Goal: Transaction & Acquisition: Purchase product/service

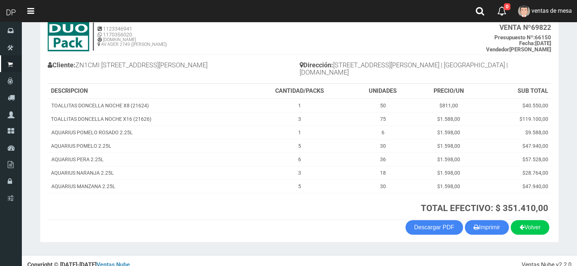
scroll to position [48, 0]
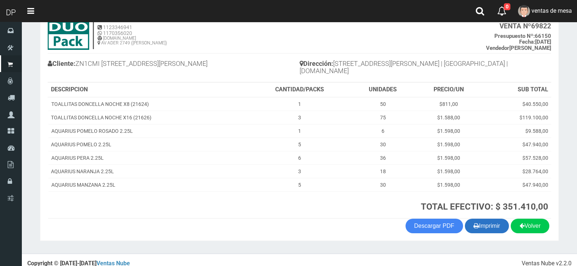
click at [487, 221] on button "Imprimir" at bounding box center [487, 226] width 44 height 15
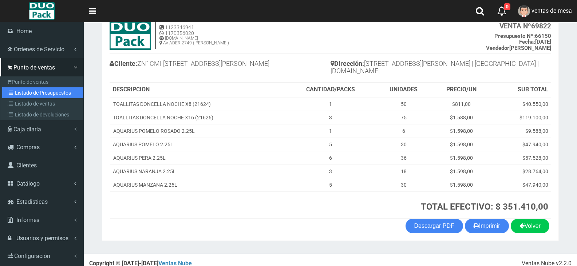
click at [19, 94] on link "Listado de Presupuestos" at bounding box center [42, 92] width 81 height 11
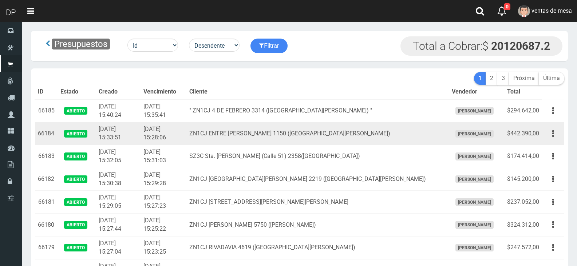
click at [223, 125] on td "ZN1CJ ENTRE RIOS 1150 (SAN ANDRES)" at bounding box center [317, 133] width 262 height 23
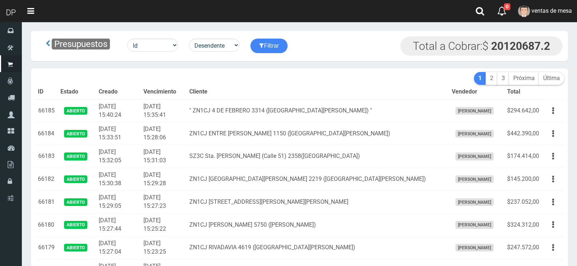
scroll to position [1027, 0]
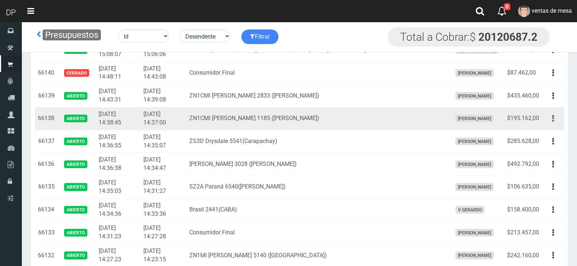
click at [550, 116] on button "button" at bounding box center [553, 118] width 16 height 13
click at [546, 126] on ul "Editar Imprimir Eliminar" at bounding box center [532, 155] width 58 height 60
click at [551, 120] on button "button" at bounding box center [553, 118] width 16 height 13
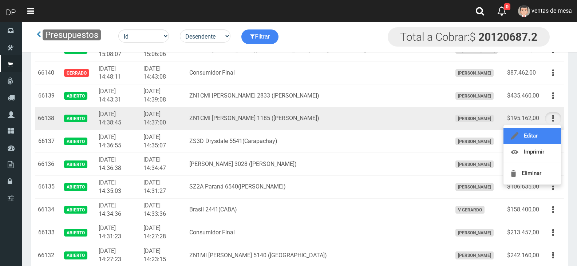
click at [548, 131] on link "Editar" at bounding box center [531, 136] width 57 height 16
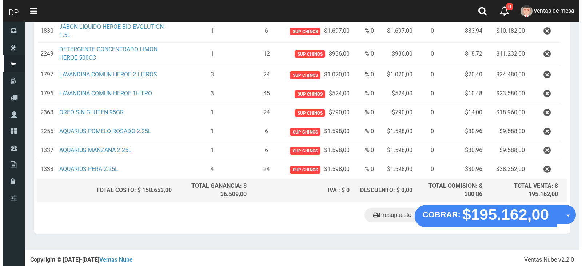
scroll to position [183, 0]
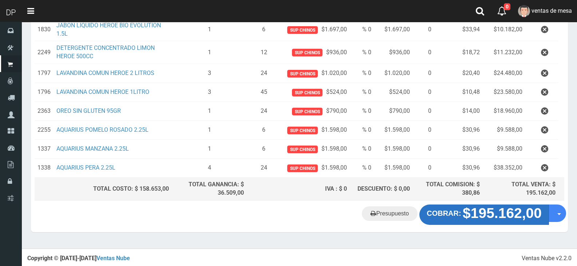
click button "COBRAR: $195.162,00"
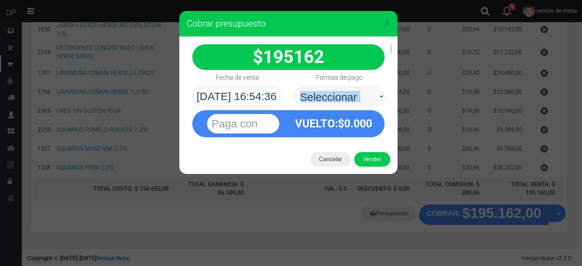
click div "195162 :$"
drag, startPoint x: 353, startPoint y: 132, endPoint x: 353, endPoint y: 101, distance: 31.3
click div "VUELTO :$ 0.000"
click select "Seleccionar Efectivo Tarjeta de Crédito Depósito Débito"
select select "Efectivo"
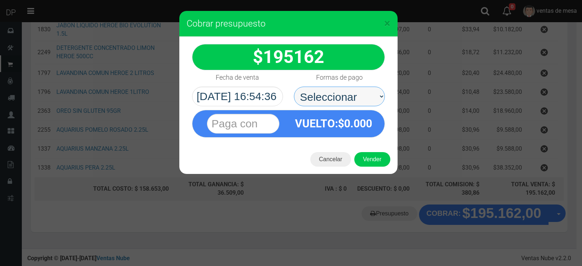
click select "Seleccionar Efectivo Tarjeta de Crédito Depósito Débito"
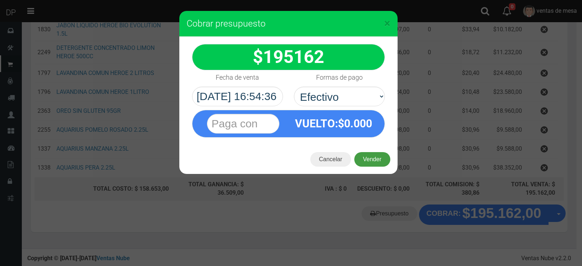
click button "Vender"
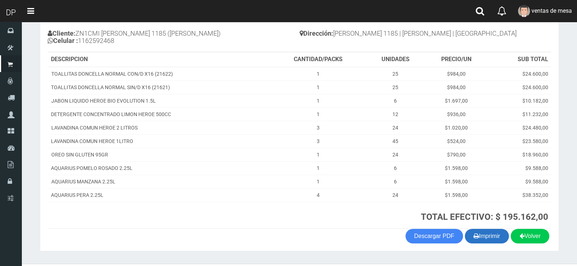
scroll to position [96, 0]
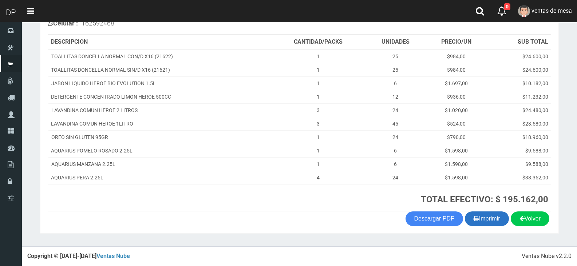
click at [495, 223] on button "Imprimir" at bounding box center [487, 218] width 44 height 15
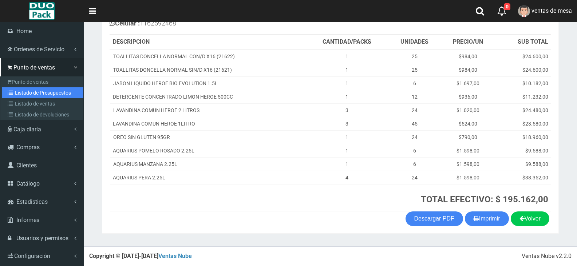
click at [26, 90] on link "Listado de Presupuestos" at bounding box center [42, 92] width 81 height 11
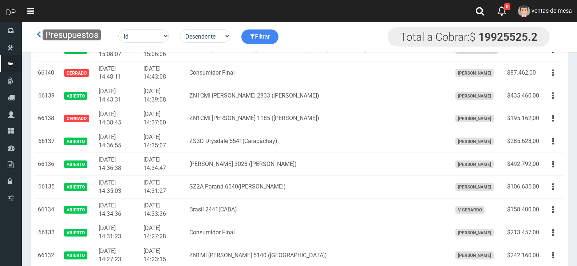
scroll to position [852, 0]
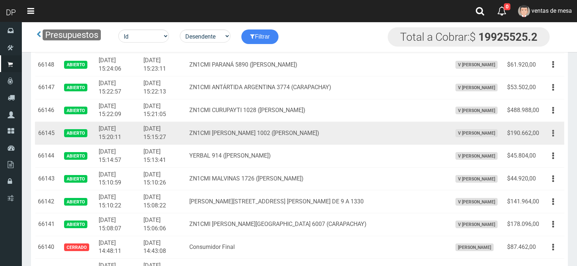
click at [547, 130] on button "button" at bounding box center [553, 133] width 16 height 13
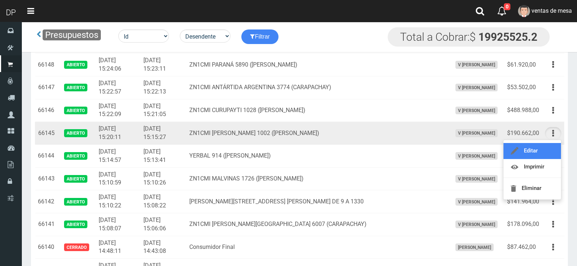
click at [545, 147] on link "Editar" at bounding box center [531, 151] width 57 height 16
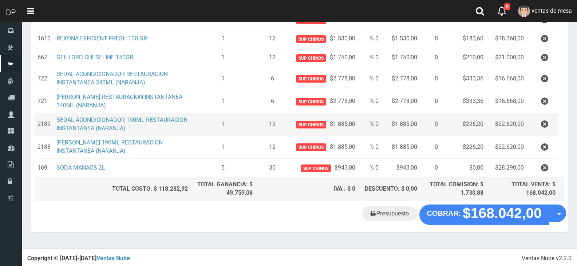
scroll to position [109, 0]
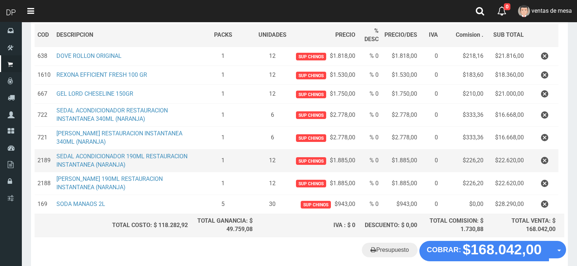
click at [529, 155] on td at bounding box center [542, 160] width 32 height 23
click at [541, 160] on icon "button" at bounding box center [544, 160] width 7 height 13
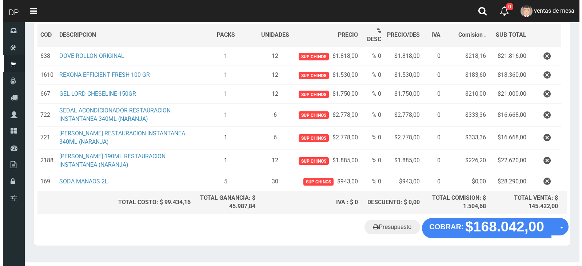
scroll to position [123, 0]
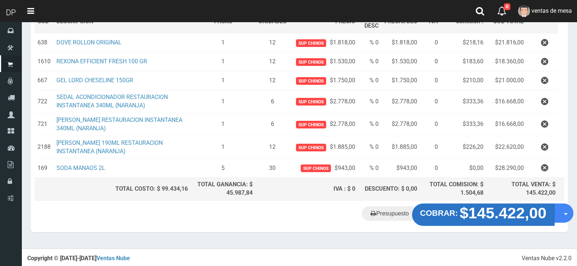
click at [466, 220] on strong "$145.422,00" at bounding box center [502, 212] width 87 height 17
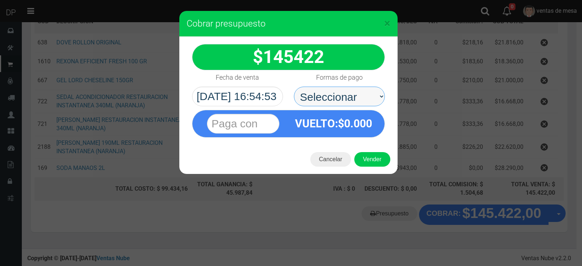
click at [355, 96] on select "Seleccionar Efectivo Tarjeta de Crédito Depósito Débito" at bounding box center [339, 97] width 91 height 20
select select "Efectivo"
click at [294, 87] on select "Seleccionar Efectivo Tarjeta de Crédito Depósito Débito" at bounding box center [339, 97] width 91 height 20
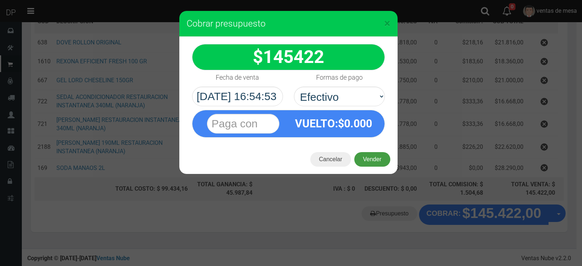
click at [371, 158] on button "Vender" at bounding box center [372, 159] width 36 height 15
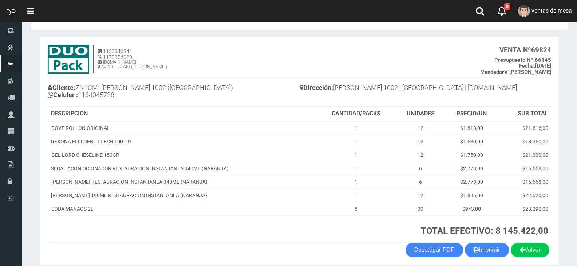
scroll to position [55, 0]
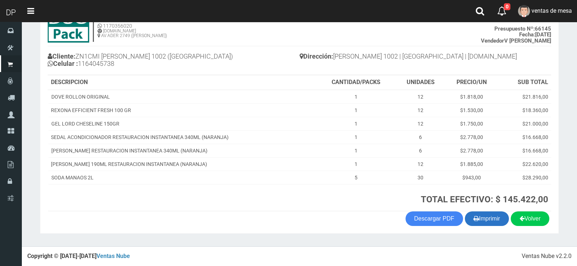
click at [493, 214] on button "Imprimir" at bounding box center [487, 218] width 44 height 15
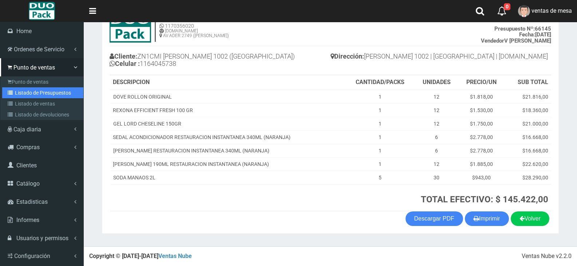
click at [33, 94] on link "Listado de Presupuestos" at bounding box center [42, 92] width 81 height 11
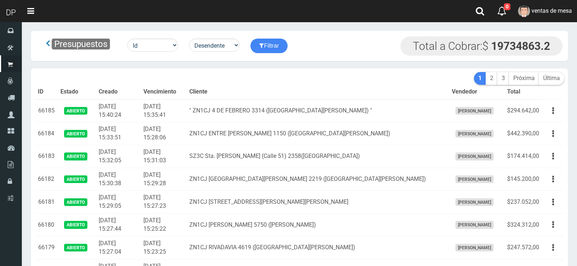
scroll to position [798, 0]
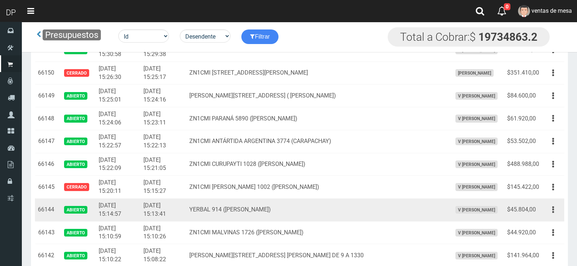
drag, startPoint x: 553, startPoint y: 209, endPoint x: 548, endPoint y: 223, distance: 14.5
click at [552, 209] on icon "button" at bounding box center [553, 209] width 2 height 13
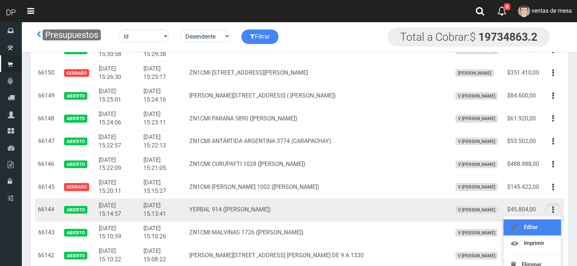
click at [547, 226] on link "Editar" at bounding box center [531, 227] width 57 height 16
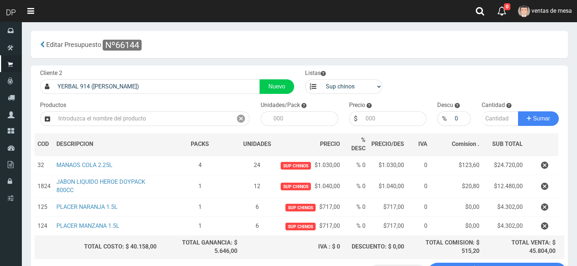
scroll to position [58, 0]
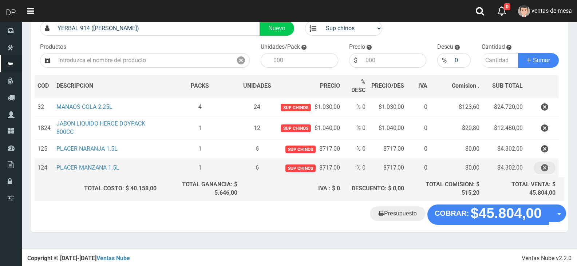
click at [545, 168] on icon "button" at bounding box center [544, 168] width 7 height 13
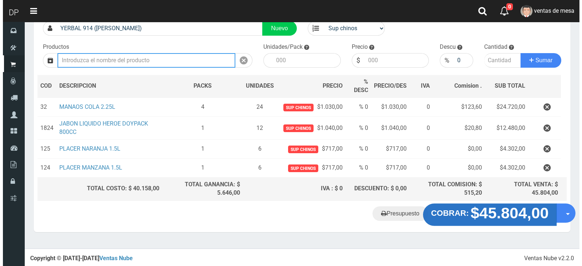
scroll to position [39, 0]
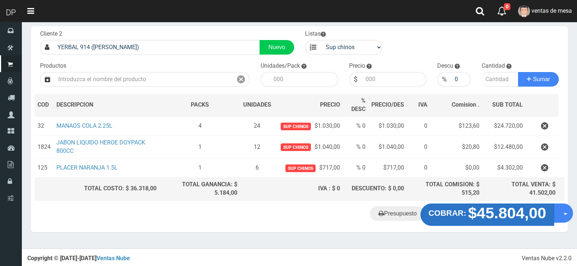
click at [450, 214] on strong "COBRAR:" at bounding box center [447, 212] width 38 height 9
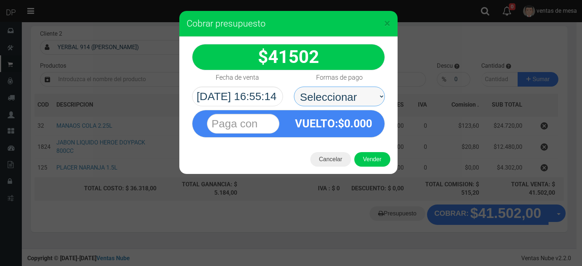
click at [324, 93] on select "Seleccionar Efectivo Tarjeta de Crédito Depósito Débito" at bounding box center [339, 97] width 91 height 20
select select "Efectivo"
click at [294, 87] on select "Seleccionar Efectivo Tarjeta de Crédito Depósito Débito" at bounding box center [339, 97] width 91 height 20
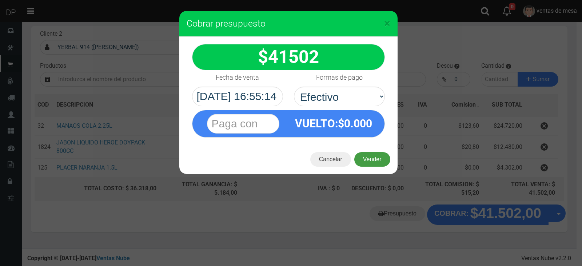
click at [376, 163] on button "Vender" at bounding box center [372, 159] width 36 height 15
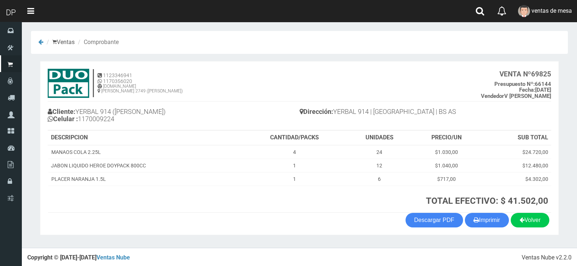
scroll to position [1, 0]
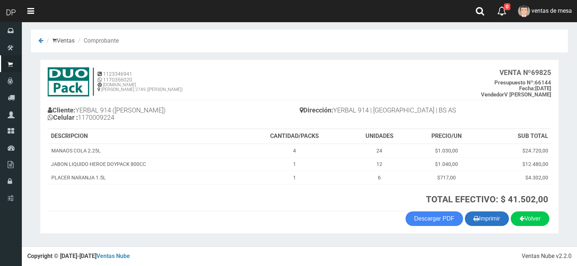
click at [476, 219] on button "Imprimir" at bounding box center [487, 218] width 44 height 15
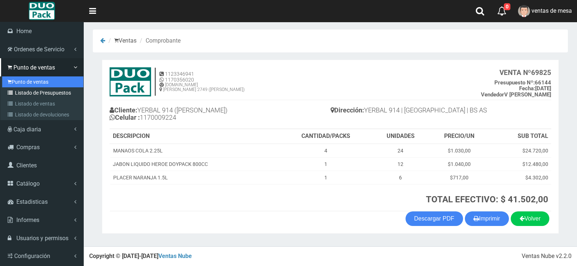
click ul "Punto de ventas Listado de Presupuestos Listado de ventas Listado de devolucion…"
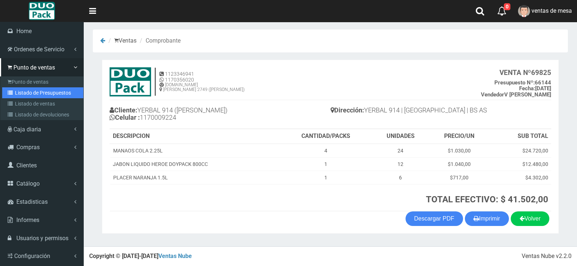
click link "Listado de Presupuestos"
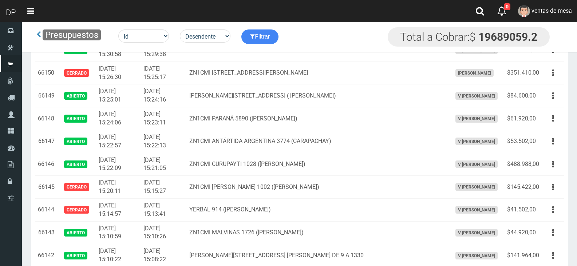
scroll to position [1422, 0]
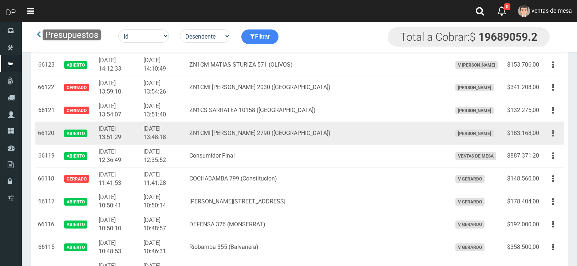
click button "button"
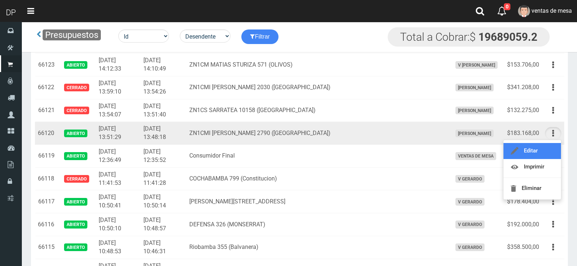
click link "Editar"
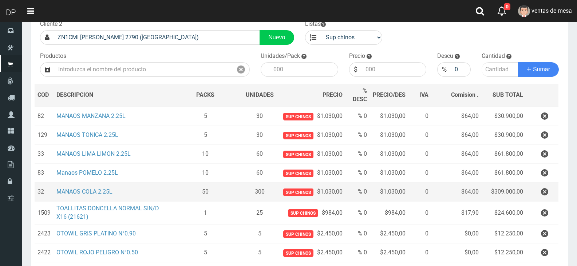
scroll to position [73, 0]
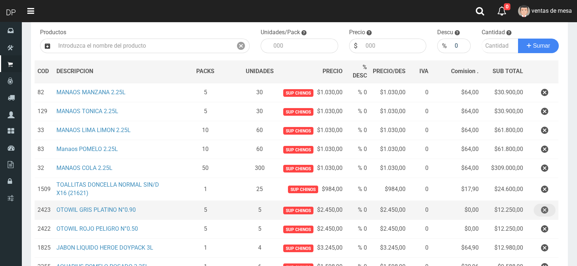
click button "button"
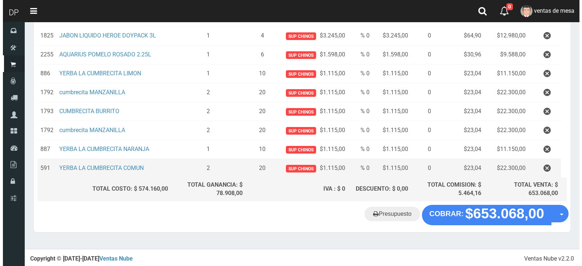
scroll to position [247, 0]
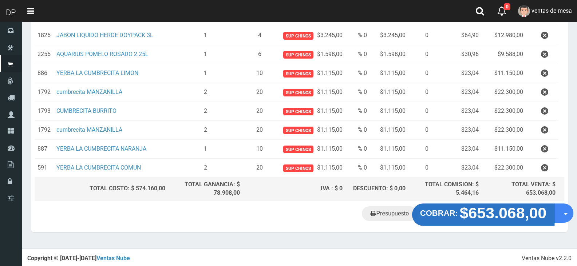
click strong "$653.068,00"
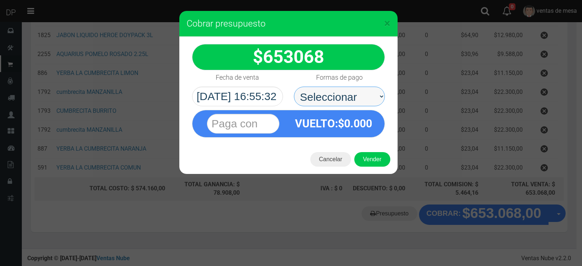
click select "Seleccionar Efectivo Tarjeta de Crédito Depósito Débito"
select select "Efectivo"
click select "Seleccionar Efectivo Tarjeta de Crédito Depósito Débito"
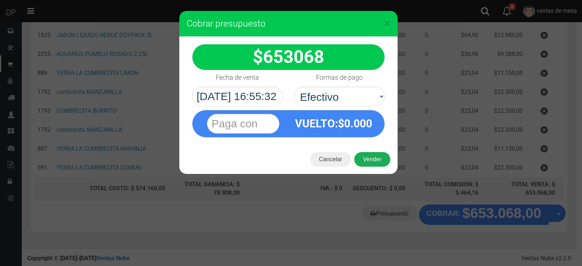
click button "Vender"
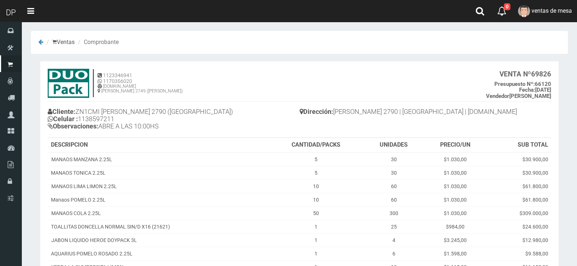
scroll to position [157, 0]
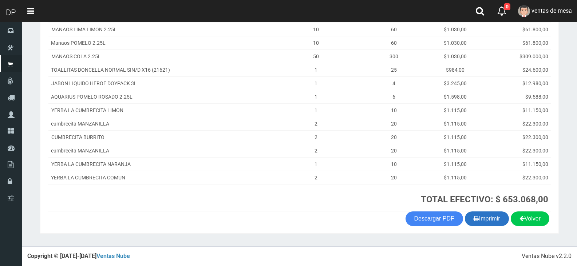
click at [479, 217] on button "Imprimir" at bounding box center [487, 218] width 44 height 15
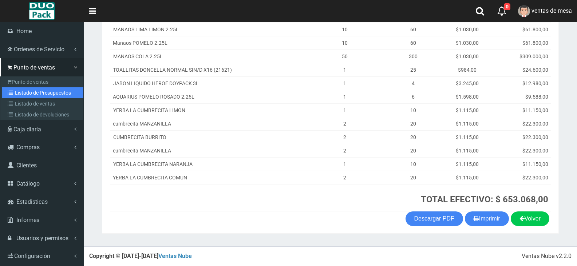
drag, startPoint x: 25, startPoint y: 93, endPoint x: 30, endPoint y: 88, distance: 7.2
click at [25, 93] on link "Listado de Presupuestos" at bounding box center [42, 92] width 81 height 11
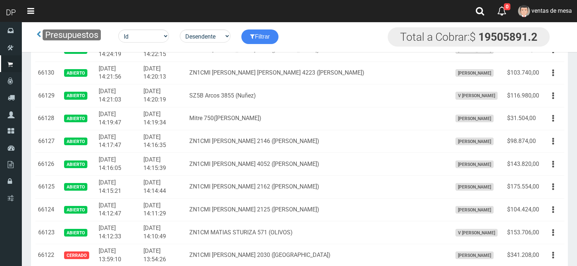
scroll to position [829, 0]
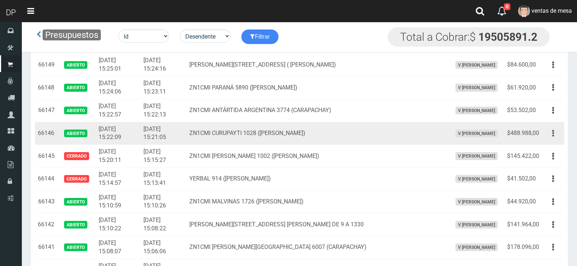
click at [549, 134] on button "button" at bounding box center [553, 133] width 16 height 13
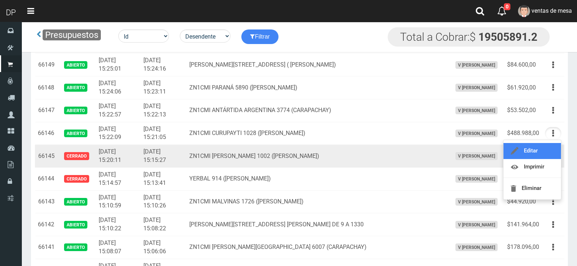
click at [546, 152] on link "Editar" at bounding box center [531, 151] width 57 height 16
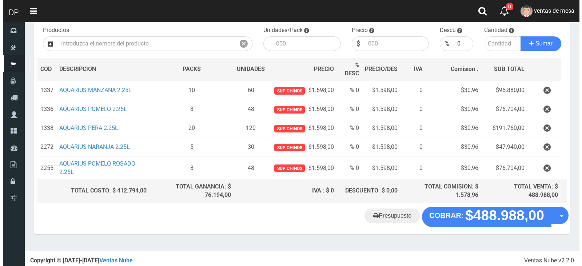
scroll to position [77, 0]
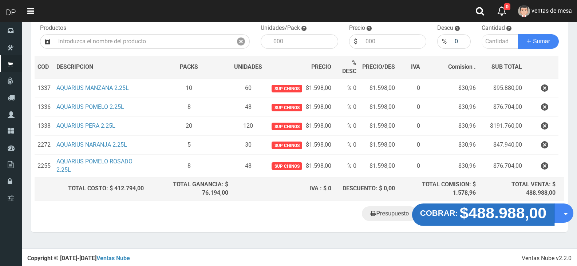
click at [446, 214] on strong "COBRAR:" at bounding box center [439, 212] width 38 height 9
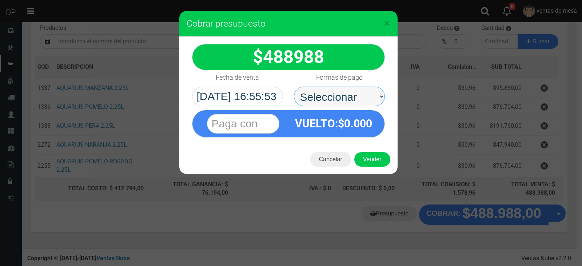
click at [348, 99] on select "Seleccionar Efectivo Tarjeta de Crédito Depósito Débito" at bounding box center [339, 97] width 91 height 20
select select "Efectivo"
click at [294, 87] on select "Seleccionar Efectivo Tarjeta de Crédito Depósito Débito" at bounding box center [339, 97] width 91 height 20
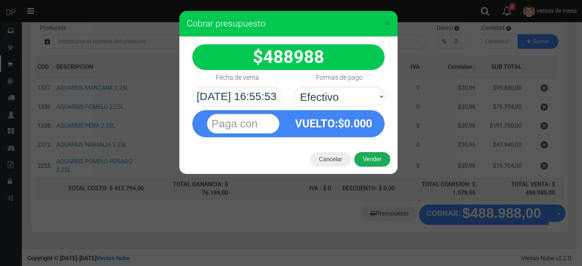
click at [368, 158] on button "Vender" at bounding box center [372, 159] width 36 height 15
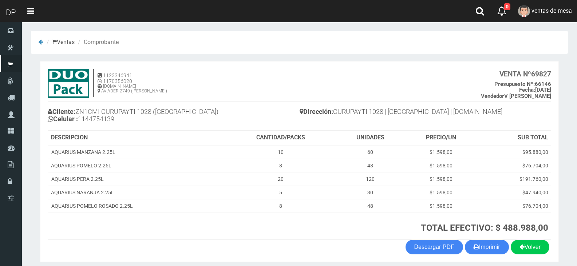
scroll to position [28, 0]
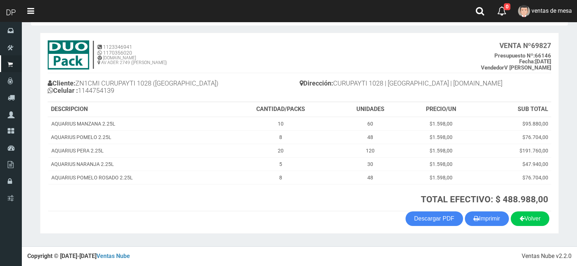
click section "1123346941 1170356020 [DOMAIN_NAME] AV ADER 2749 ([PERSON_NAME]) VENTA Nº 69827…"
click button "Imprimir"
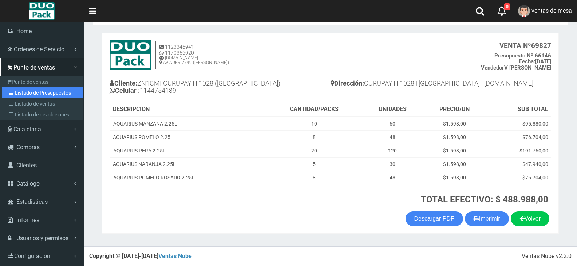
drag, startPoint x: 43, startPoint y: 90, endPoint x: 61, endPoint y: 77, distance: 21.9
click link "Listado de Presupuestos"
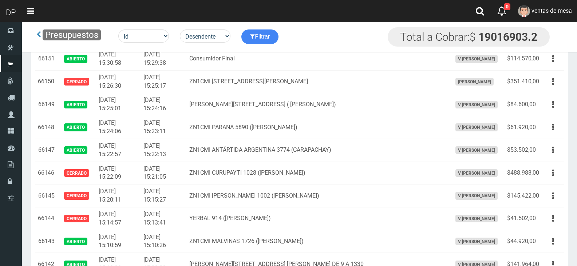
scroll to position [726, 0]
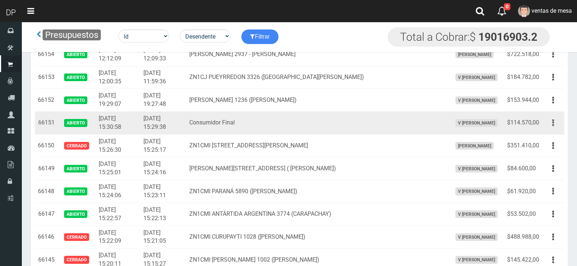
click at [559, 122] on button "button" at bounding box center [553, 122] width 16 height 13
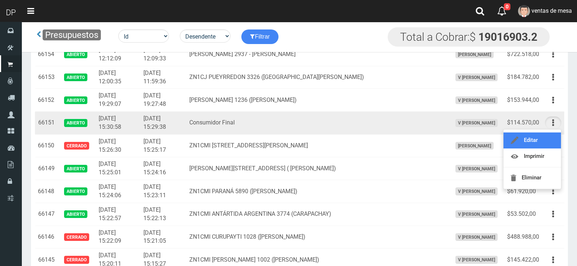
click at [552, 136] on link "Editar" at bounding box center [531, 140] width 57 height 16
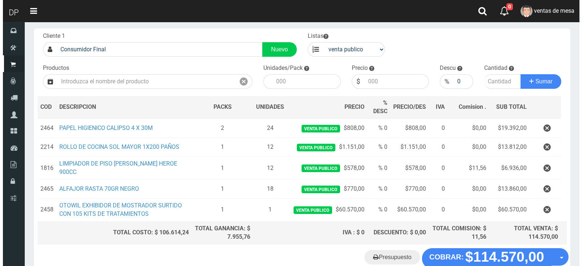
scroll to position [81, 0]
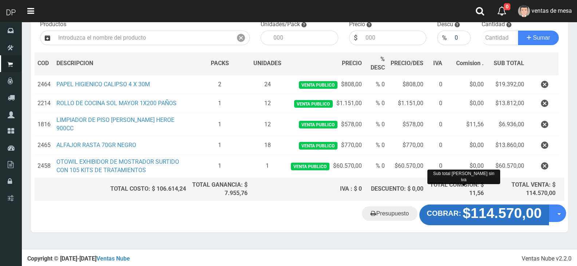
click at [473, 221] on strong "$114.570,00" at bounding box center [501, 214] width 79 height 16
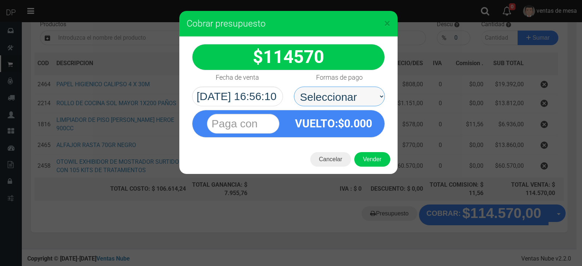
click at [358, 96] on select "Seleccionar Efectivo Tarjeta de Crédito Depósito Débito" at bounding box center [339, 97] width 91 height 20
select select "Efectivo"
click at [294, 87] on select "Seleccionar Efectivo Tarjeta de Crédito Depósito Débito" at bounding box center [339, 97] width 91 height 20
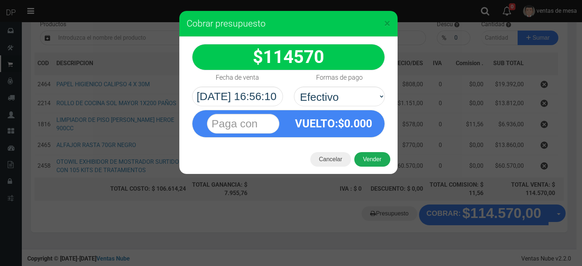
click at [364, 158] on button "Vender" at bounding box center [372, 159] width 36 height 15
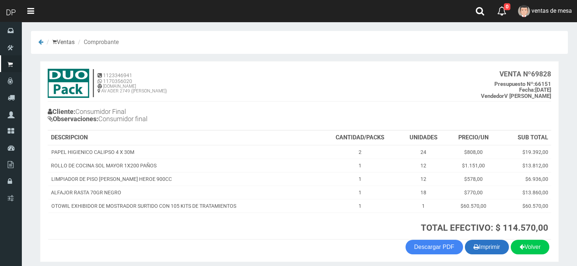
click at [476, 243] on button "Imprimir" at bounding box center [487, 247] width 44 height 15
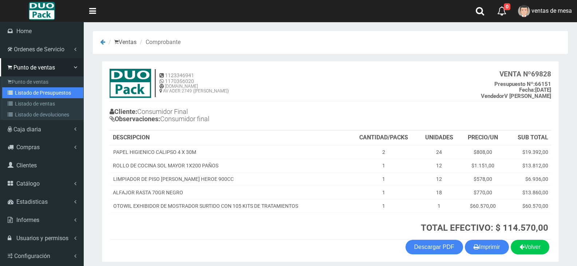
click at [48, 88] on link "Listado de Presupuestos" at bounding box center [42, 92] width 81 height 11
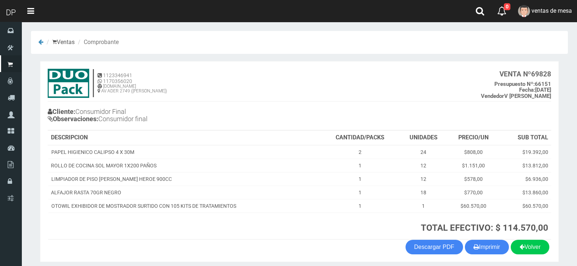
click at [207, 128] on div "Cliente: Consumidor Final Observaciones: Consumidor final" at bounding box center [174, 116] width 252 height 27
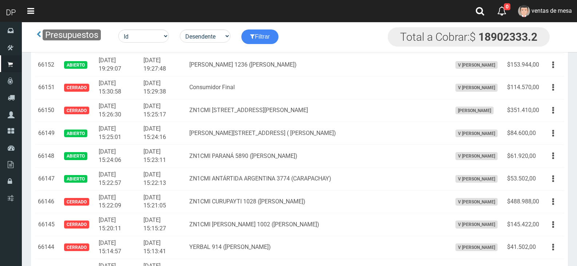
scroll to position [944, 0]
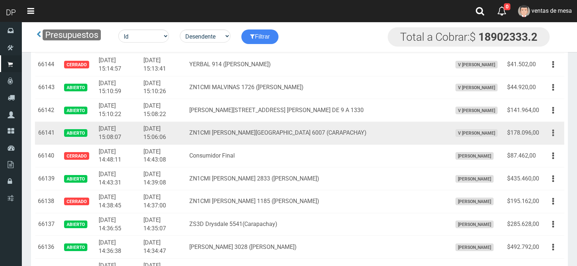
drag, startPoint x: 550, startPoint y: 131, endPoint x: 546, endPoint y: 143, distance: 12.4
click at [550, 131] on button "button" at bounding box center [553, 133] width 16 height 13
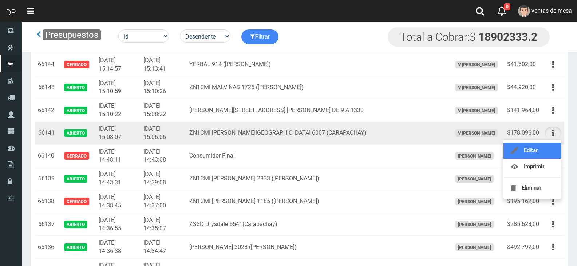
click at [546, 143] on link "Editar" at bounding box center [531, 151] width 57 height 16
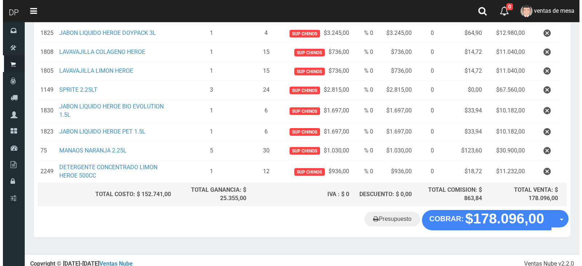
scroll to position [160, 0]
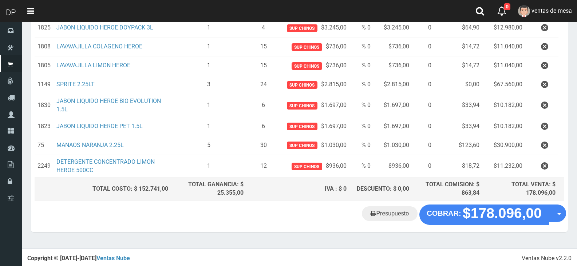
click at [455, 232] on section "× Titulo del Msj texto Mas Texto Cancelar Aceptar Editar Presupuesto Nº66141" at bounding box center [299, 54] width 555 height 387
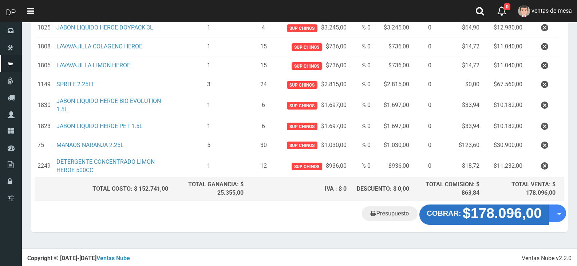
click at [456, 220] on button "COBRAR: $178.096,00" at bounding box center [483, 214] width 129 height 20
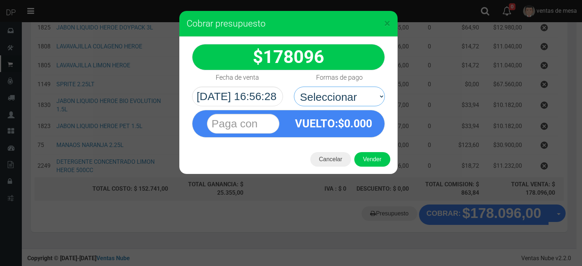
click at [334, 102] on select "Seleccionar Efectivo Tarjeta de Crédito Depósito Débito" at bounding box center [339, 97] width 91 height 20
select select "Efectivo"
click at [294, 87] on select "Seleccionar Efectivo Tarjeta de Crédito Depósito Débito" at bounding box center [339, 97] width 91 height 20
click at [365, 157] on button "Vender" at bounding box center [372, 159] width 36 height 15
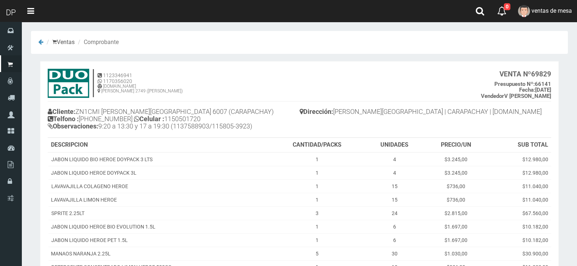
scroll to position [89, 0]
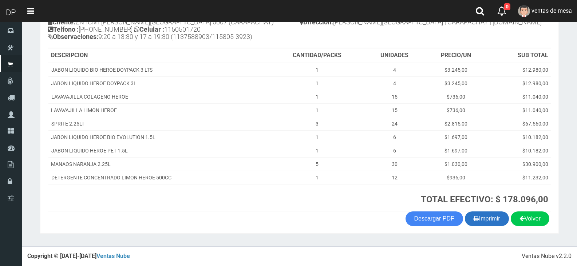
click at [468, 225] on button "Imprimir" at bounding box center [487, 218] width 44 height 15
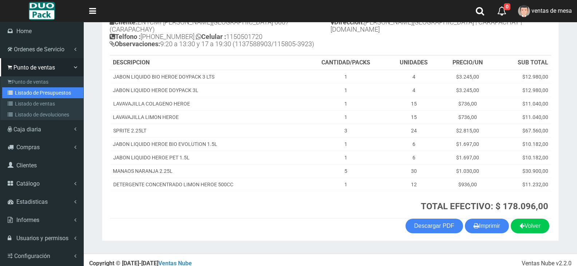
click at [25, 95] on link "Listado de Presupuestos" at bounding box center [42, 92] width 81 height 11
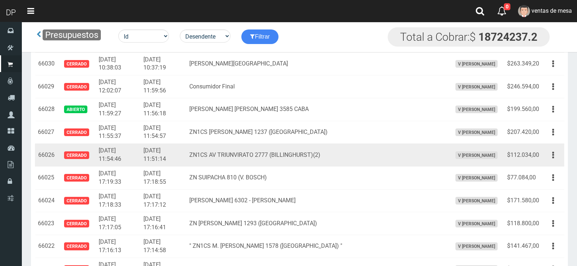
scroll to position [3548, 0]
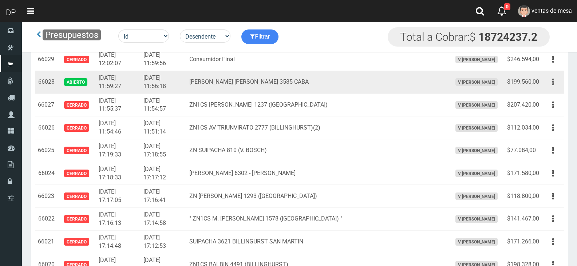
click at [558, 77] on button "button" at bounding box center [553, 82] width 16 height 13
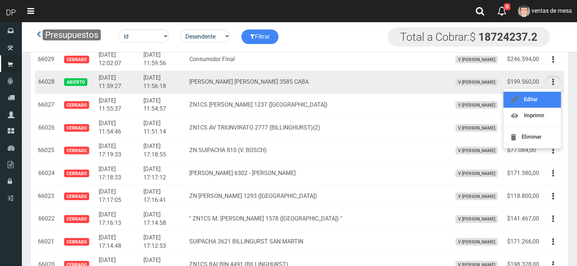
click at [546, 101] on link "Editar" at bounding box center [531, 100] width 57 height 16
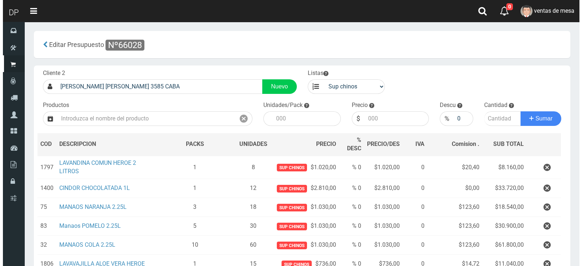
scroll to position [134, 0]
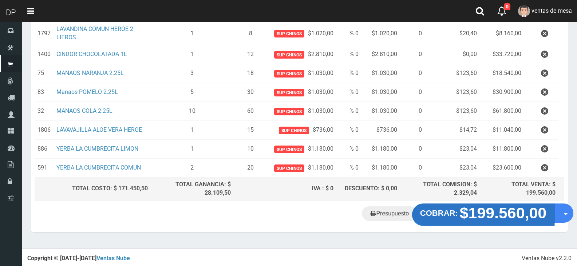
click at [481, 209] on strong "$199.560,00" at bounding box center [502, 212] width 87 height 17
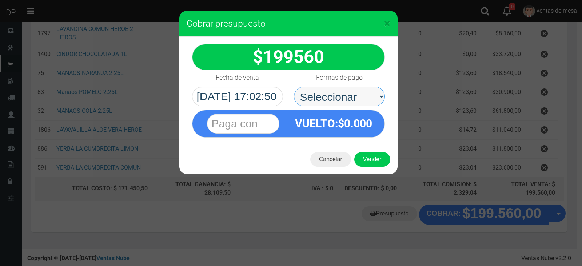
click at [321, 91] on select "Seleccionar Efectivo Tarjeta de Crédito Depósito Débito" at bounding box center [339, 97] width 91 height 20
select select "Efectivo"
click at [294, 87] on select "Seleccionar Efectivo Tarjeta de Crédito Depósito Débito" at bounding box center [339, 97] width 91 height 20
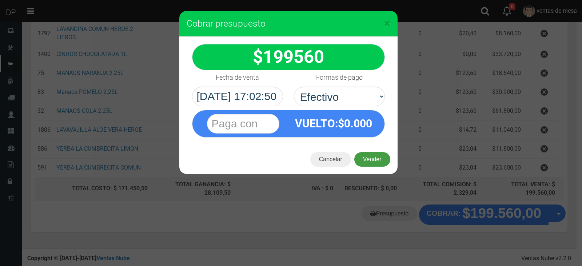
click at [365, 155] on button "Vender" at bounding box center [372, 159] width 36 height 15
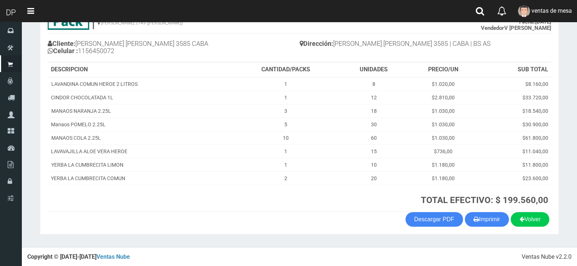
scroll to position [69, 0]
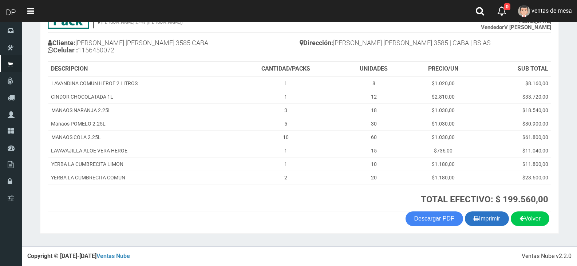
click at [491, 219] on button "Imprimir" at bounding box center [487, 218] width 44 height 15
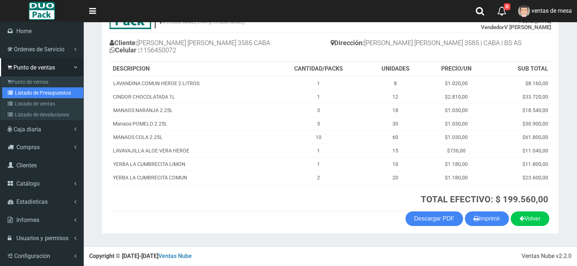
click at [42, 97] on link "Listado de Presupuestos" at bounding box center [42, 92] width 81 height 11
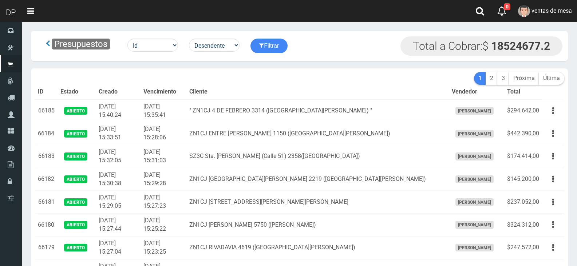
scroll to position [4424, 0]
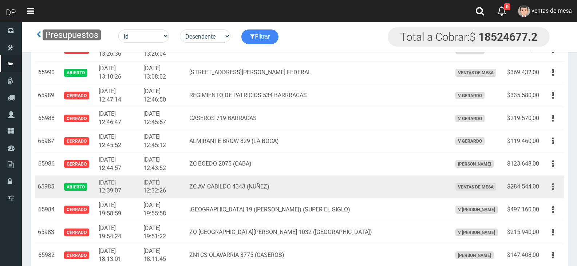
click at [555, 185] on button "button" at bounding box center [553, 186] width 16 height 13
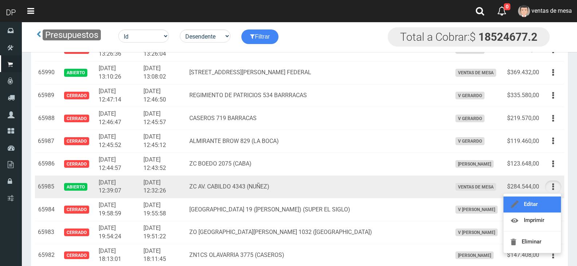
click at [553, 203] on link "Editar" at bounding box center [531, 204] width 57 height 16
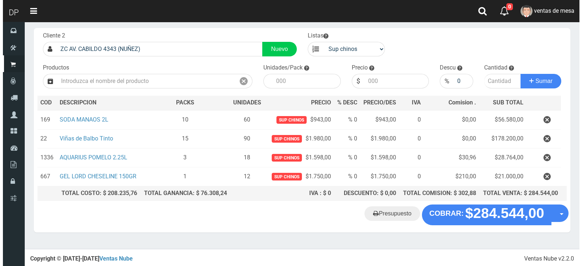
scroll to position [37, 0]
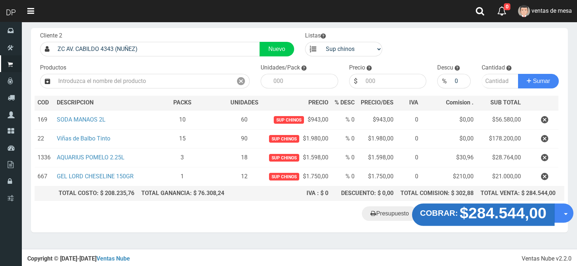
click at [466, 213] on strong "$284.544,00" at bounding box center [502, 212] width 87 height 17
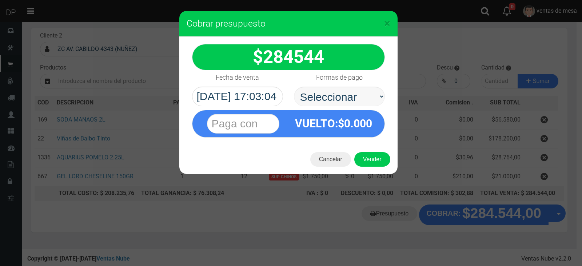
click at [331, 85] on div "Formas de pago Seleccionar Efectivo Tarjeta de Crédito Depósito Débito" at bounding box center [339, 88] width 102 height 36
click at [342, 105] on select "Seleccionar Efectivo Tarjeta de Crédito Depósito Débito" at bounding box center [339, 97] width 91 height 20
select select "Efectivo"
click at [294, 87] on select "Seleccionar Efectivo Tarjeta de Crédito Depósito Débito" at bounding box center [339, 97] width 91 height 20
click at [373, 173] on div "Cancelar Vender" at bounding box center [288, 159] width 218 height 29
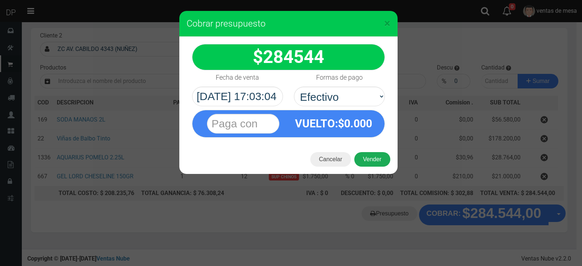
click at [376, 164] on button "Vender" at bounding box center [372, 159] width 36 height 15
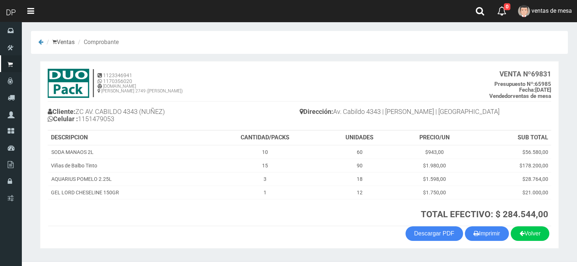
scroll to position [15, 0]
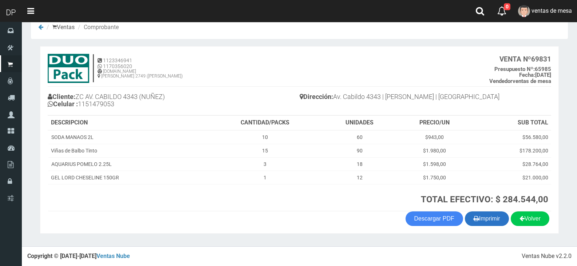
click at [494, 222] on button "Imprimir" at bounding box center [487, 218] width 44 height 15
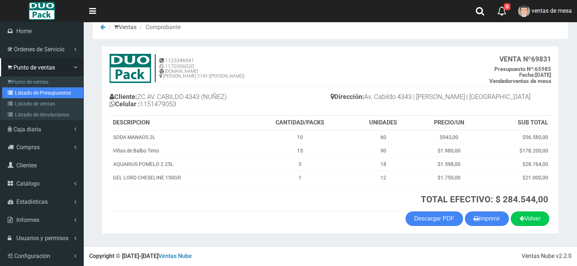
drag, startPoint x: 15, startPoint y: 93, endPoint x: 20, endPoint y: 89, distance: 6.5
click at [15, 93] on icon at bounding box center [11, 92] width 7 height 5
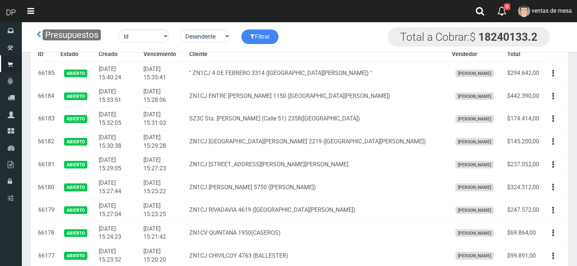
scroll to position [4424, 0]
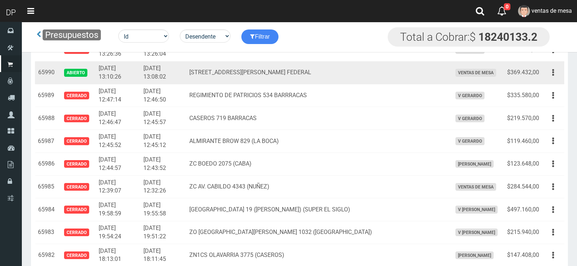
drag, startPoint x: 559, startPoint y: 73, endPoint x: 550, endPoint y: 86, distance: 15.6
click at [559, 73] on button "button" at bounding box center [553, 72] width 16 height 13
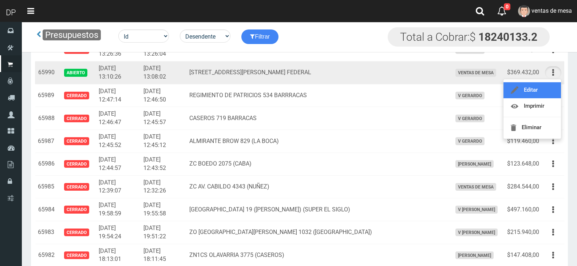
click at [550, 88] on link "Editar" at bounding box center [531, 90] width 57 height 16
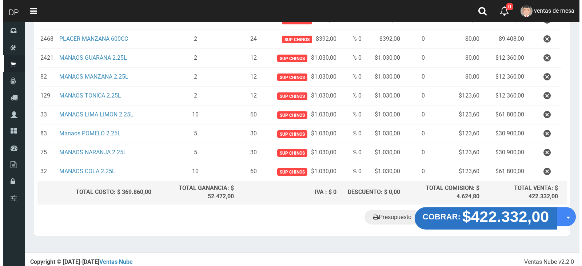
scroll to position [304, 0]
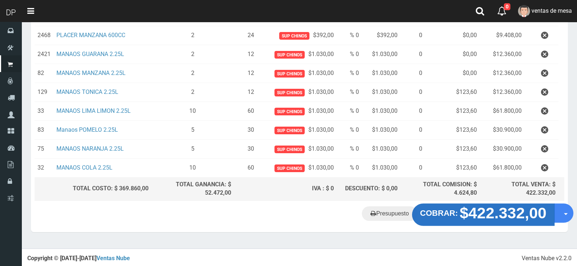
click at [485, 210] on strong "$422.332,00" at bounding box center [502, 212] width 87 height 17
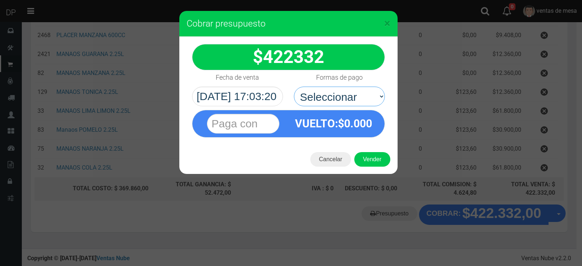
click at [347, 105] on select "Seleccionar Efectivo Tarjeta de Crédito Depósito Débito" at bounding box center [339, 97] width 91 height 20
select select "Efectivo"
click at [294, 87] on select "Seleccionar Efectivo Tarjeta de Crédito Depósito Débito" at bounding box center [339, 97] width 91 height 20
click at [367, 158] on button "Vender" at bounding box center [372, 159] width 36 height 15
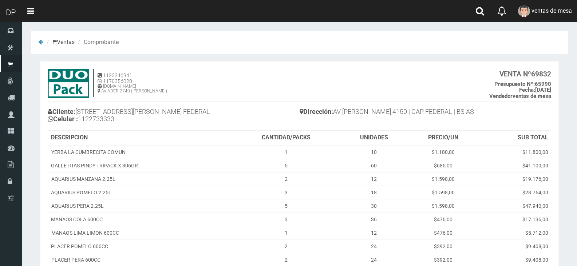
scroll to position [190, 0]
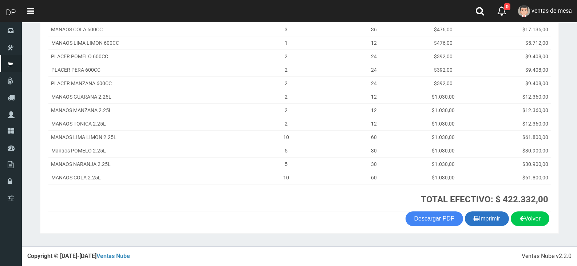
click at [465, 218] on button "Imprimir" at bounding box center [487, 218] width 44 height 15
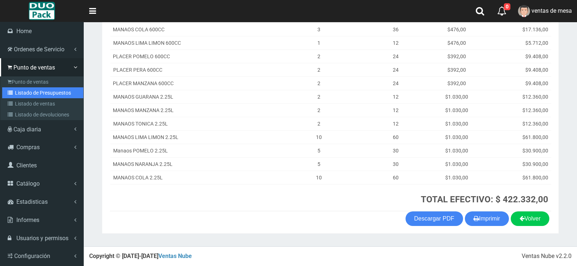
click at [13, 89] on link "Listado de Presupuestos" at bounding box center [42, 92] width 81 height 11
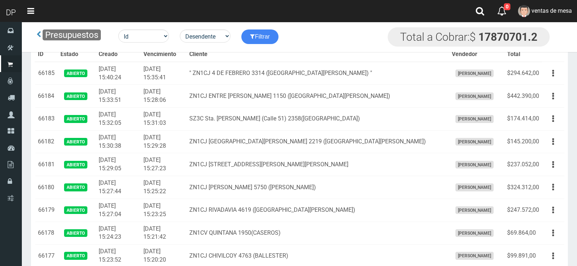
scroll to position [1255, 0]
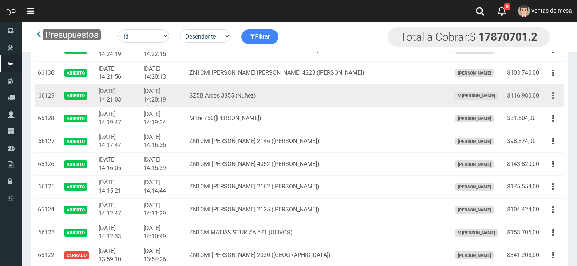
click at [560, 99] on td "Editar Imprimir Eliminar" at bounding box center [553, 95] width 22 height 23
click at [559, 99] on button "button" at bounding box center [553, 95] width 16 height 13
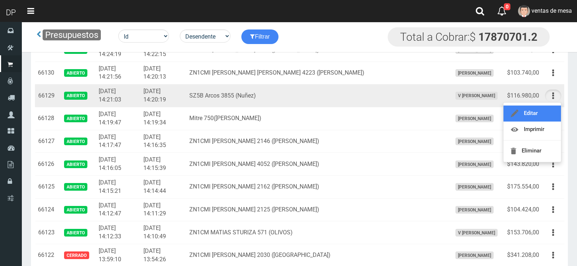
click at [552, 111] on link "Editar" at bounding box center [531, 113] width 57 height 16
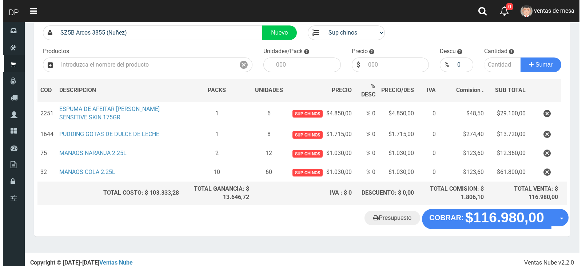
scroll to position [58, 0]
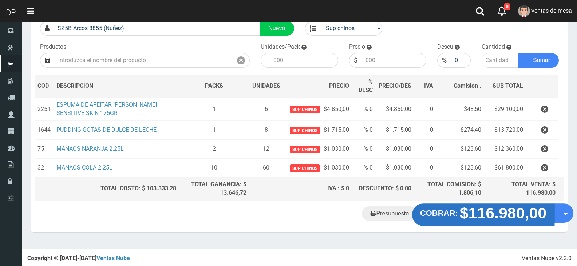
click at [482, 210] on strong "$116.980,00" at bounding box center [502, 212] width 87 height 17
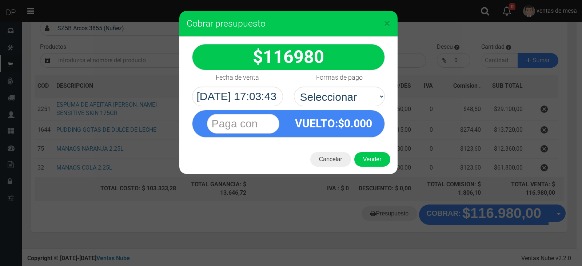
click at [367, 112] on div "VUELTO :$ 0.000" at bounding box center [333, 123] width 91 height 27
drag, startPoint x: 359, startPoint y: 95, endPoint x: 358, endPoint y: 103, distance: 8.5
click at [359, 95] on select "Seleccionar Efectivo Tarjeta de Crédito Depósito Débito" at bounding box center [339, 97] width 91 height 20
click at [294, 87] on select "Seleccionar Efectivo Tarjeta de Crédito Depósito Débito" at bounding box center [339, 97] width 91 height 20
drag, startPoint x: 358, startPoint y: 88, endPoint x: 358, endPoint y: 105, distance: 17.1
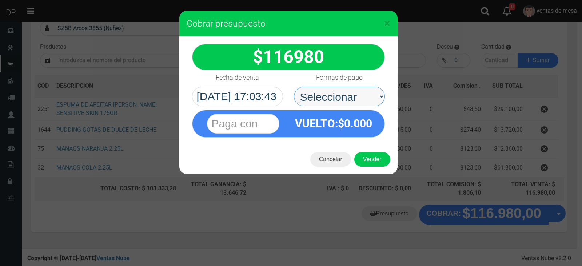
click at [358, 90] on select "Seleccionar Efectivo Tarjeta de Crédito Depósito Débito" at bounding box center [339, 97] width 91 height 20
select select "Efectivo"
click at [294, 87] on select "Seleccionar Efectivo Tarjeta de Crédito Depósito Débito" at bounding box center [339, 97] width 91 height 20
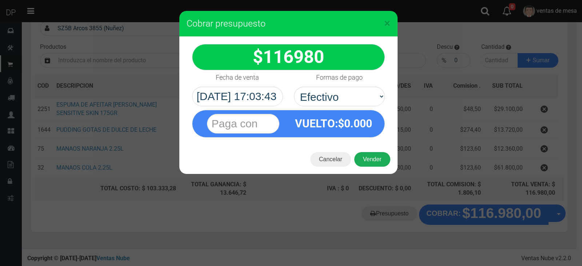
click at [372, 163] on button "Vender" at bounding box center [372, 159] width 36 height 15
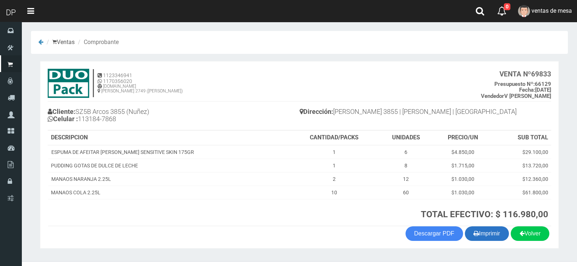
drag, startPoint x: 479, startPoint y: 225, endPoint x: 481, endPoint y: 231, distance: 6.6
click at [479, 225] on th "TOTAL EFECTIVO: $ 116.980,00" at bounding box center [420, 212] width 261 height 27
click at [481, 231] on button "Imprimir" at bounding box center [487, 233] width 44 height 15
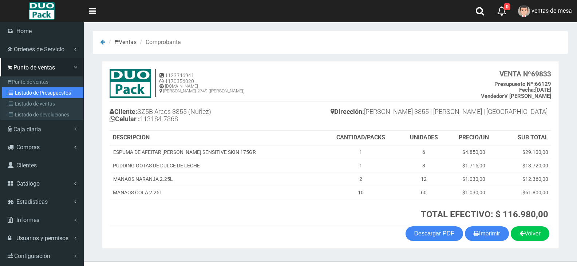
click at [60, 92] on link "Listado de Presupuestos" at bounding box center [42, 92] width 81 height 11
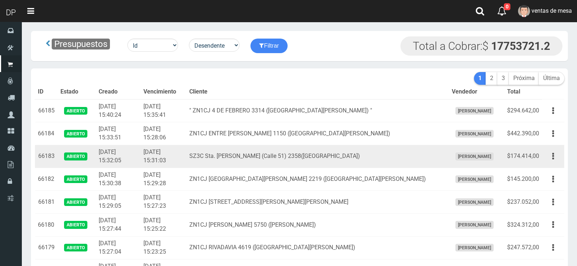
click at [186, 164] on td "2025-09-04 15:31:03" at bounding box center [163, 156] width 46 height 23
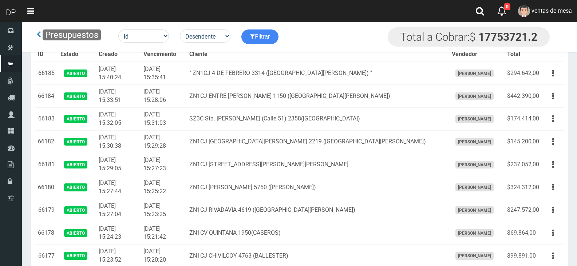
scroll to position [1483, 0]
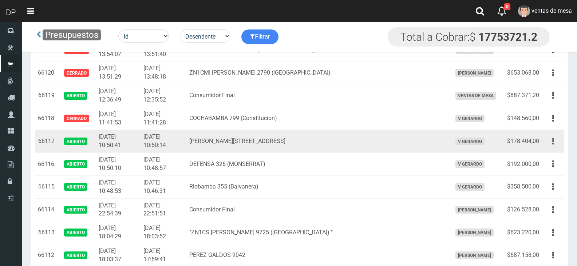
click at [555, 142] on button "button" at bounding box center [553, 141] width 16 height 13
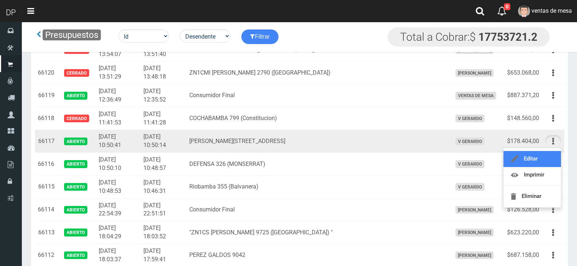
click at [551, 154] on link "Editar" at bounding box center [531, 159] width 57 height 16
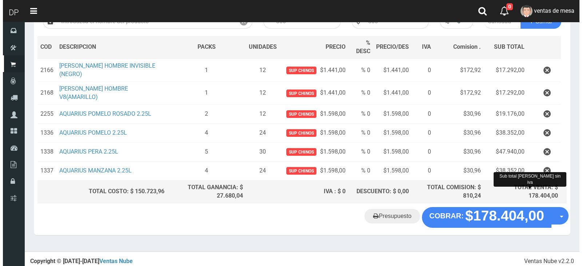
scroll to position [100, 0]
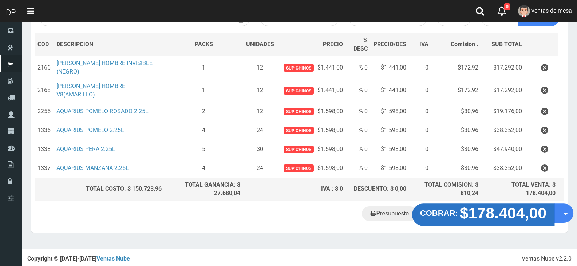
click at [505, 221] on strong "$178.404,00" at bounding box center [502, 212] width 87 height 17
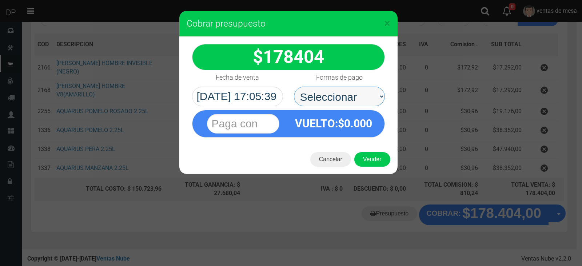
click at [353, 104] on select "Seleccionar Efectivo Tarjeta de Crédito Depósito Débito" at bounding box center [339, 97] width 91 height 20
select select "Efectivo"
click at [294, 87] on select "Seleccionar Efectivo Tarjeta de Crédito Depósito Débito" at bounding box center [339, 97] width 91 height 20
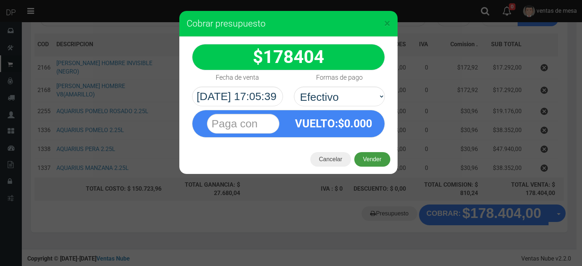
click at [369, 159] on button "Vender" at bounding box center [372, 159] width 36 height 15
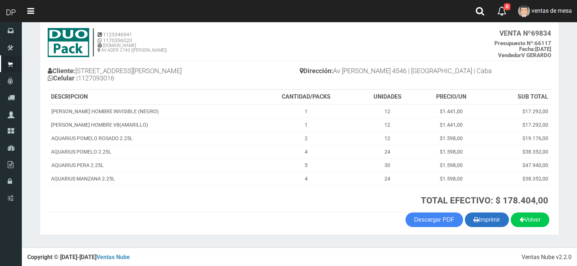
scroll to position [42, 0]
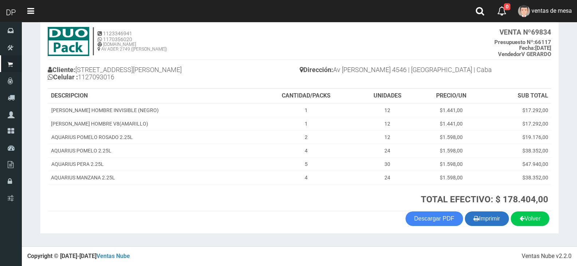
click at [500, 226] on button "Imprimir" at bounding box center [487, 218] width 44 height 15
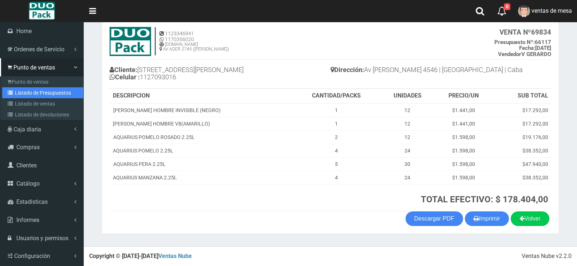
drag, startPoint x: 18, startPoint y: 92, endPoint x: 35, endPoint y: 76, distance: 24.2
click at [19, 92] on link "Listado de Presupuestos" at bounding box center [42, 92] width 81 height 11
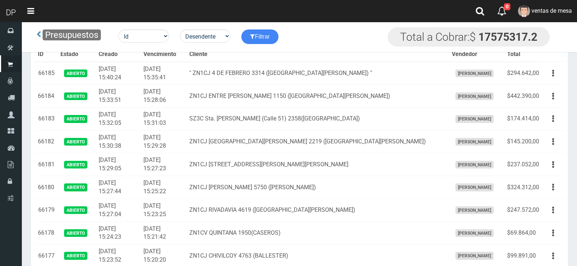
scroll to position [5975, 0]
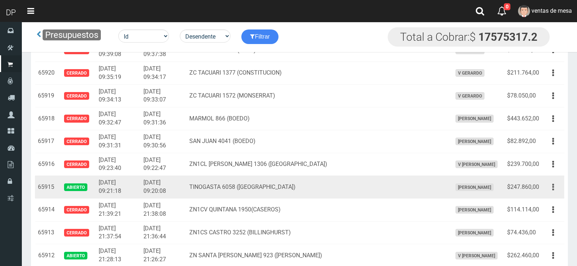
click at [545, 190] on button "button" at bounding box center [553, 187] width 16 height 13
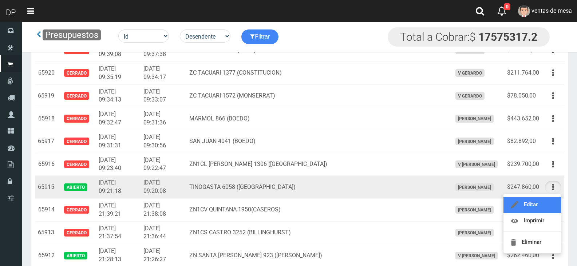
click at [545, 202] on link "Editar" at bounding box center [531, 205] width 57 height 16
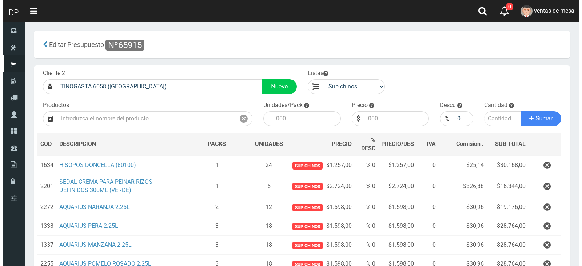
scroll to position [115, 0]
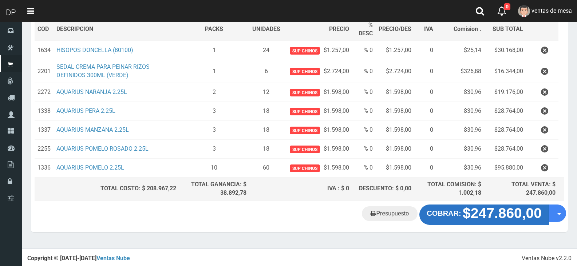
click at [496, 211] on strong "$247.860,00" at bounding box center [501, 213] width 79 height 16
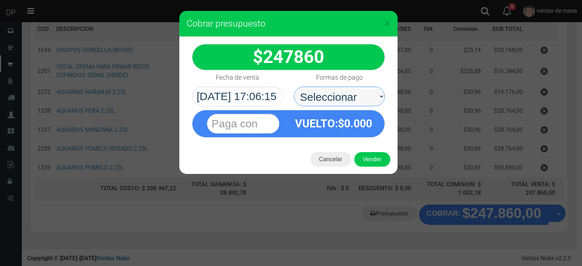
drag, startPoint x: 371, startPoint y: 100, endPoint x: 369, endPoint y: 103, distance: 4.1
click at [371, 100] on select "Seleccionar Efectivo Tarjeta de Crédito Depósito Débito" at bounding box center [339, 97] width 91 height 20
select select "Efectivo"
click at [294, 87] on select "Seleccionar Efectivo Tarjeta de Crédito Depósito Débito" at bounding box center [339, 97] width 91 height 20
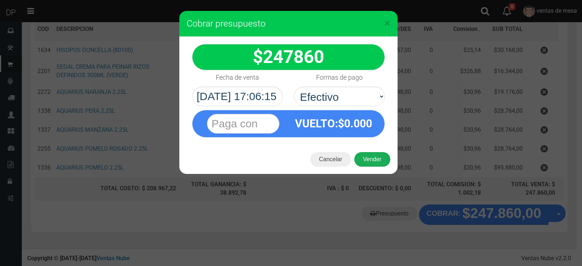
click at [364, 158] on button "Vender" at bounding box center [372, 159] width 36 height 15
click at [0, 0] on div "Cargando..." at bounding box center [0, 0] width 0 height 0
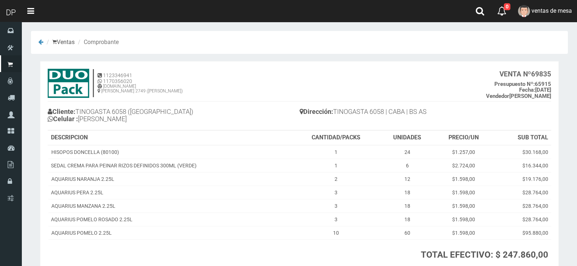
scroll to position [55, 0]
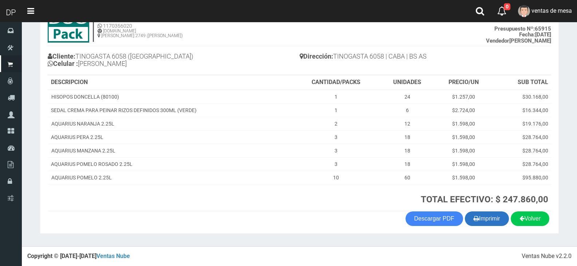
click at [485, 215] on button "Imprimir" at bounding box center [487, 218] width 44 height 15
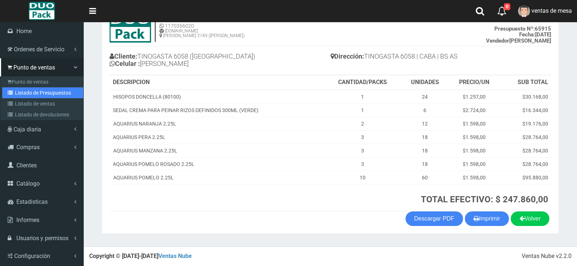
click at [22, 90] on link "Listado de Presupuestos" at bounding box center [42, 92] width 81 height 11
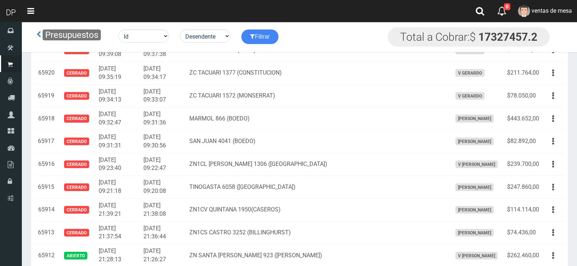
scroll to position [1057, 0]
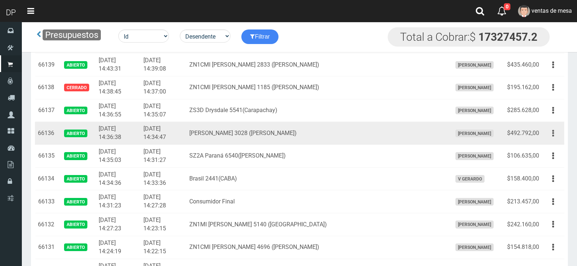
click at [560, 134] on button "button" at bounding box center [553, 133] width 16 height 13
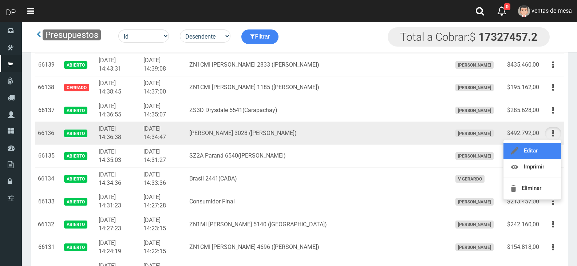
click at [553, 150] on link "Editar" at bounding box center [531, 151] width 57 height 16
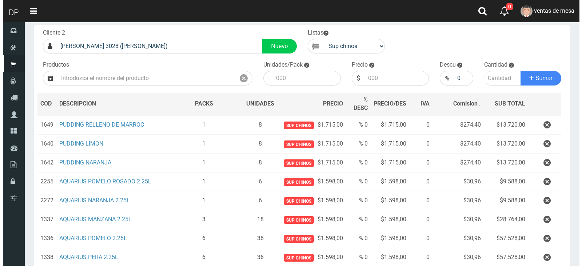
scroll to position [255, 0]
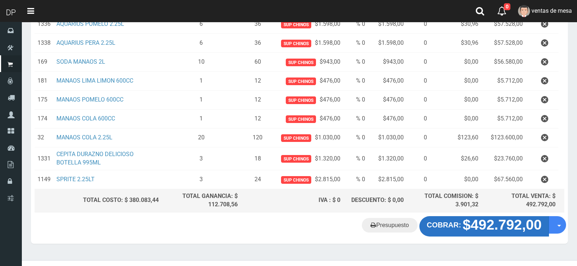
click at [469, 226] on strong "$492.792,00" at bounding box center [501, 225] width 79 height 16
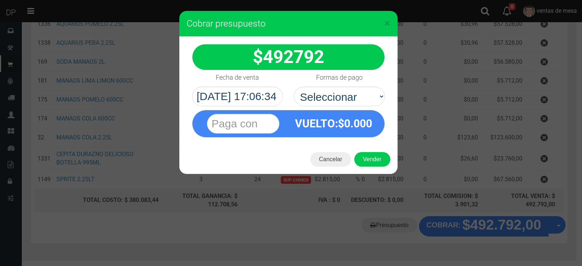
select select "Efectivo"
click at [294, 87] on select "Seleccionar Efectivo Tarjeta de Crédito Depósito Débito" at bounding box center [339, 97] width 91 height 20
click at [364, 153] on div "Cancelar Vender" at bounding box center [288, 159] width 218 height 29
click at [365, 158] on button "Vender" at bounding box center [372, 159] width 36 height 15
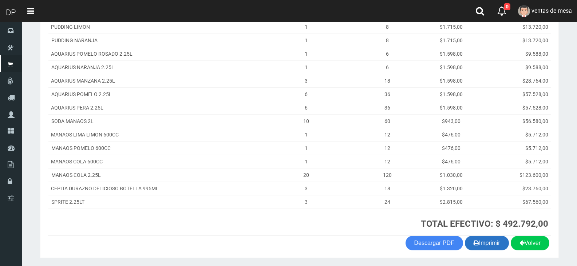
scroll to position [156, 0]
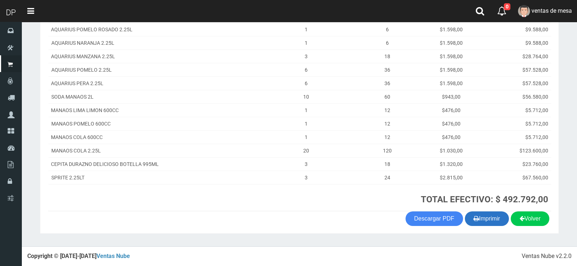
click at [481, 226] on button "Imprimir" at bounding box center [487, 218] width 44 height 15
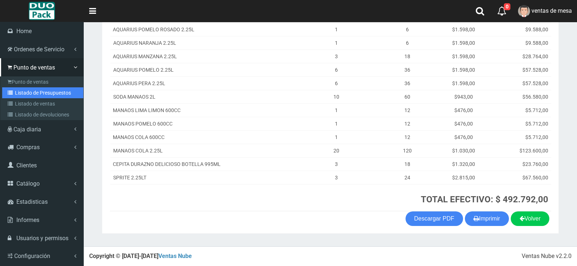
click at [15, 89] on link "Listado de Presupuestos" at bounding box center [42, 92] width 81 height 11
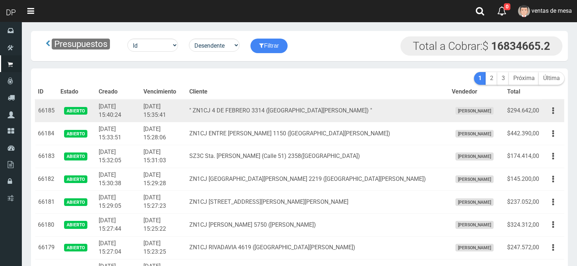
click at [231, 119] on td "" ZN1CJ 4 DE FEBRERO 3314 (SAN ANDRES) "" at bounding box center [317, 110] width 262 height 23
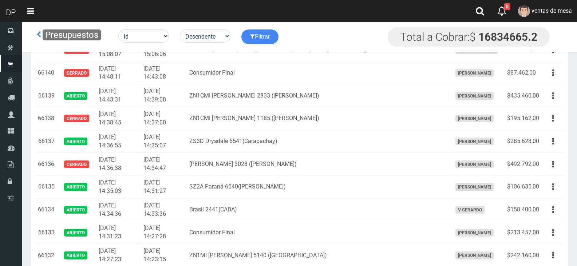
scroll to position [647, 0]
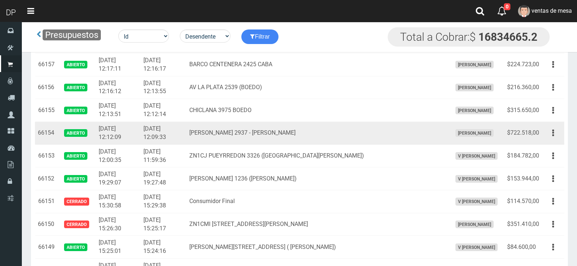
click at [557, 139] on div "Editar Imprimir Eliminar" at bounding box center [553, 133] width 16 height 13
drag, startPoint x: 553, startPoint y: 135, endPoint x: 553, endPoint y: 140, distance: 5.5
click at [553, 135] on icon "button" at bounding box center [553, 133] width 2 height 13
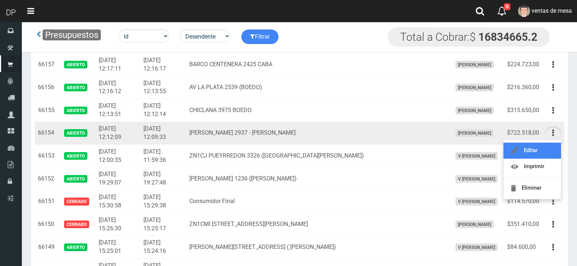
click at [551, 147] on link "Editar" at bounding box center [531, 151] width 57 height 16
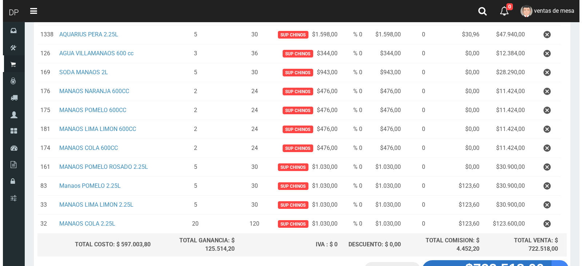
scroll to position [327, 0]
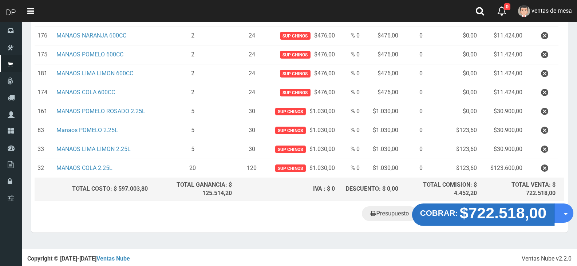
click at [478, 211] on strong "$722.518,00" at bounding box center [502, 212] width 87 height 17
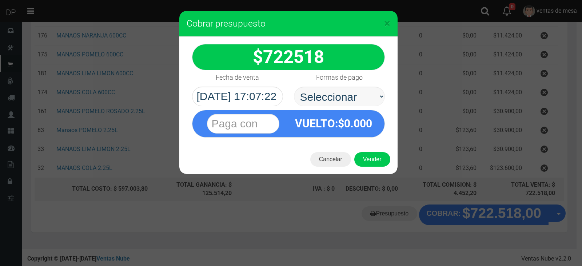
click at [351, 104] on select "Seleccionar Efectivo Tarjeta de Crédito Depósito Débito" at bounding box center [339, 97] width 91 height 20
select select "Efectivo"
click at [294, 87] on select "Seleccionar Efectivo Tarjeta de Crédito Depósito Débito" at bounding box center [339, 97] width 91 height 20
click at [371, 161] on button "Vender" at bounding box center [372, 159] width 36 height 15
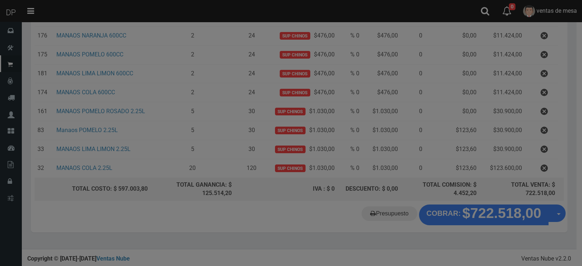
scroll to position [0, 0]
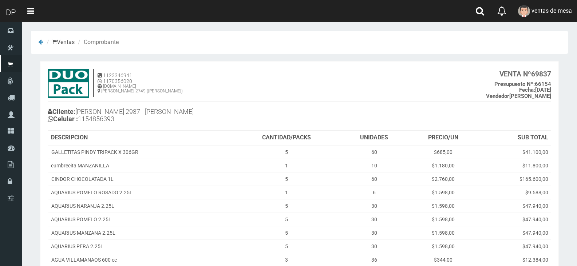
scroll to position [203, 0]
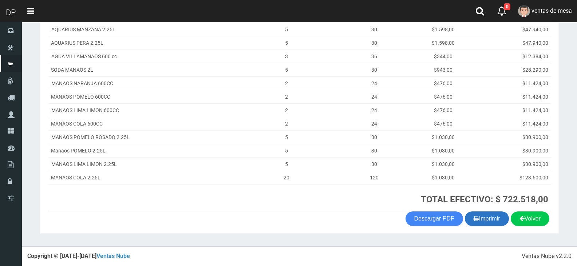
click at [480, 215] on button "Imprimir" at bounding box center [487, 218] width 44 height 15
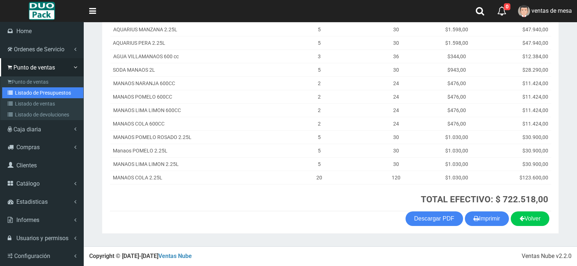
drag, startPoint x: 13, startPoint y: 91, endPoint x: 17, endPoint y: 90, distance: 3.8
click at [13, 91] on icon at bounding box center [11, 92] width 7 height 5
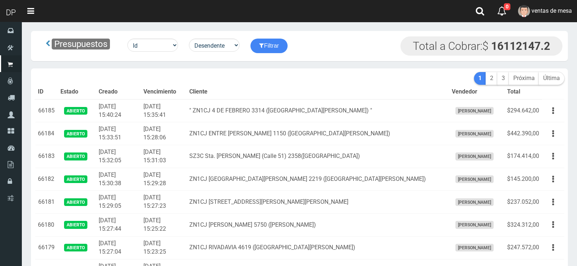
click at [328, 95] on th "Cliente" at bounding box center [317, 92] width 262 height 15
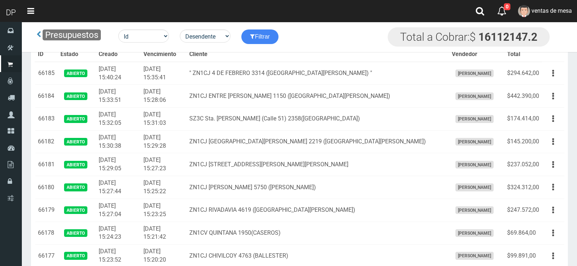
scroll to position [570, 0]
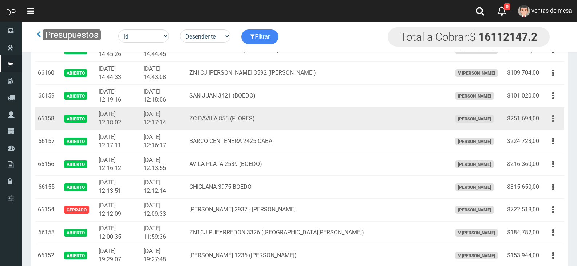
click at [555, 119] on button "button" at bounding box center [553, 118] width 16 height 13
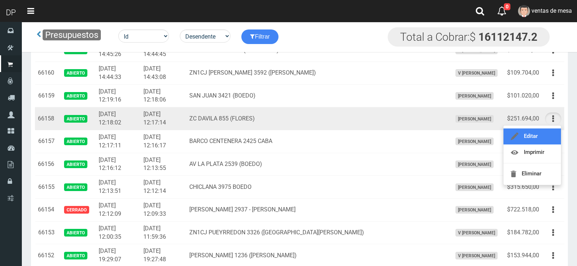
click at [549, 134] on link "Editar" at bounding box center [531, 136] width 57 height 16
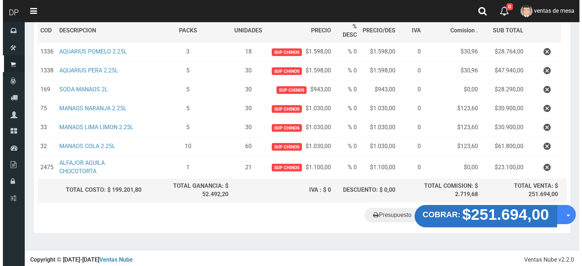
scroll to position [115, 0]
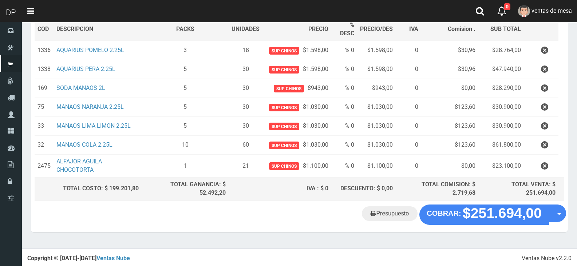
click at [503, 227] on div "Presupuesto COBRAR: $251.694,00 Opciones" at bounding box center [299, 218] width 537 height 28
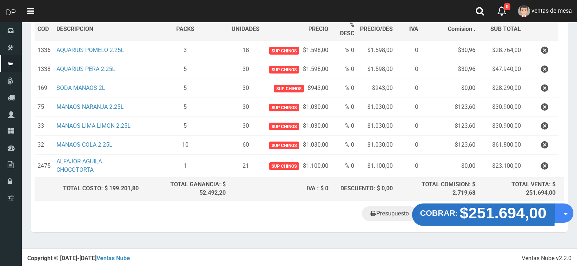
click at [501, 219] on strong "$251.694,00" at bounding box center [502, 212] width 87 height 17
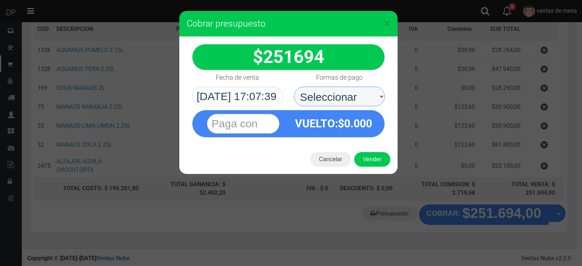
drag, startPoint x: 369, startPoint y: 97, endPoint x: 368, endPoint y: 103, distance: 5.6
click at [369, 97] on select "Seleccionar Efectivo Tarjeta de Crédito Depósito Débito" at bounding box center [339, 97] width 91 height 20
select select "Efectivo"
click at [294, 87] on select "Seleccionar Efectivo Tarjeta de Crédito Depósito Débito" at bounding box center [339, 97] width 91 height 20
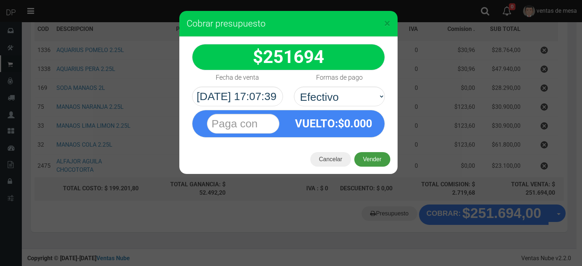
click at [373, 154] on button "Vender" at bounding box center [372, 159] width 36 height 15
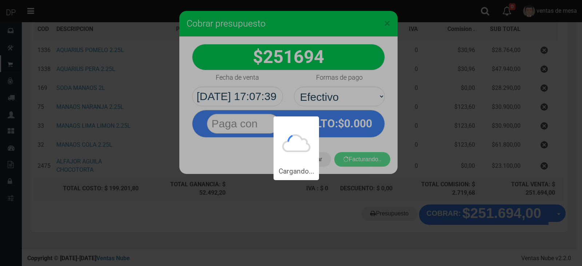
click at [376, 163] on div "Cargando..." at bounding box center [291, 90] width 582 height 180
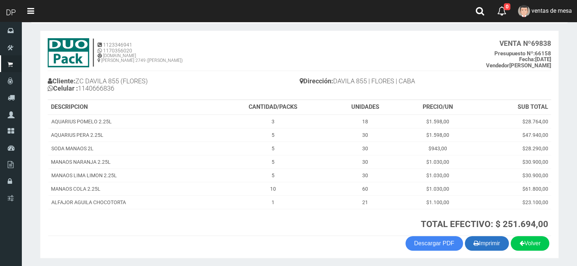
scroll to position [55, 0]
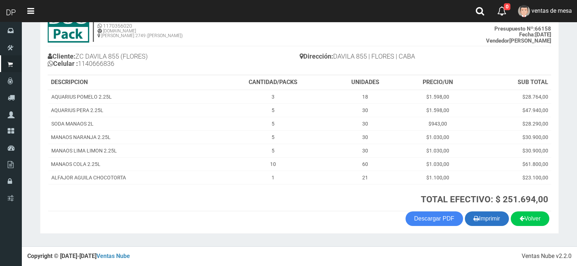
click at [490, 226] on button "Imprimir" at bounding box center [487, 218] width 44 height 15
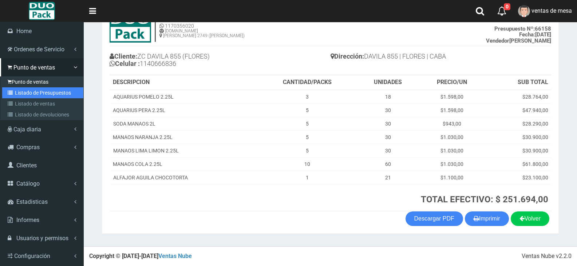
drag, startPoint x: 20, startPoint y: 90, endPoint x: 32, endPoint y: 85, distance: 12.1
click at [21, 90] on link "Listado de Presupuestos" at bounding box center [42, 92] width 81 height 11
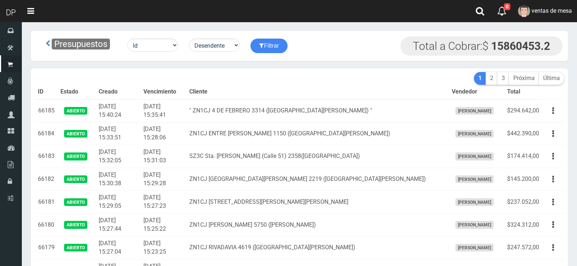
scroll to position [570, 0]
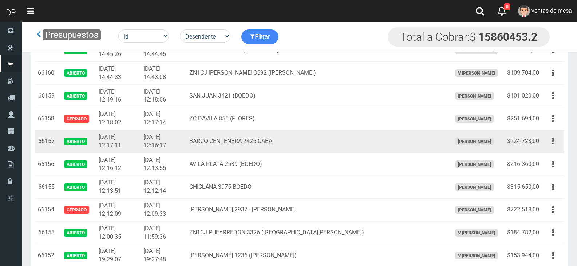
click at [558, 139] on button "button" at bounding box center [553, 141] width 16 height 13
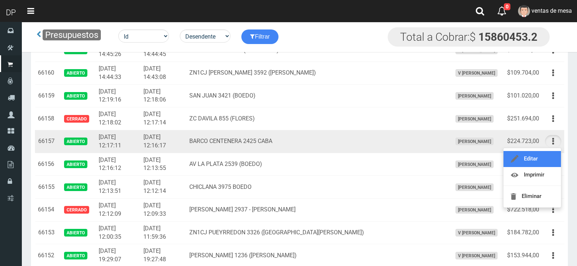
click at [554, 155] on link "Editar" at bounding box center [531, 159] width 57 height 16
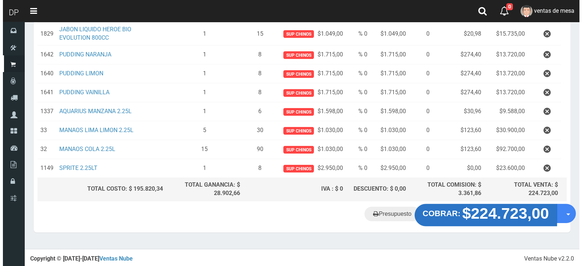
scroll to position [153, 0]
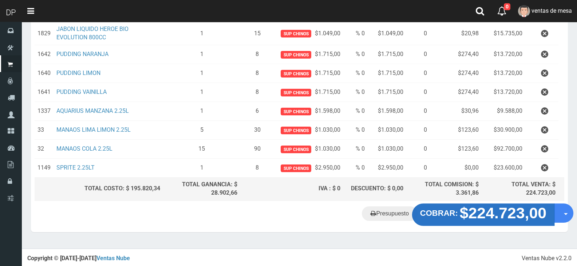
click at [495, 217] on strong "$224.723,00" at bounding box center [502, 212] width 87 height 17
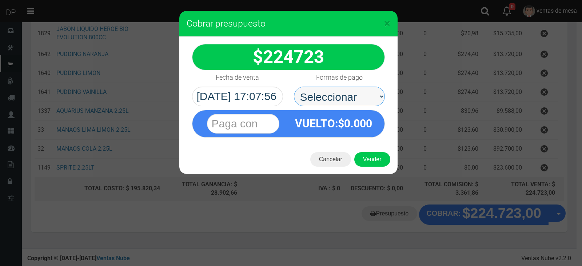
click at [331, 92] on select "Seleccionar Efectivo Tarjeta de Crédito Depósito Débito" at bounding box center [339, 97] width 91 height 20
select select "Efectivo"
click at [294, 87] on select "Seleccionar Efectivo Tarjeta de Crédito Depósito Débito" at bounding box center [339, 97] width 91 height 20
click at [380, 167] on div "Cancelar Vender" at bounding box center [288, 159] width 218 height 29
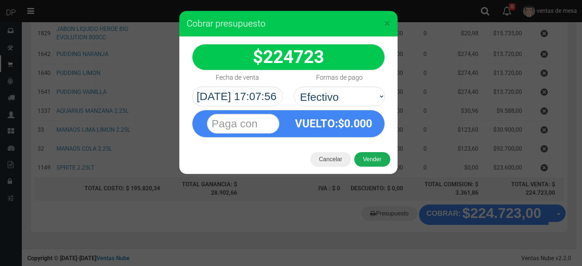
click at [380, 163] on button "Vender" at bounding box center [372, 159] width 36 height 15
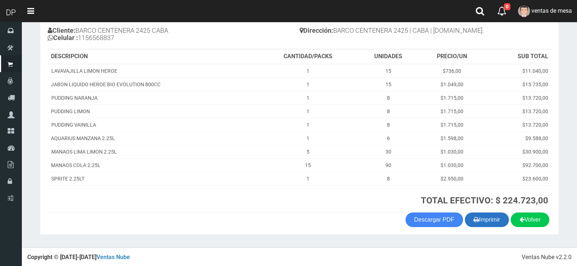
scroll to position [82, 0]
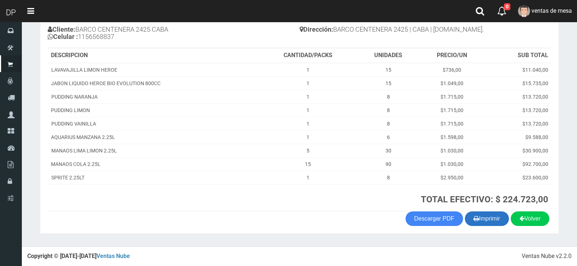
click at [495, 222] on button "Imprimir" at bounding box center [487, 218] width 44 height 15
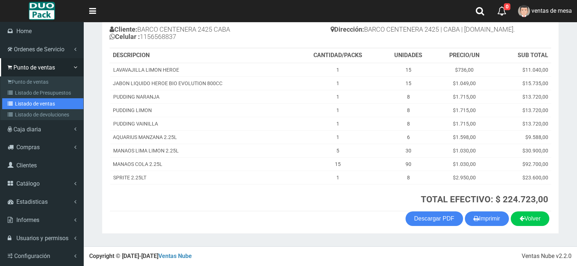
click at [15, 98] on link "Listado de ventas" at bounding box center [42, 103] width 81 height 11
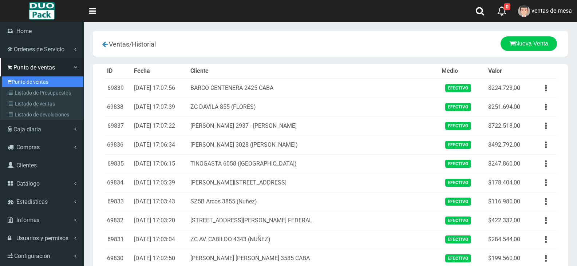
click at [22, 85] on link "Punto de ventas" at bounding box center [42, 81] width 81 height 11
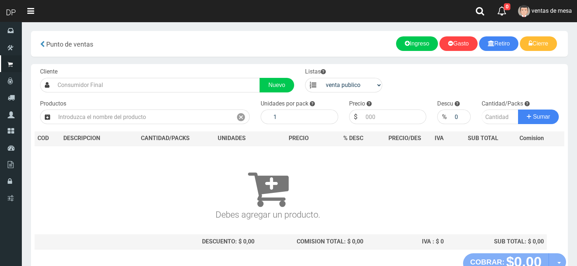
click at [252, 71] on div "Cliente Nuevo" at bounding box center [167, 80] width 265 height 25
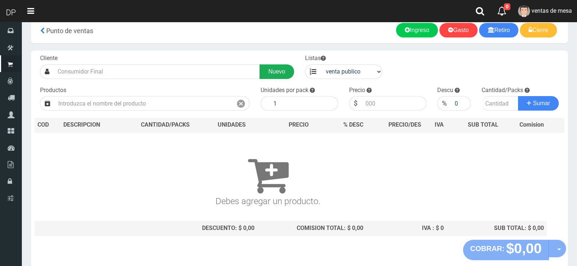
scroll to position [15, 0]
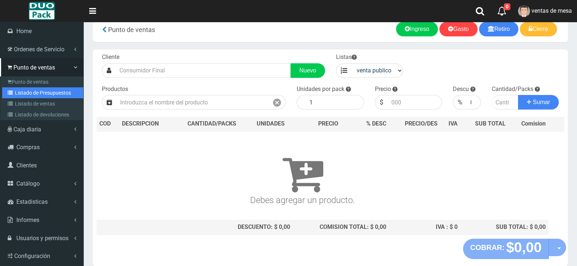
click at [21, 91] on link "Listado de Presupuestos" at bounding box center [42, 92] width 81 height 11
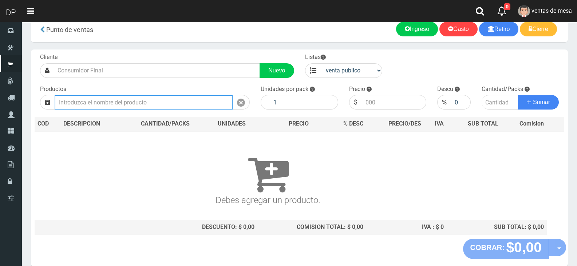
click at [137, 103] on input "text" at bounding box center [144, 102] width 178 height 15
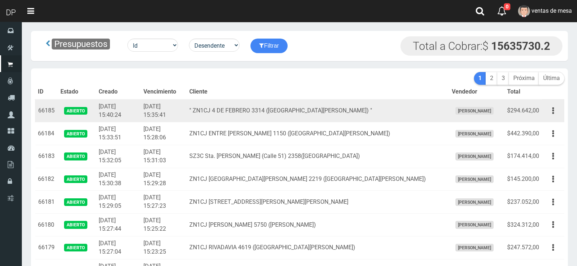
scroll to position [639, 0]
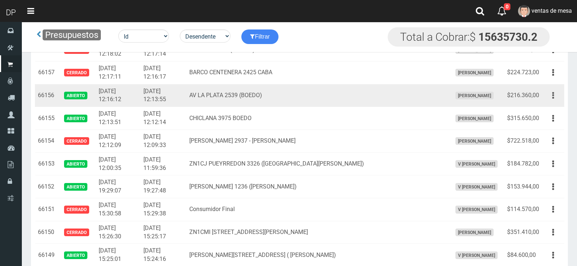
click at [553, 98] on icon "button" at bounding box center [553, 95] width 2 height 13
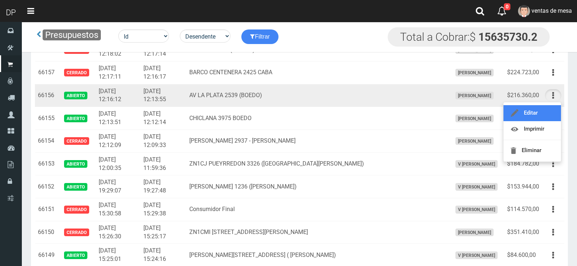
click at [550, 107] on link "Editar" at bounding box center [531, 113] width 57 height 16
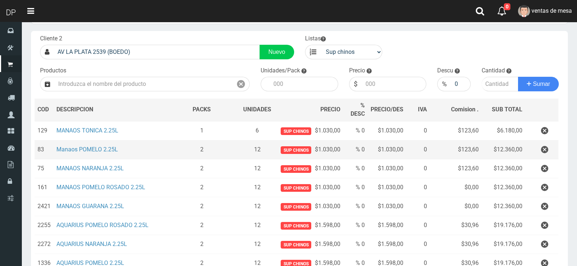
scroll to position [36, 0]
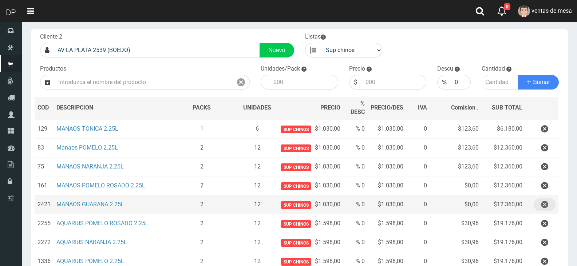
click at [538, 207] on button "button" at bounding box center [544, 204] width 22 height 13
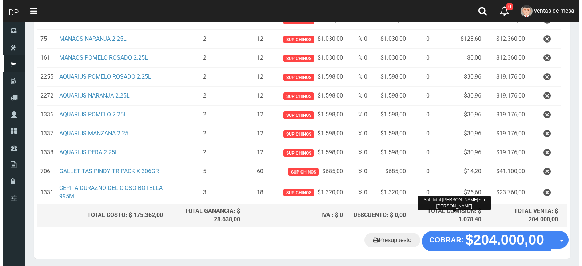
scroll to position [191, 0]
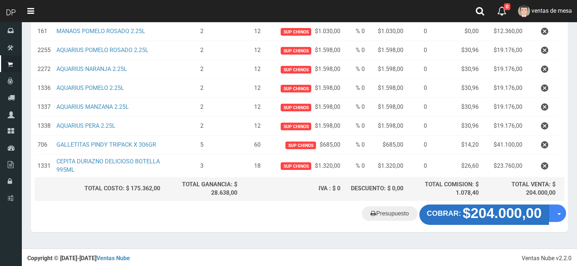
click at [465, 215] on strong "$204.000,00" at bounding box center [501, 213] width 79 height 16
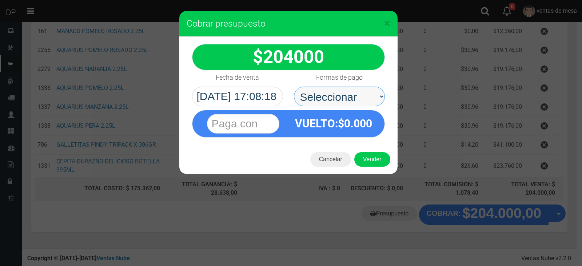
click at [347, 101] on select "Seleccionar Efectivo Tarjeta de Crédito Depósito Débito" at bounding box center [339, 97] width 91 height 20
select select "Efectivo"
click at [294, 87] on select "Seleccionar Efectivo Tarjeta de Crédito Depósito Débito" at bounding box center [339, 97] width 91 height 20
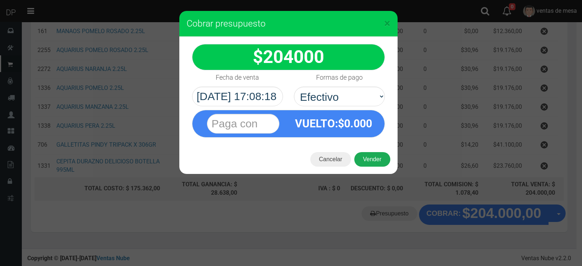
click at [374, 158] on button "Vender" at bounding box center [372, 159] width 36 height 15
click at [0, 0] on div "Cargando..." at bounding box center [0, 0] width 0 height 0
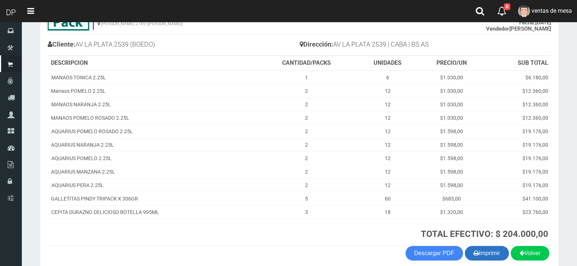
scroll to position [102, 0]
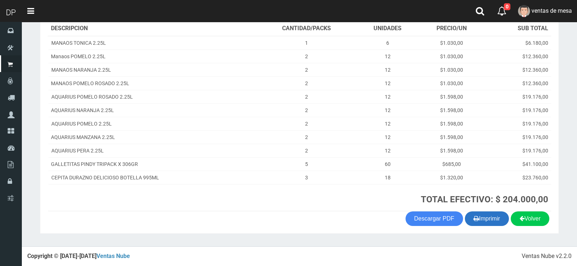
click at [482, 220] on button "Imprimir" at bounding box center [487, 218] width 44 height 15
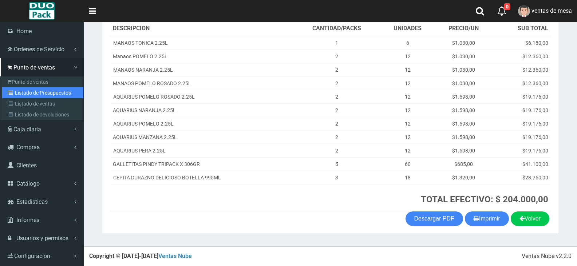
click at [20, 96] on link "Listado de Presupuestos" at bounding box center [42, 92] width 81 height 11
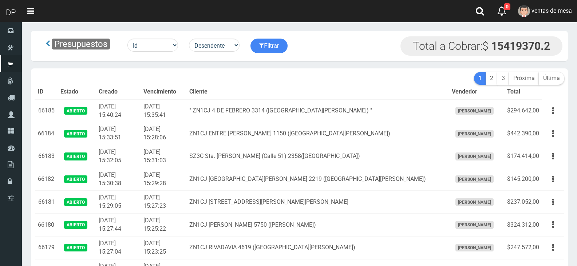
scroll to position [570, 0]
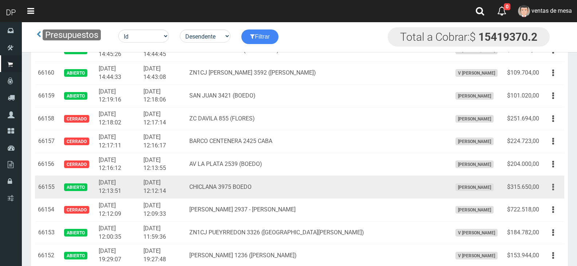
click at [554, 184] on button "button" at bounding box center [553, 187] width 16 height 13
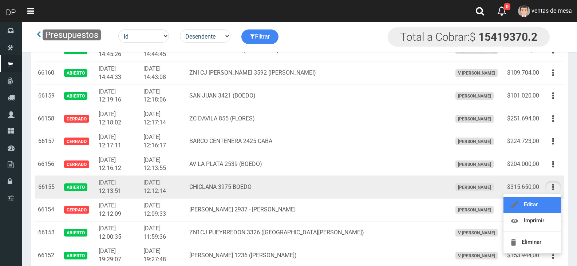
click at [549, 206] on link "Editar" at bounding box center [531, 205] width 57 height 16
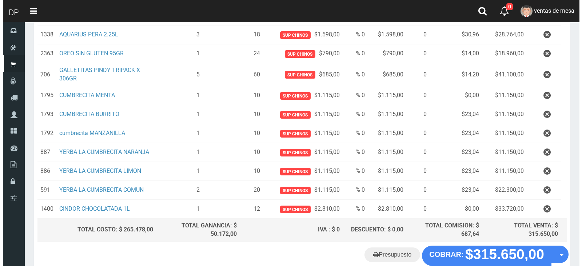
scroll to position [247, 0]
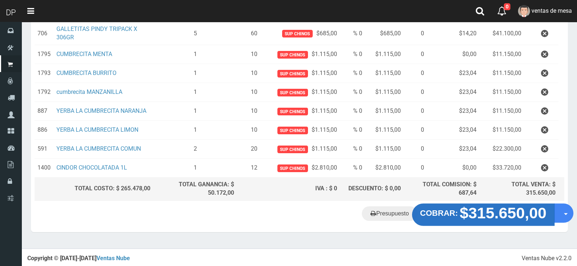
click at [511, 216] on strong "$315.650,00" at bounding box center [502, 212] width 87 height 17
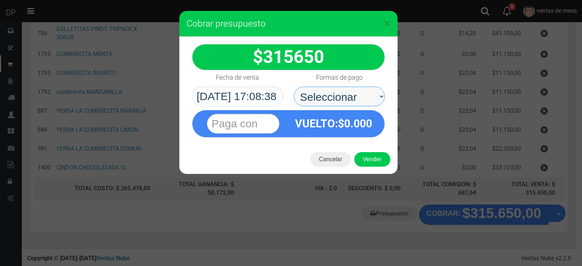
click at [349, 99] on select "Seleccionar Efectivo Tarjeta de Crédito Depósito Débito" at bounding box center [339, 97] width 91 height 20
select select "Efectivo"
click at [294, 87] on select "Seleccionar Efectivo Tarjeta de Crédito Depósito Débito" at bounding box center [339, 97] width 91 height 20
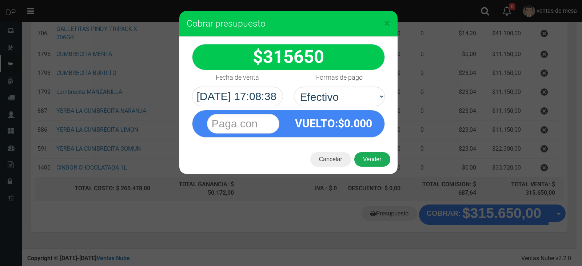
click at [371, 158] on button "Vender" at bounding box center [372, 159] width 36 height 15
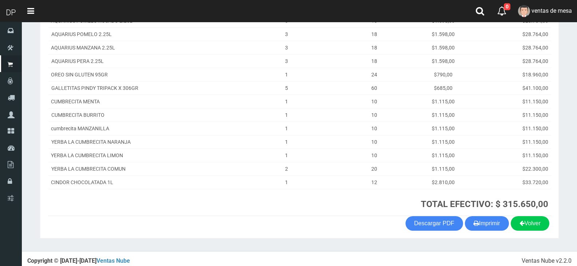
scroll to position [142, 0]
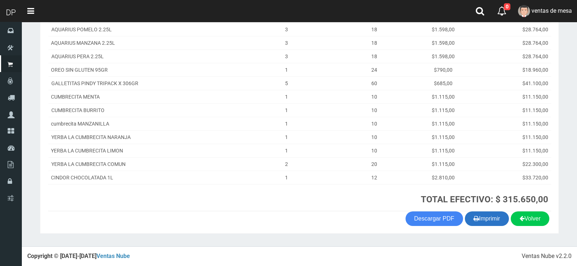
click at [480, 216] on button "Imprimir" at bounding box center [487, 218] width 44 height 15
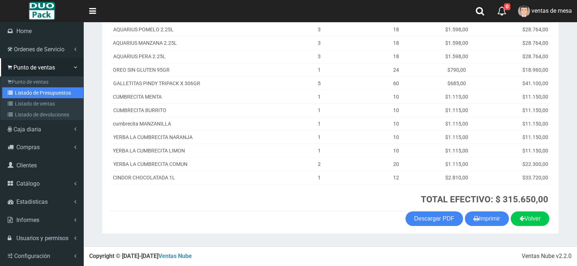
click at [27, 95] on link "Listado de Presupuestos" at bounding box center [42, 92] width 81 height 11
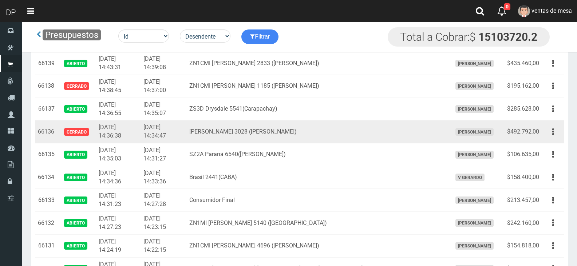
scroll to position [1062, 0]
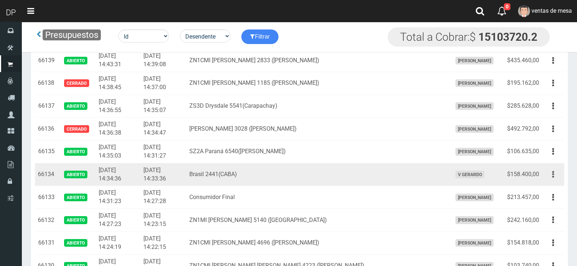
click at [547, 178] on button "button" at bounding box center [553, 174] width 16 height 13
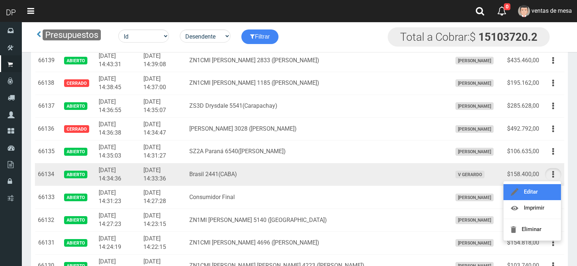
click at [547, 189] on link "Editar" at bounding box center [531, 192] width 57 height 16
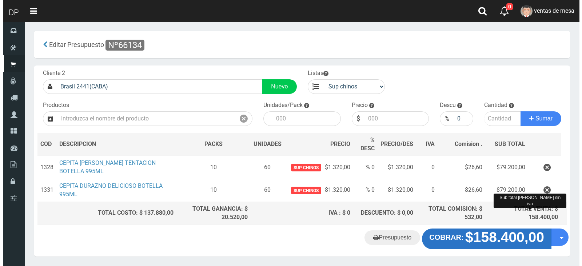
scroll to position [24, 0]
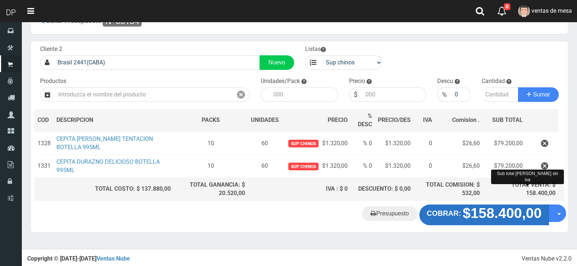
click at [492, 214] on strong "$158.400,00" at bounding box center [501, 214] width 79 height 16
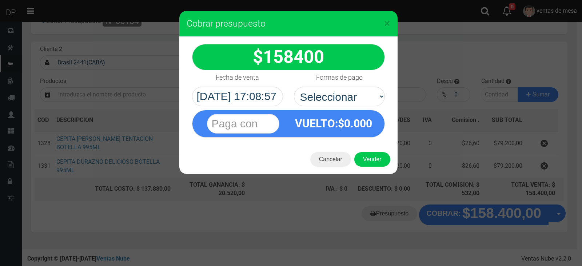
click at [356, 128] on span "0.000" at bounding box center [358, 123] width 28 height 13
drag, startPoint x: 367, startPoint y: 95, endPoint x: 368, endPoint y: 103, distance: 7.6
click at [367, 95] on select "Seleccionar Efectivo Tarjeta de Crédito Depósito Débito" at bounding box center [339, 97] width 91 height 20
select select "Efectivo"
click at [294, 87] on select "Seleccionar Efectivo Tarjeta de Crédito Depósito Débito" at bounding box center [339, 97] width 91 height 20
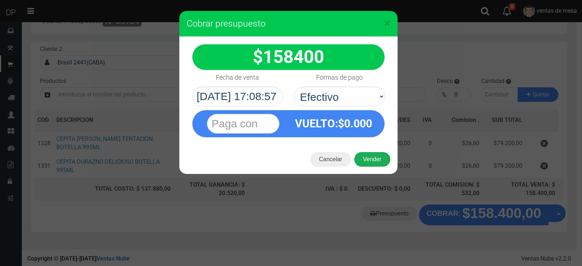
click at [375, 159] on button "Vender" at bounding box center [372, 159] width 36 height 15
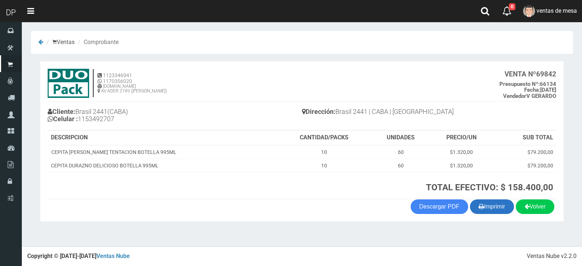
click at [479, 209] on icon "button" at bounding box center [481, 206] width 5 height 10
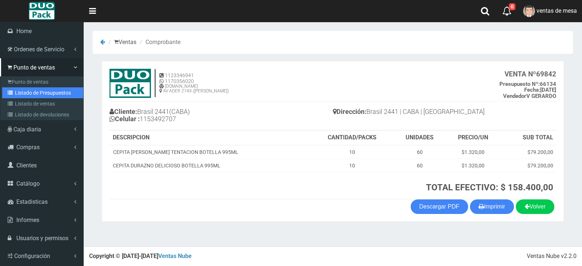
click at [20, 92] on link "Listado de Presupuestos" at bounding box center [42, 92] width 81 height 11
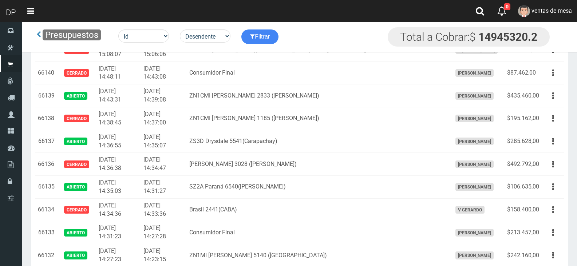
scroll to position [533, 0]
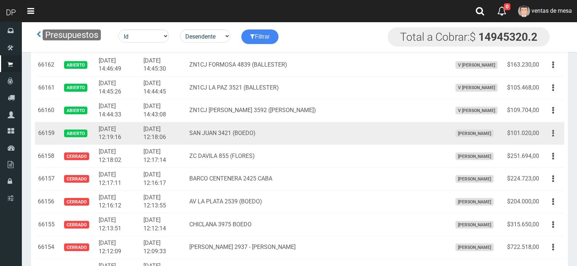
click at [552, 138] on icon "button" at bounding box center [553, 133] width 2 height 13
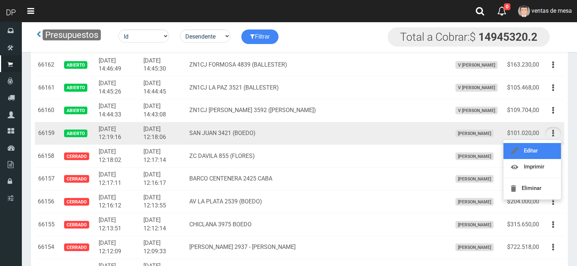
click at [551, 151] on link "Editar" at bounding box center [531, 151] width 57 height 16
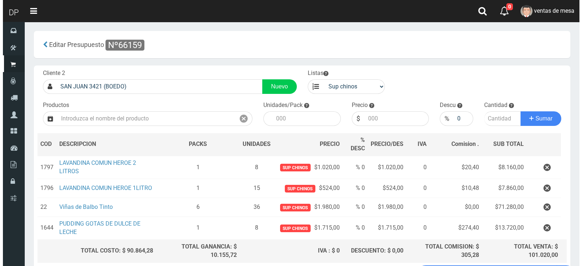
scroll to position [66, 0]
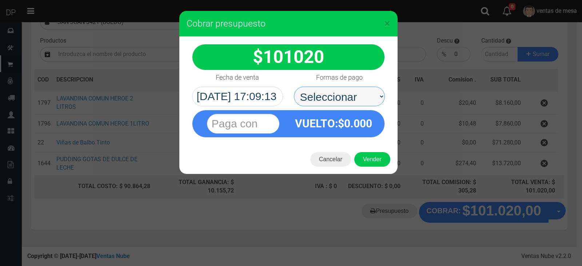
click at [366, 93] on select "Seleccionar Efectivo Tarjeta de Crédito Depósito Débito" at bounding box center [339, 97] width 91 height 20
select select "Efectivo"
click at [294, 87] on select "Seleccionar Efectivo Tarjeta de Crédito Depósito Débito" at bounding box center [339, 97] width 91 height 20
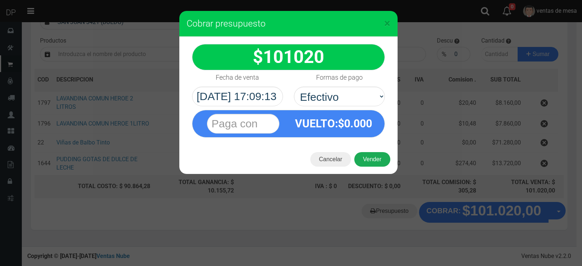
click at [375, 161] on button "Vender" at bounding box center [372, 159] width 36 height 15
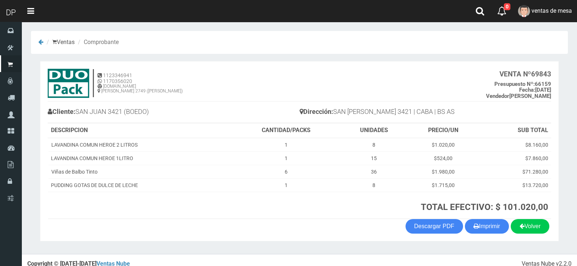
scroll to position [8, 0]
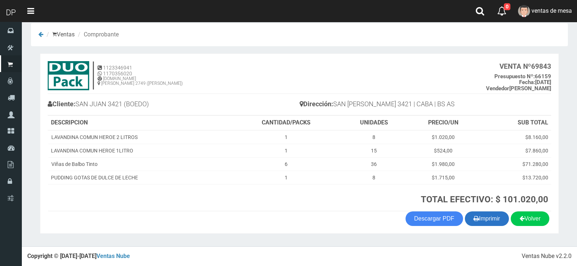
click at [482, 218] on button "Imprimir" at bounding box center [487, 218] width 44 height 15
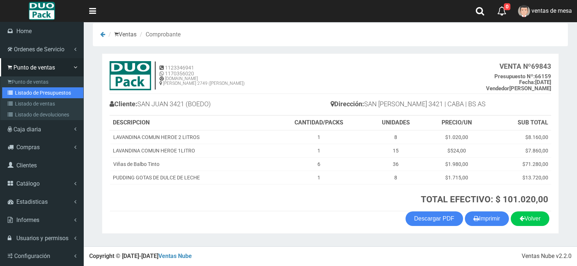
click at [27, 95] on link "Listado de Presupuestos" at bounding box center [42, 92] width 81 height 11
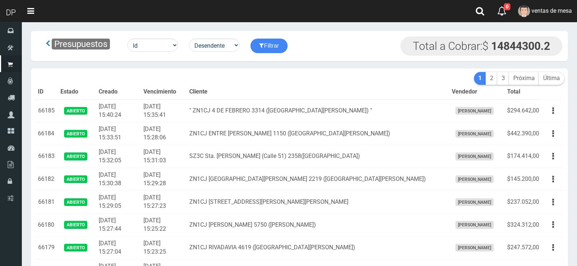
click at [246, 98] on th "Cliente" at bounding box center [317, 92] width 262 height 15
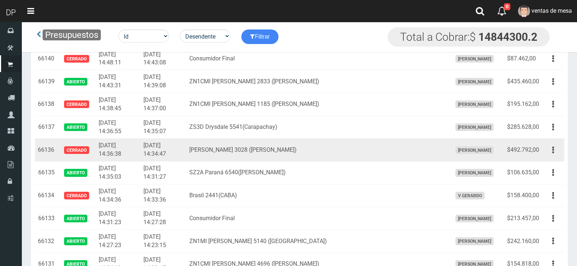
scroll to position [1063, 0]
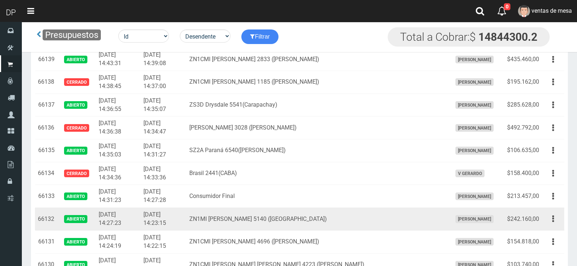
click at [546, 224] on div "Editar Imprimir Eliminar" at bounding box center [553, 218] width 16 height 13
click at [543, 226] on td "Editar Imprimir Eliminar" at bounding box center [553, 219] width 22 height 23
drag, startPoint x: 549, startPoint y: 222, endPoint x: 545, endPoint y: 231, distance: 10.5
click at [549, 222] on button "button" at bounding box center [553, 218] width 16 height 13
click at [0, 0] on link "Editar" at bounding box center [0, 0] width 0 height 0
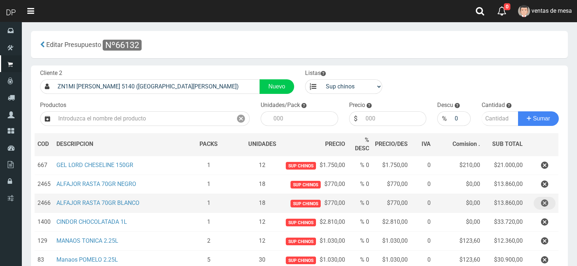
click at [539, 207] on button "button" at bounding box center [544, 203] width 22 height 13
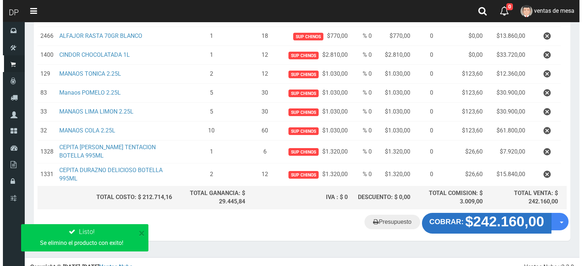
scroll to position [156, 0]
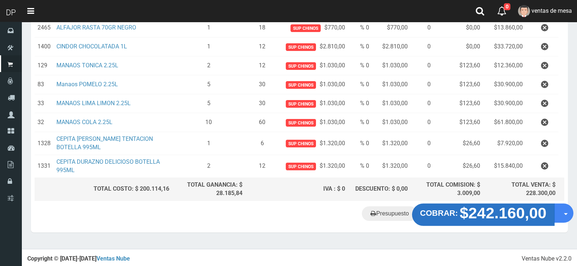
click at [509, 218] on strong "$242.160,00" at bounding box center [502, 212] width 87 height 17
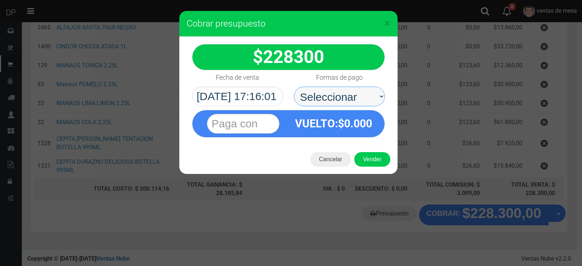
click at [359, 101] on select "Seleccionar Efectivo Tarjeta de Crédito Depósito Débito" at bounding box center [339, 97] width 91 height 20
select select "Efectivo"
click at [294, 87] on select "Seleccionar Efectivo Tarjeta de Crédito Depósito Débito" at bounding box center [339, 97] width 91 height 20
click at [373, 151] on div "Cancelar Vender" at bounding box center [288, 159] width 218 height 29
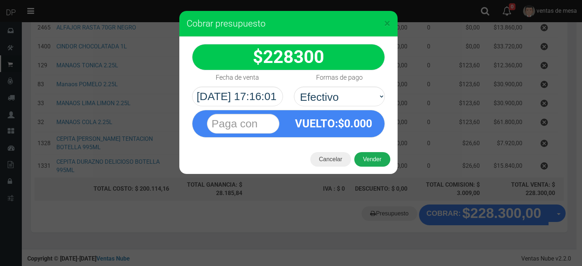
click at [373, 166] on button "Vender" at bounding box center [372, 159] width 36 height 15
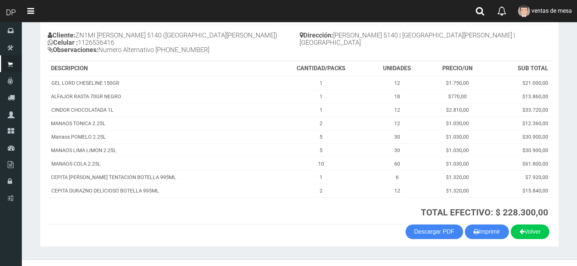
scroll to position [89, 0]
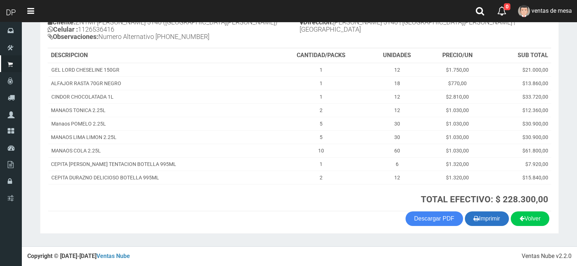
click at [485, 214] on button "Imprimir" at bounding box center [487, 218] width 44 height 15
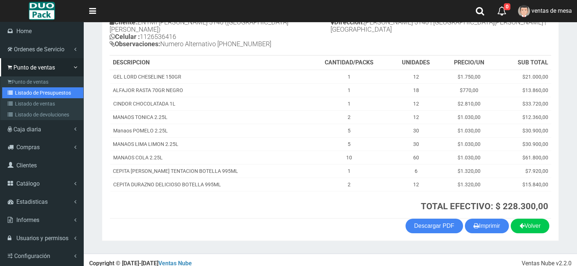
click at [34, 92] on link "Listado de Presupuestos" at bounding box center [42, 92] width 81 height 11
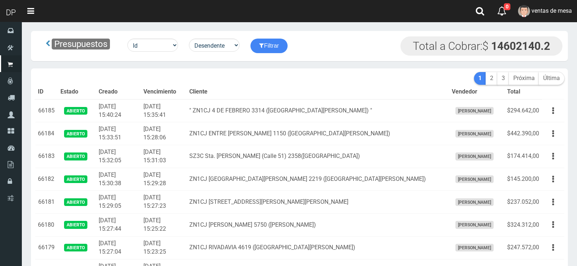
scroll to position [1255, 0]
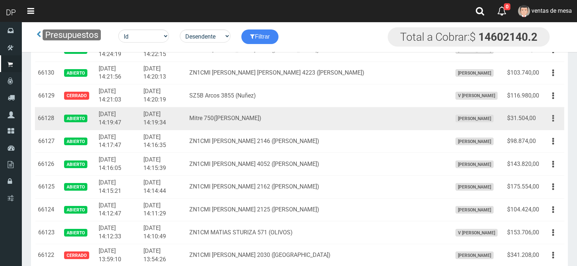
click at [548, 119] on button "button" at bounding box center [553, 118] width 16 height 13
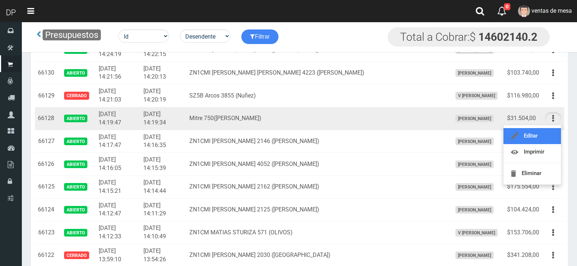
click at [543, 134] on link "Editar" at bounding box center [531, 136] width 57 height 16
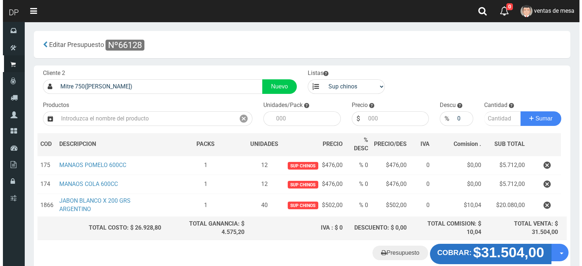
scroll to position [39, 0]
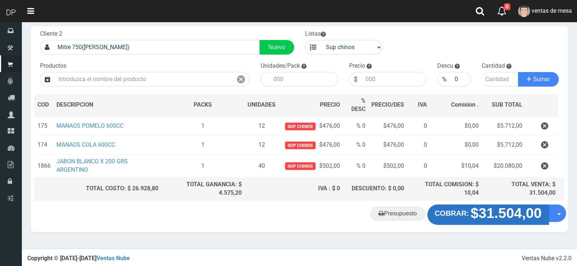
click at [460, 217] on strong "COBRAR:" at bounding box center [451, 213] width 34 height 8
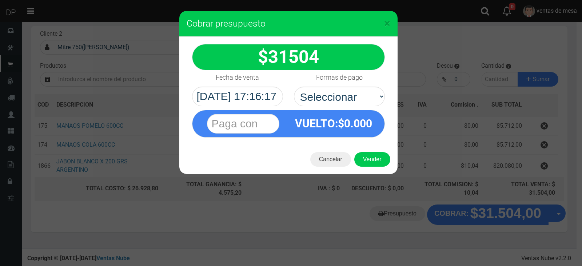
select select "Efectivo"
click at [294, 87] on select "Seleccionar Efectivo Tarjeta de Crédito Depósito Débito" at bounding box center [339, 97] width 91 height 20
click at [366, 157] on button "Vender" at bounding box center [372, 159] width 36 height 15
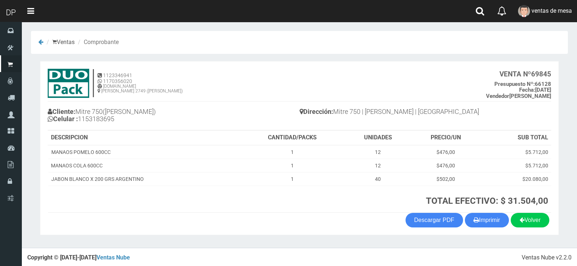
scroll to position [1, 0]
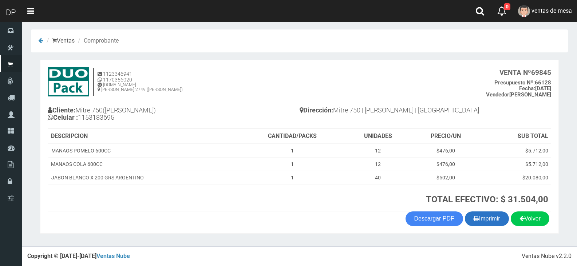
click at [469, 223] on button "Imprimir" at bounding box center [487, 218] width 44 height 15
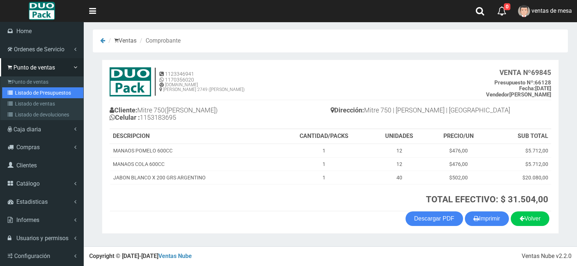
click at [33, 96] on link "Listado de Presupuestos" at bounding box center [42, 92] width 81 height 11
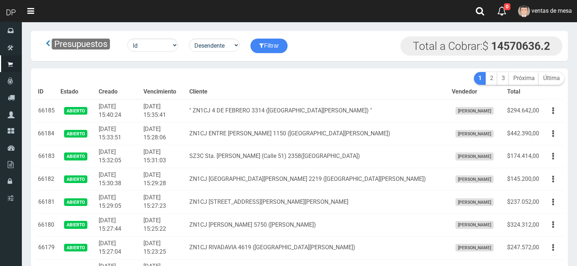
scroll to position [1278, 0]
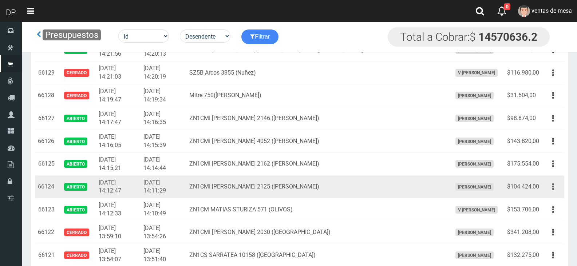
click at [547, 186] on button "button" at bounding box center [553, 186] width 16 height 13
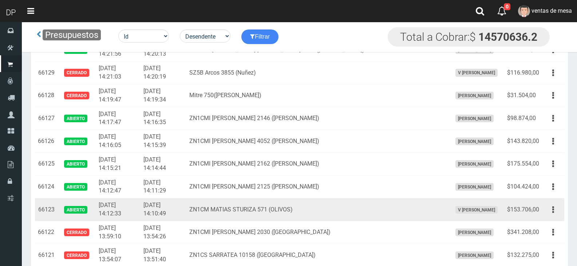
click at [548, 200] on td "Editar Imprimir Eliminar" at bounding box center [553, 209] width 22 height 23
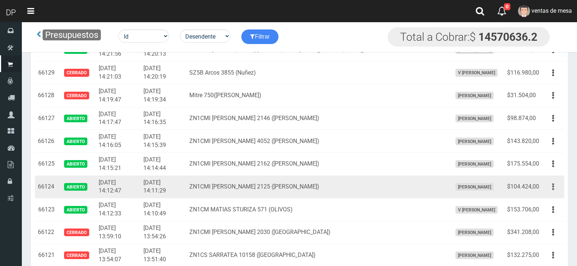
click at [552, 187] on icon "button" at bounding box center [553, 186] width 2 height 13
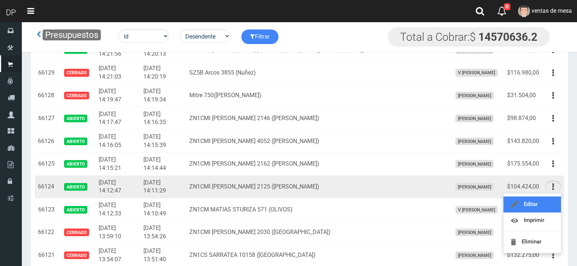
click at [550, 199] on link "Editar" at bounding box center [531, 204] width 57 height 16
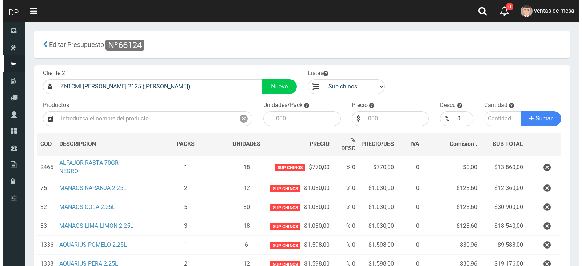
scroll to position [96, 0]
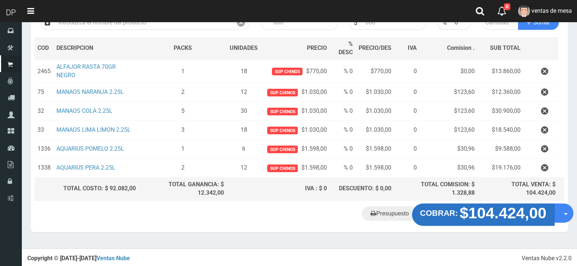
click at [472, 220] on strong "$104.424,00" at bounding box center [502, 212] width 87 height 17
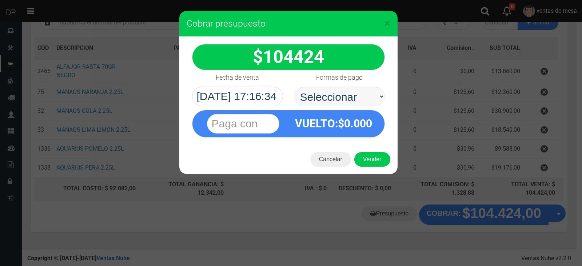
click at [367, 101] on select "Seleccionar Efectivo Tarjeta de Crédito Depósito Débito" at bounding box center [339, 97] width 91 height 20
select select "Efectivo"
click at [294, 87] on select "Seleccionar Efectivo Tarjeta de Crédito Depósito Débito" at bounding box center [339, 97] width 91 height 20
click at [371, 157] on button "Vender" at bounding box center [372, 159] width 36 height 15
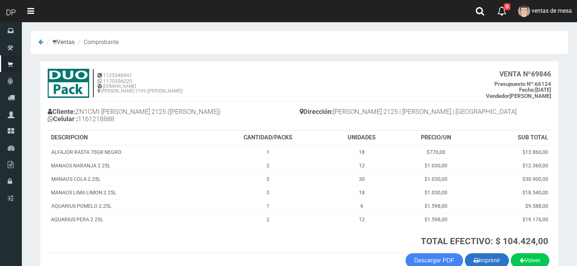
scroll to position [36, 0]
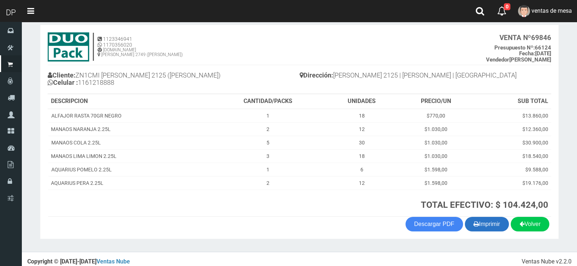
click at [489, 220] on button "Imprimir" at bounding box center [487, 224] width 44 height 15
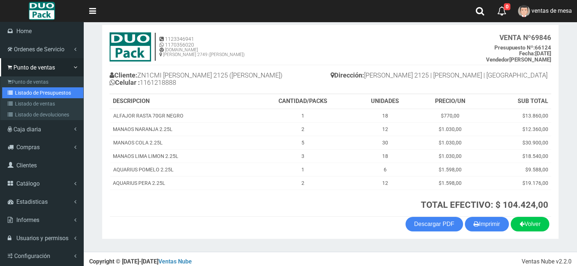
click at [13, 90] on icon at bounding box center [11, 92] width 7 height 5
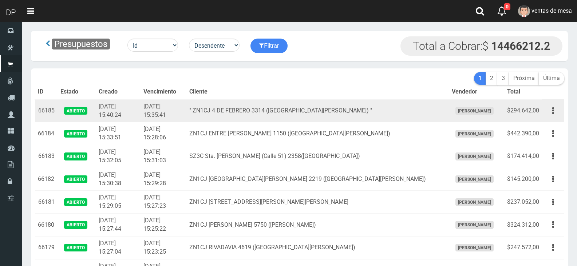
scroll to position [1255, 0]
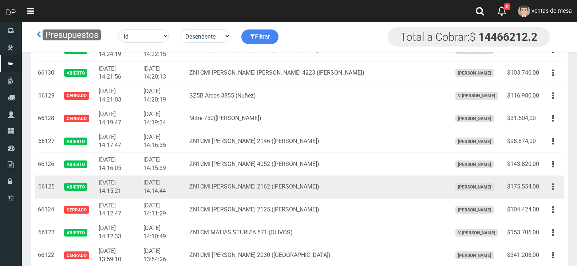
click at [550, 193] on button "button" at bounding box center [553, 186] width 16 height 13
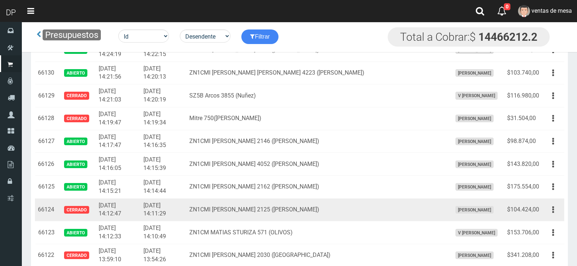
click at [545, 202] on td "Editar Imprimir Eliminar" at bounding box center [553, 209] width 22 height 23
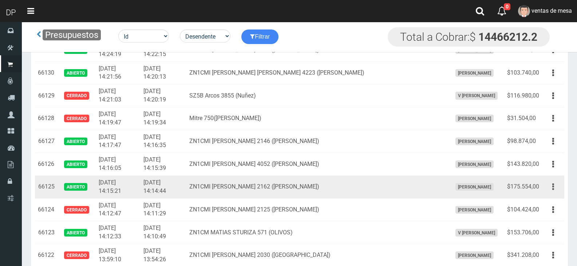
click at [554, 187] on button "button" at bounding box center [553, 186] width 16 height 13
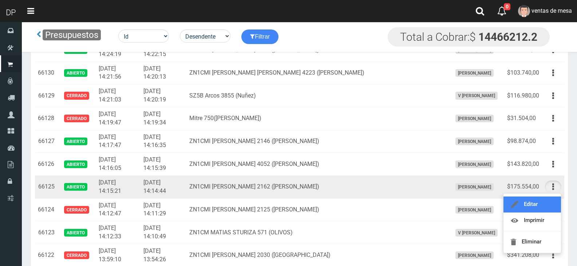
click at [546, 203] on link "Editar" at bounding box center [531, 204] width 57 height 16
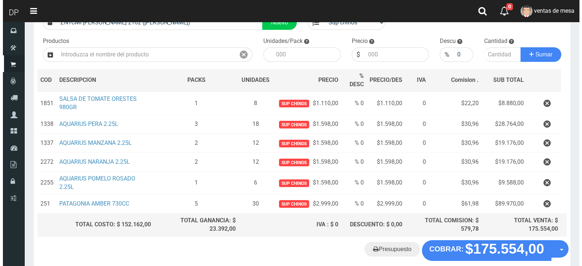
scroll to position [100, 0]
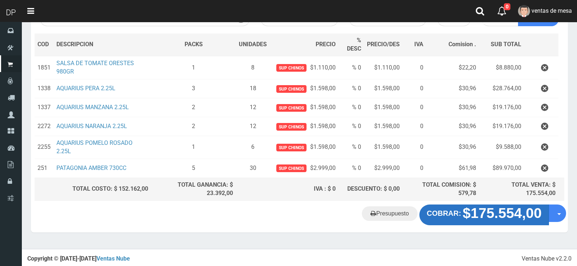
click at [486, 219] on strong "$175.554,00" at bounding box center [501, 214] width 79 height 16
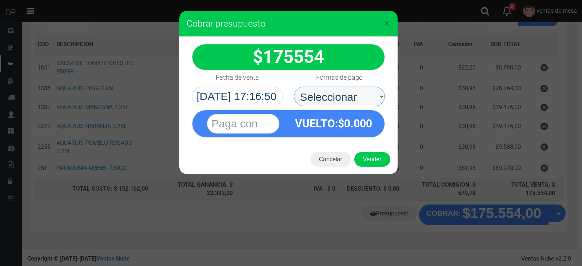
click at [344, 101] on select "Seleccionar Efectivo Tarjeta de Crédito Depósito Débito" at bounding box center [339, 97] width 91 height 20
select select "Efectivo"
click at [294, 87] on select "Seleccionar Efectivo Tarjeta de Crédito Depósito Débito" at bounding box center [339, 97] width 91 height 20
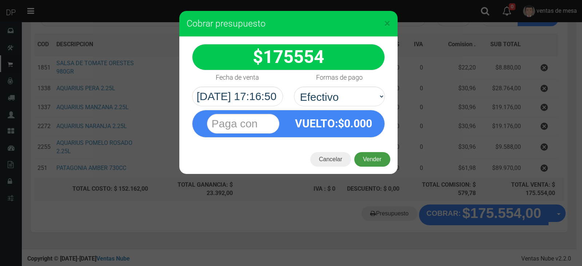
click at [364, 154] on button "Vender" at bounding box center [372, 159] width 36 height 15
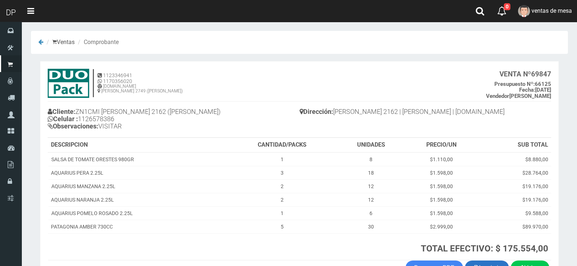
scroll to position [49, 0]
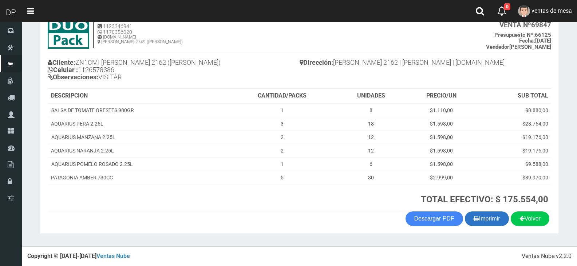
click at [487, 217] on button "Imprimir" at bounding box center [487, 218] width 44 height 15
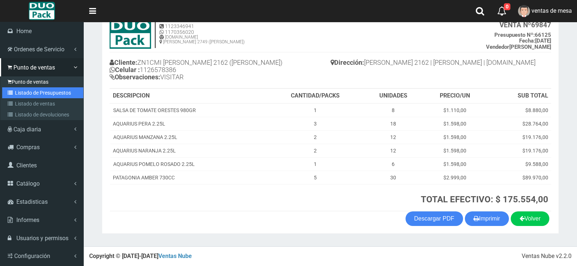
click at [21, 95] on link "Listado de Presupuestos" at bounding box center [42, 92] width 81 height 11
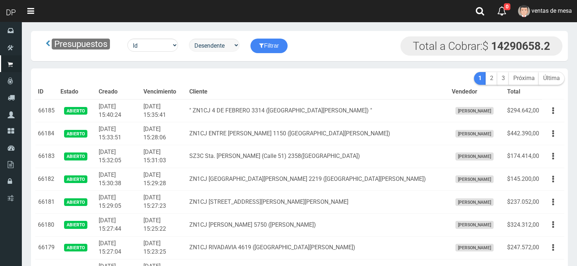
scroll to position [1255, 0]
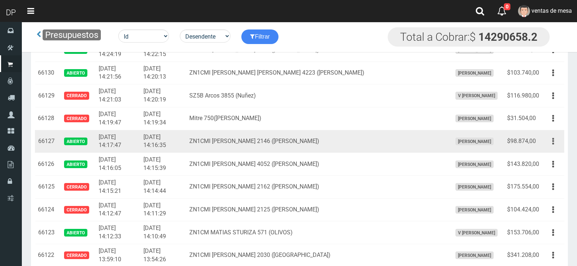
click at [553, 143] on icon "button" at bounding box center [553, 141] width 2 height 13
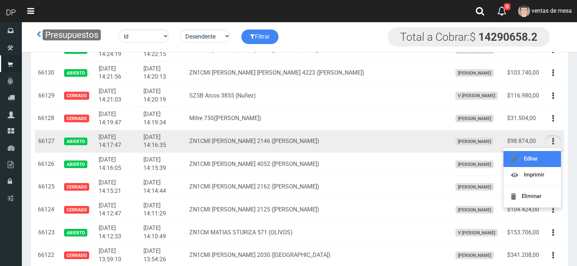
click at [551, 153] on link "Editar" at bounding box center [531, 159] width 57 height 16
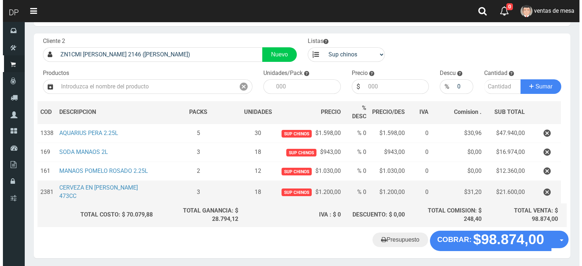
scroll to position [58, 0]
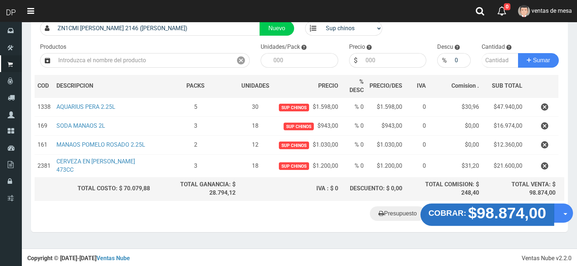
click at [506, 211] on strong "$98.874,00" at bounding box center [507, 212] width 78 height 17
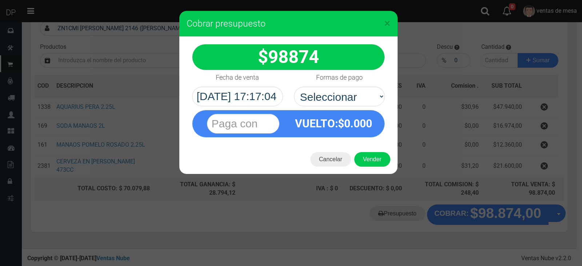
click at [387, 103] on div "Formas de pago Seleccionar Efectivo Tarjeta de Crédito Depósito Débito" at bounding box center [339, 88] width 102 height 36
click at [364, 95] on select "Seleccionar Efectivo Tarjeta de Crédito Depósito Débito" at bounding box center [339, 97] width 91 height 20
select select "Efectivo"
click at [294, 87] on select "Seleccionar Efectivo Tarjeta de Crédito Depósito Débito" at bounding box center [339, 97] width 91 height 20
click at [363, 146] on div "Cancelar Vender" at bounding box center [288, 159] width 218 height 29
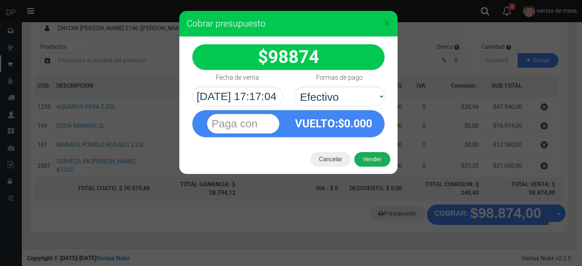
click at [366, 157] on button "Vender" at bounding box center [372, 159] width 36 height 15
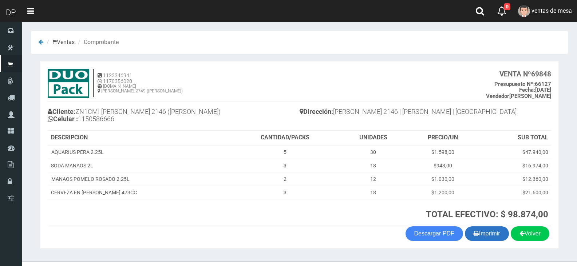
click at [477, 231] on button "Imprimir" at bounding box center [487, 233] width 44 height 15
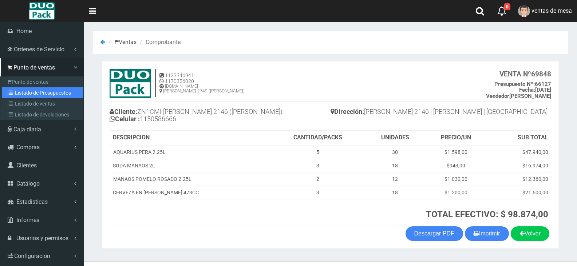
click at [19, 91] on link "Listado de Presupuestos" at bounding box center [42, 92] width 81 height 11
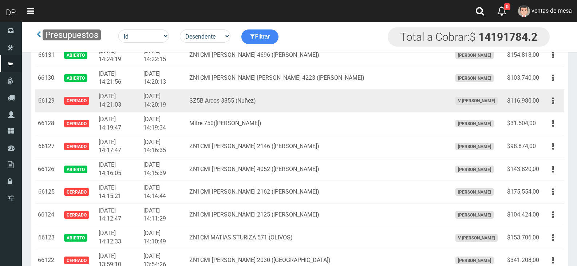
scroll to position [1182, 0]
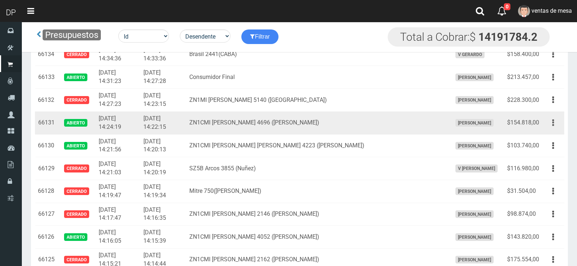
click at [553, 124] on icon "button" at bounding box center [553, 122] width 2 height 13
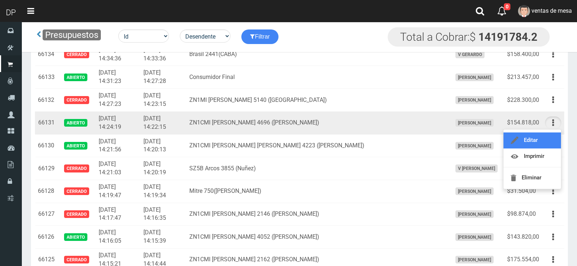
click at [548, 140] on link "Editar" at bounding box center [531, 140] width 57 height 16
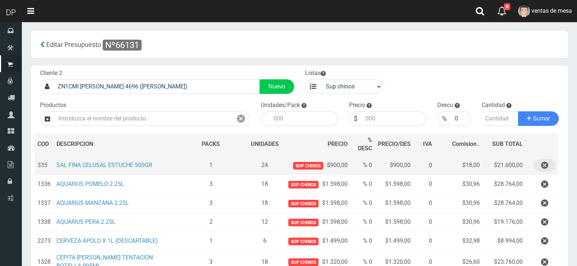
click at [544, 166] on icon "button" at bounding box center [544, 165] width 7 height 13
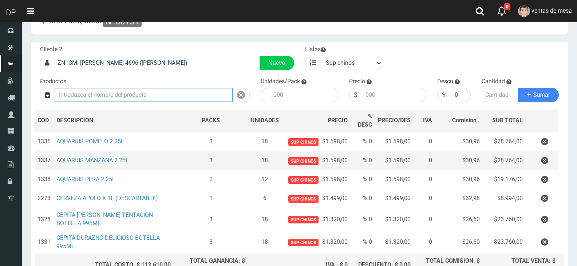
scroll to position [36, 0]
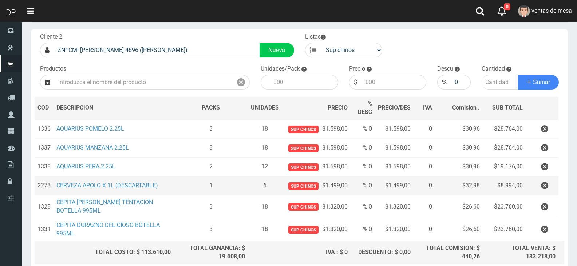
click at [523, 190] on td "$8.994,00" at bounding box center [503, 185] width 43 height 19
click at [541, 186] on icon "button" at bounding box center [544, 185] width 7 height 13
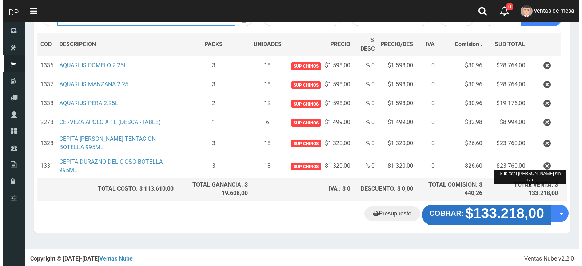
scroll to position [81, 0]
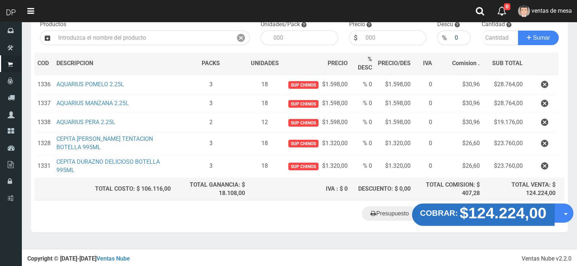
click at [509, 214] on strong "$124.224,00" at bounding box center [502, 212] width 87 height 17
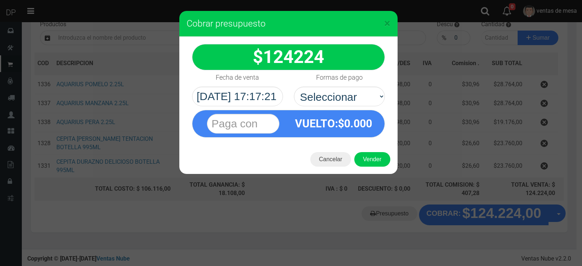
click at [333, 81] on h4 "Formas de pago" at bounding box center [339, 77] width 47 height 7
click at [333, 87] on select "Seleccionar Efectivo Tarjeta de Crédito Depósito Débito" at bounding box center [339, 97] width 91 height 20
drag, startPoint x: 337, startPoint y: 92, endPoint x: 341, endPoint y: 102, distance: 10.9
click at [337, 92] on select "Seleccionar Efectivo Tarjeta de Crédito Depósito Débito" at bounding box center [339, 97] width 91 height 20
select select "Efectivo"
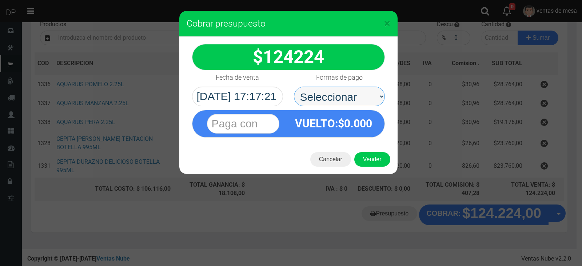
click at [294, 87] on select "Seleccionar Efectivo Tarjeta de Crédito Depósito Débito" at bounding box center [339, 97] width 91 height 20
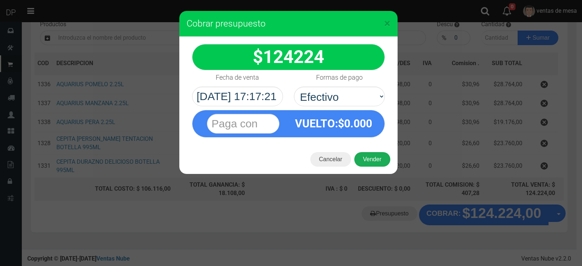
click at [366, 158] on button "Vender" at bounding box center [372, 159] width 36 height 15
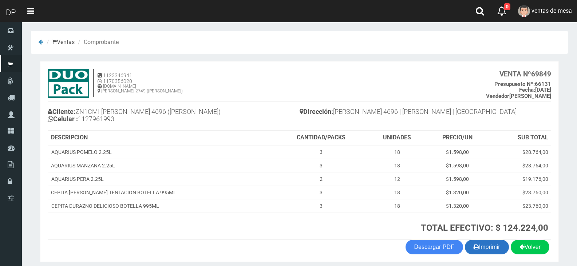
click at [479, 249] on button "Imprimir" at bounding box center [487, 247] width 44 height 15
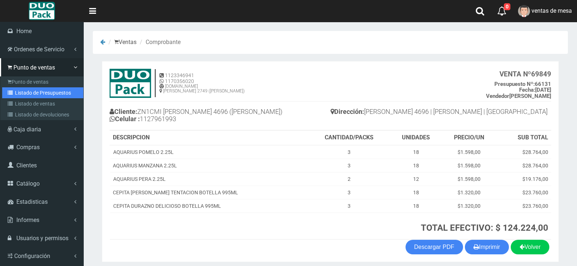
drag, startPoint x: 11, startPoint y: 89, endPoint x: 100, endPoint y: 64, distance: 93.1
click at [11, 90] on icon at bounding box center [11, 92] width 7 height 5
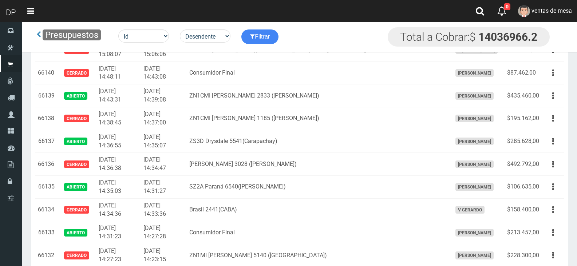
scroll to position [1217, 0]
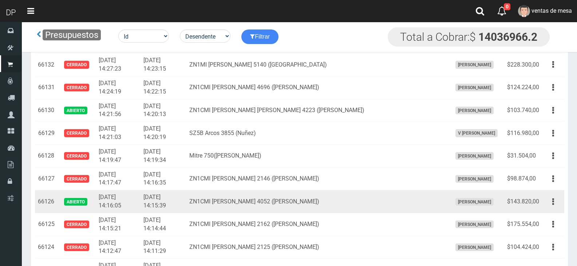
click at [543, 204] on td "Editar Imprimir Eliminar" at bounding box center [553, 201] width 22 height 23
click at [550, 200] on button "button" at bounding box center [553, 201] width 16 height 13
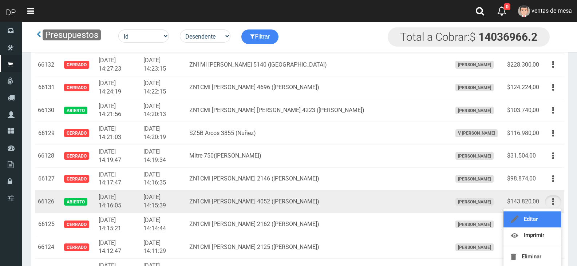
click at [545, 214] on link "Editar" at bounding box center [531, 219] width 57 height 16
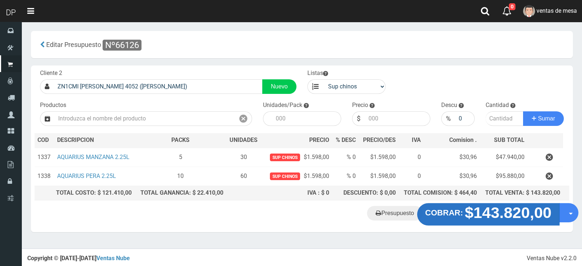
click at [469, 205] on strong "$143.820,00" at bounding box center [508, 212] width 87 height 17
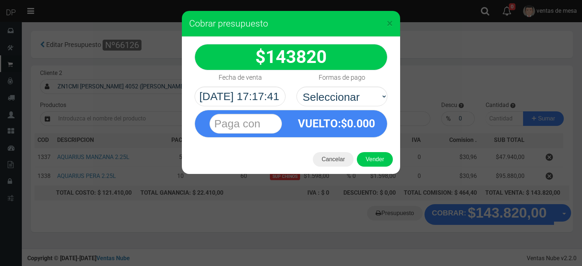
select select "Efectivo"
click at [296, 87] on select "Seleccionar Efectivo Tarjeta de Crédito Depósito Débito" at bounding box center [341, 97] width 91 height 20
click at [371, 156] on button "Vender" at bounding box center [375, 159] width 36 height 15
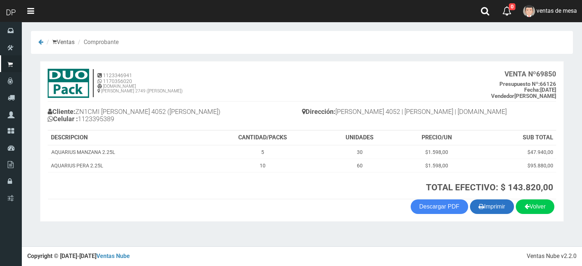
click at [487, 202] on button "Imprimir" at bounding box center [492, 206] width 44 height 15
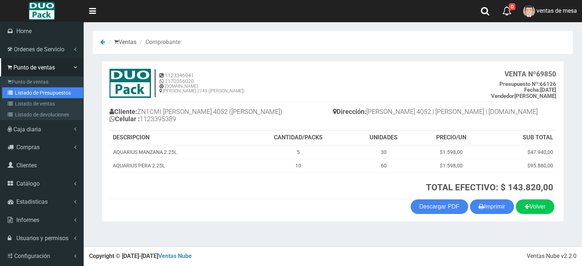
click at [23, 95] on link "Listado de Presupuestos" at bounding box center [42, 92] width 81 height 11
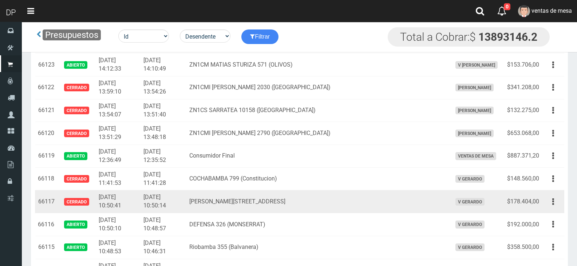
scroll to position [1194, 0]
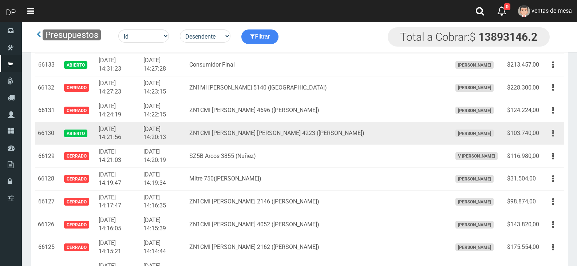
click at [550, 138] on button "button" at bounding box center [553, 133] width 16 height 13
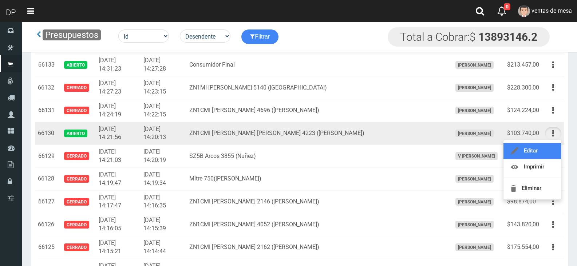
click at [548, 150] on link "Editar" at bounding box center [531, 151] width 57 height 16
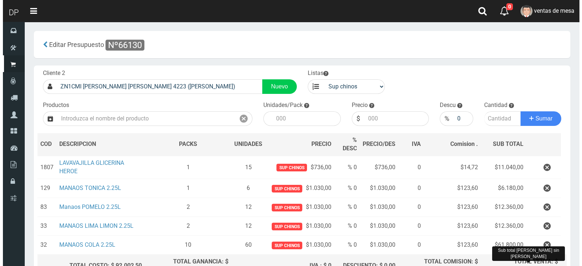
scroll to position [77, 0]
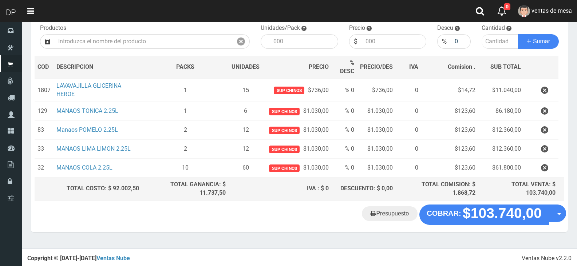
click at [490, 224] on div "Presupuesto COBRAR: $103.740,00 Opciones" at bounding box center [299, 218] width 537 height 28
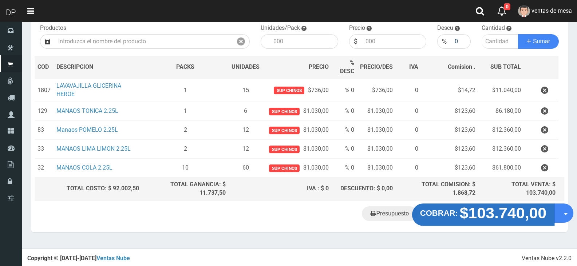
click at [452, 215] on strong "COBRAR:" at bounding box center [439, 212] width 38 height 9
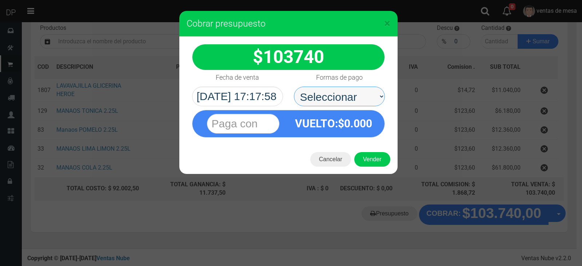
click at [361, 99] on select "Seleccionar Efectivo Tarjeta de Crédito Depósito Débito" at bounding box center [339, 97] width 91 height 20
select select "Efectivo"
click at [294, 87] on select "Seleccionar Efectivo Tarjeta de Crédito Depósito Débito" at bounding box center [339, 97] width 91 height 20
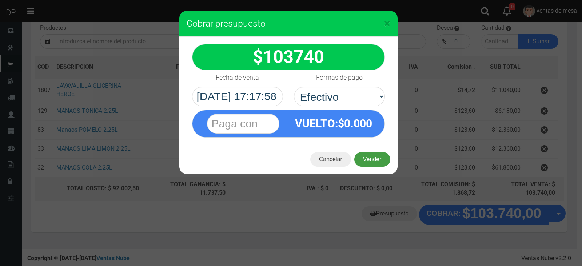
click at [370, 155] on button "Vender" at bounding box center [372, 159] width 36 height 15
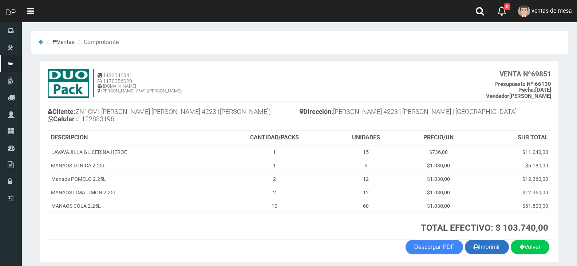
scroll to position [28, 0]
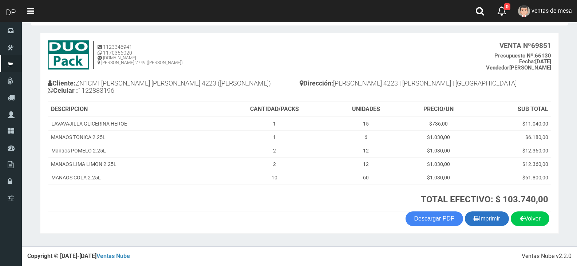
click at [494, 215] on button "Imprimir" at bounding box center [487, 218] width 44 height 15
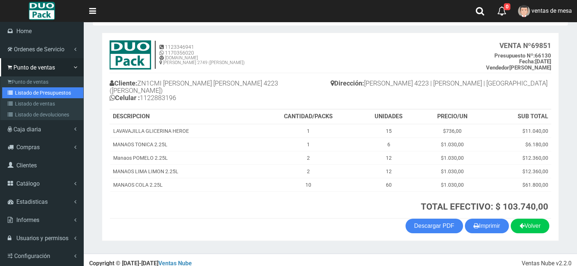
drag, startPoint x: 21, startPoint y: 94, endPoint x: 24, endPoint y: 92, distance: 3.9
click at [21, 94] on link "Listado de Presupuestos" at bounding box center [42, 92] width 81 height 11
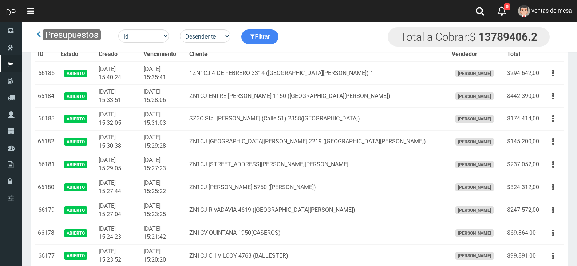
scroll to position [1027, 0]
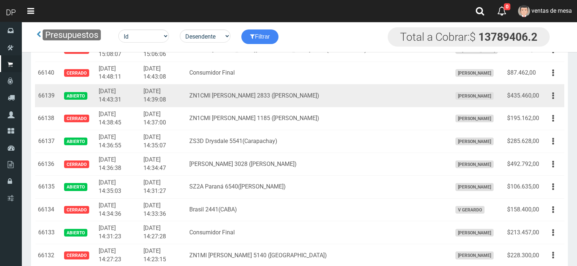
drag, startPoint x: 554, startPoint y: 96, endPoint x: 548, endPoint y: 113, distance: 17.9
click at [553, 96] on button "button" at bounding box center [553, 95] width 16 height 13
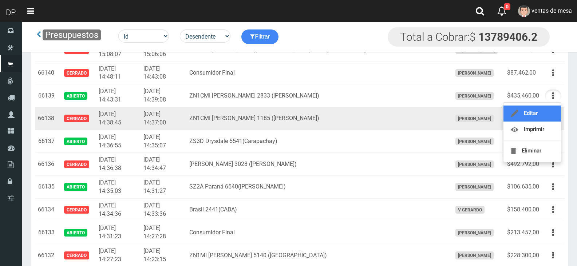
click at [549, 112] on link "Editar" at bounding box center [531, 113] width 57 height 16
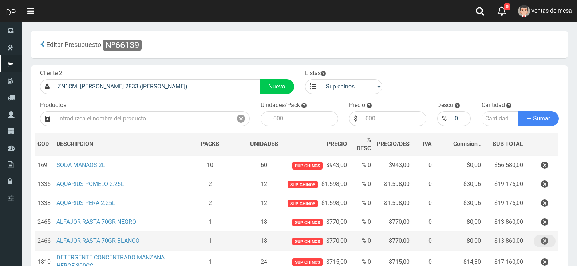
click at [545, 236] on icon "button" at bounding box center [544, 241] width 7 height 13
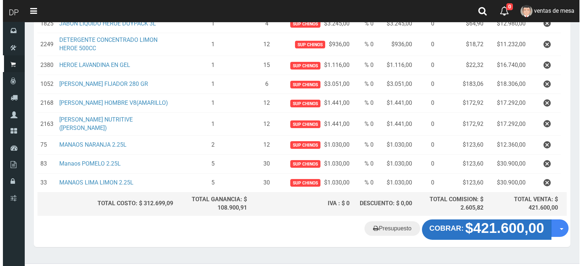
scroll to position [354, 0]
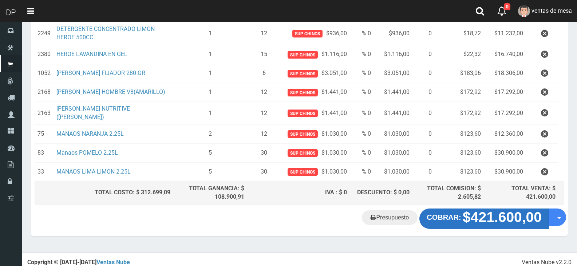
click at [476, 215] on strong "$421.600,00" at bounding box center [501, 217] width 79 height 16
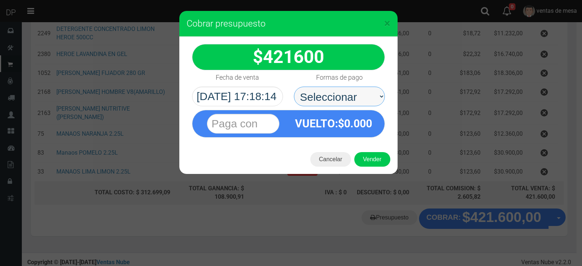
click at [359, 104] on select "Seleccionar Efectivo Tarjeta de Crédito Depósito Débito" at bounding box center [339, 97] width 91 height 20
click at [360, 103] on select "Seleccionar Efectivo Tarjeta de Crédito Depósito Débito" at bounding box center [339, 97] width 91 height 20
select select "Efectivo"
click at [294, 87] on select "Seleccionar Efectivo Tarjeta de Crédito Depósito Débito" at bounding box center [339, 97] width 91 height 20
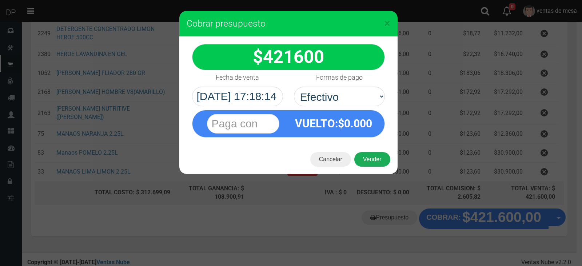
click at [369, 165] on button "Vender" at bounding box center [372, 159] width 36 height 15
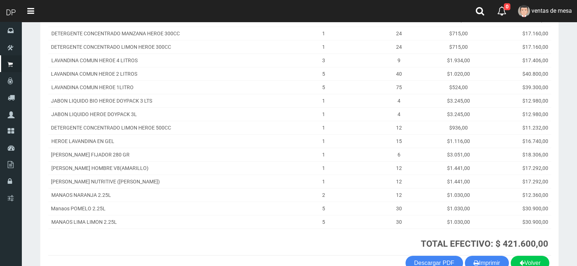
scroll to position [217, 0]
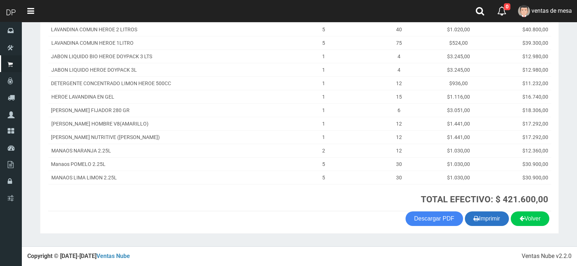
click at [498, 216] on button "Imprimir" at bounding box center [487, 218] width 44 height 15
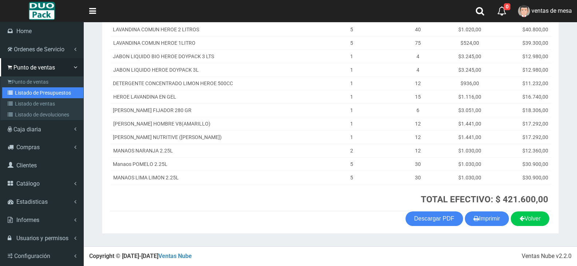
click at [30, 87] on link "Listado de Presupuestos" at bounding box center [42, 92] width 81 height 11
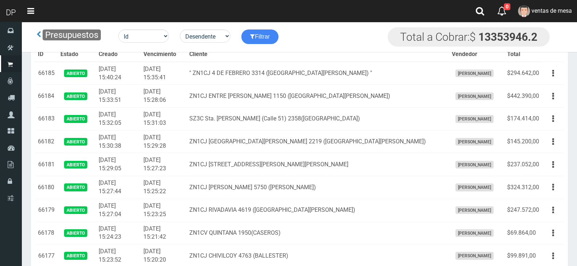
scroll to position [1027, 0]
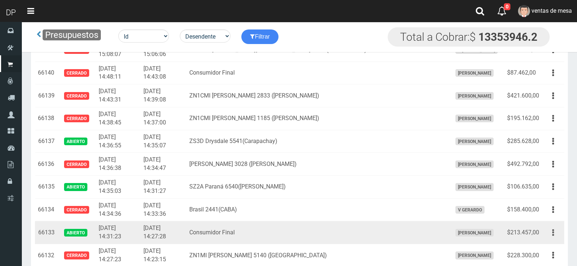
drag, startPoint x: 553, startPoint y: 232, endPoint x: 552, endPoint y: 238, distance: 6.0
click at [553, 232] on button "button" at bounding box center [553, 232] width 16 height 13
click at [547, 250] on link "Editar" at bounding box center [531, 250] width 57 height 16
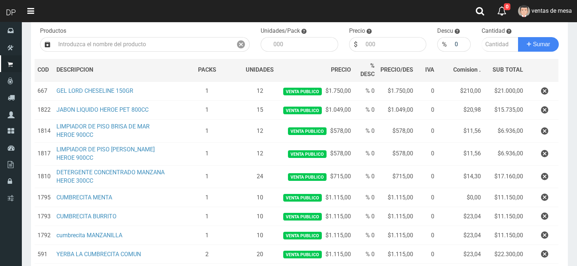
scroll to position [259, 0]
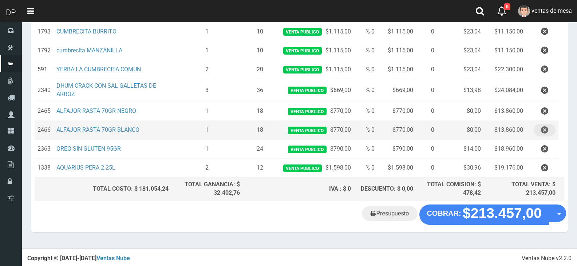
click at [538, 129] on button "button" at bounding box center [544, 130] width 22 height 13
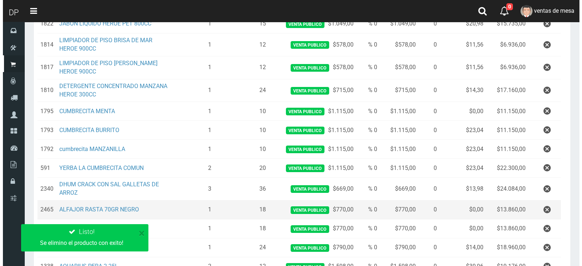
scroll to position [240, 0]
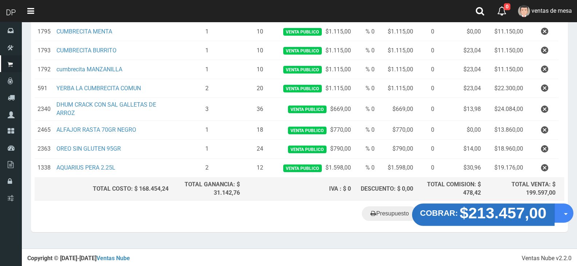
click at [482, 218] on strong "$213.457,00" at bounding box center [502, 212] width 87 height 17
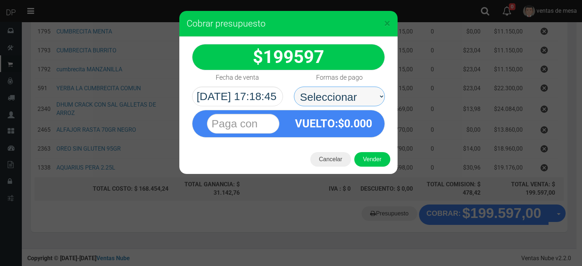
drag, startPoint x: 372, startPoint y: 107, endPoint x: 361, endPoint y: 105, distance: 11.5
click at [362, 95] on select "Seleccionar Efectivo Tarjeta de Crédito Depósito Débito" at bounding box center [339, 97] width 91 height 20
select select "Efectivo"
click at [294, 87] on select "Seleccionar Efectivo Tarjeta de Crédito Depósito Débito" at bounding box center [339, 97] width 91 height 20
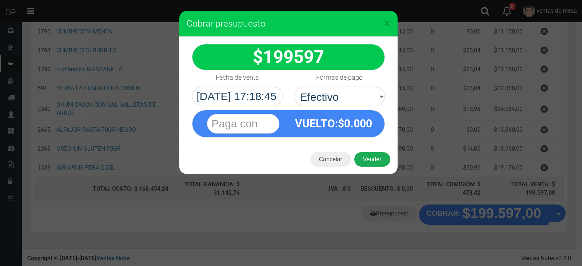
click at [371, 154] on button "Vender" at bounding box center [372, 159] width 36 height 15
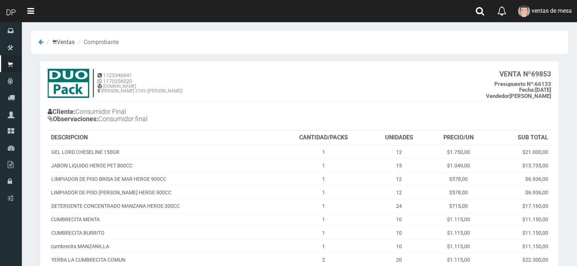
scroll to position [136, 0]
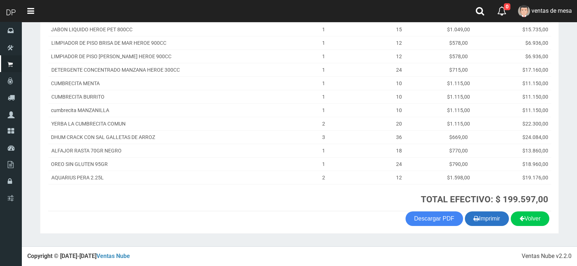
click at [474, 222] on icon "button" at bounding box center [475, 218] width 5 height 10
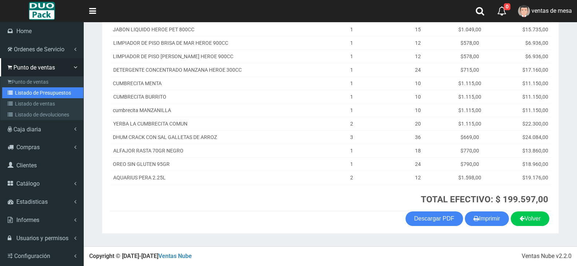
click at [47, 91] on link "Listado de Presupuestos" at bounding box center [42, 92] width 81 height 11
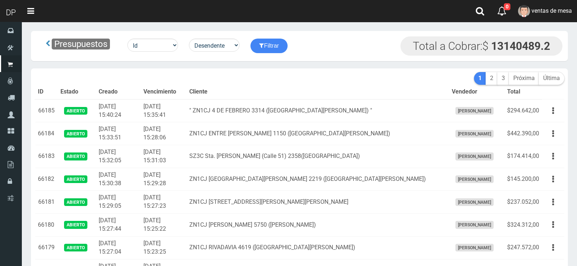
scroll to position [1027, 0]
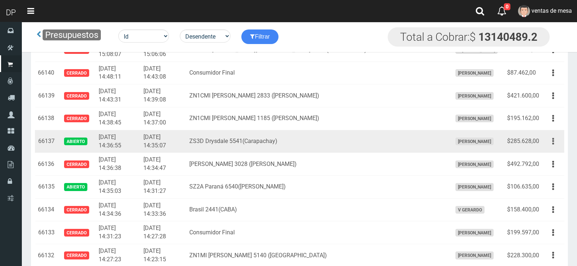
click at [553, 146] on icon "button" at bounding box center [553, 141] width 2 height 13
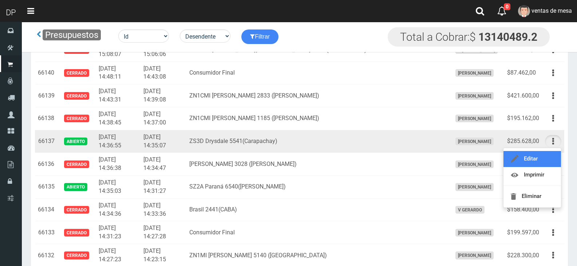
click at [547, 158] on link "Editar" at bounding box center [531, 159] width 57 height 16
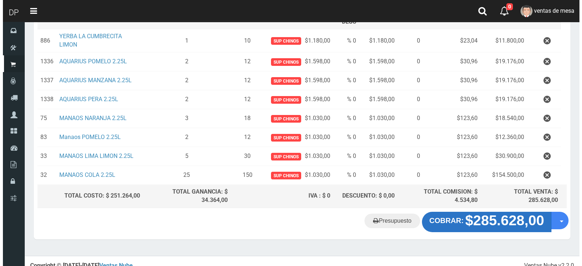
scroll to position [134, 0]
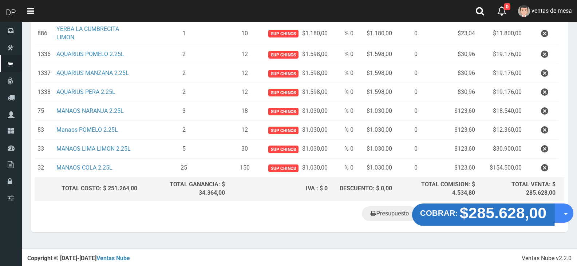
click at [479, 212] on strong "$285.628,00" at bounding box center [502, 212] width 87 height 17
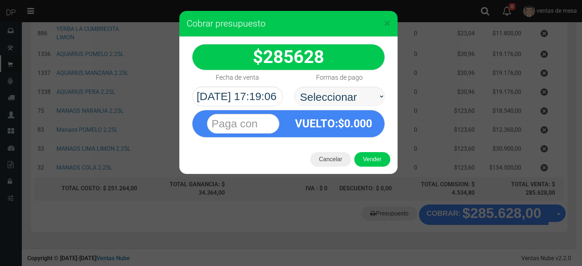
click at [347, 99] on select "Seleccionar Efectivo Tarjeta de Crédito Depósito Débito" at bounding box center [339, 97] width 91 height 20
select select "Efectivo"
click at [294, 87] on select "Seleccionar Efectivo Tarjeta de Crédito Depósito Débito" at bounding box center [339, 97] width 91 height 20
click at [364, 151] on div "Cancelar Vender" at bounding box center [288, 159] width 218 height 29
click at [367, 158] on button "Vender" at bounding box center [372, 159] width 36 height 15
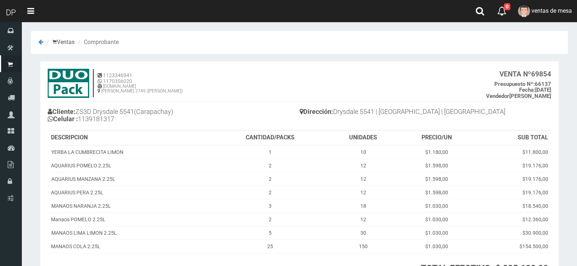
scroll to position [69, 0]
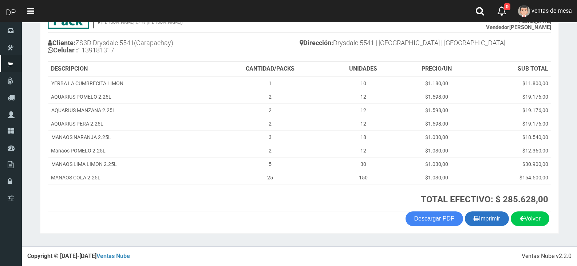
click at [494, 224] on button "Imprimir" at bounding box center [487, 218] width 44 height 15
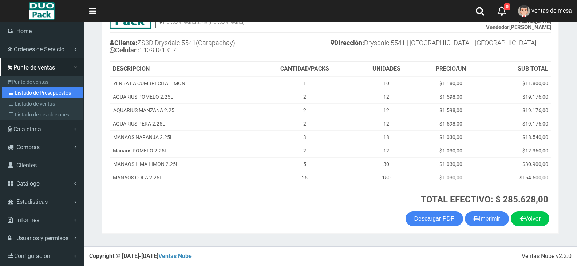
click at [37, 93] on link "Listado de Presupuestos" at bounding box center [42, 92] width 81 height 11
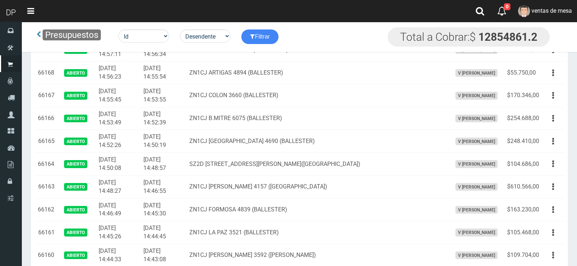
scroll to position [761, 0]
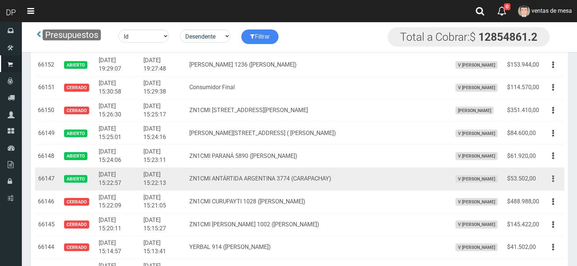
click at [552, 176] on button "button" at bounding box center [553, 178] width 16 height 13
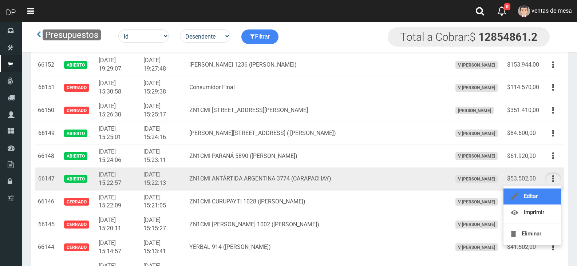
click at [550, 192] on link "Editar" at bounding box center [531, 196] width 57 height 16
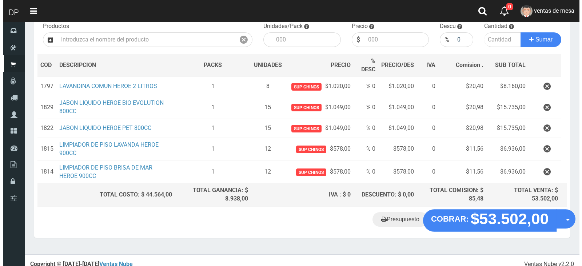
scroll to position [85, 0]
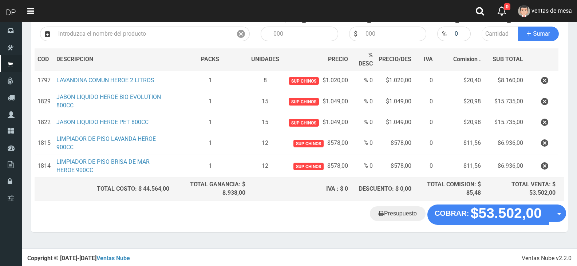
click at [487, 227] on div "Presupuesto COBRAR: $53.502,00 Opciones" at bounding box center [299, 218] width 537 height 28
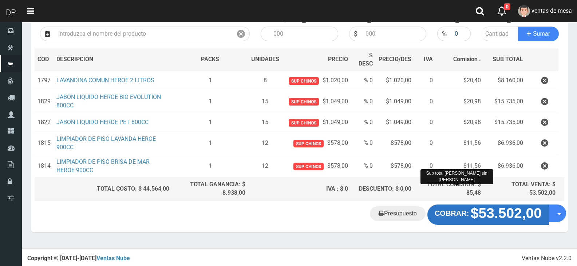
click at [469, 208] on button "COBRAR: $53.502,00" at bounding box center [487, 214] width 121 height 20
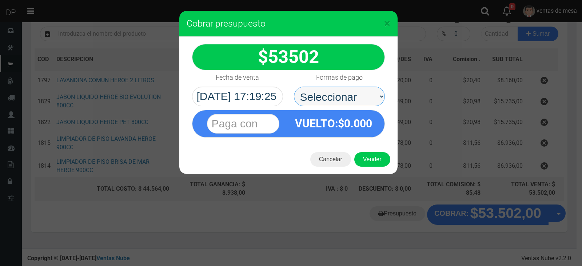
click at [367, 100] on select "Seleccionar Efectivo Tarjeta de Crédito Depósito Débito" at bounding box center [339, 97] width 91 height 20
select select "Efectivo"
click at [294, 87] on select "Seleccionar Efectivo Tarjeta de Crédito Depósito Débito" at bounding box center [339, 97] width 91 height 20
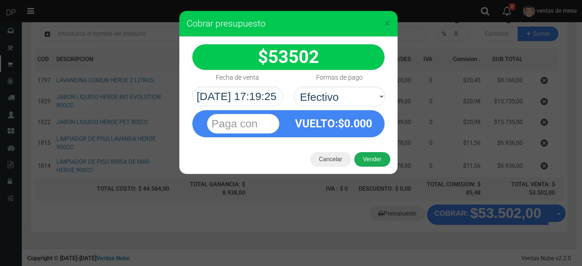
click at [372, 156] on button "Vender" at bounding box center [372, 159] width 36 height 15
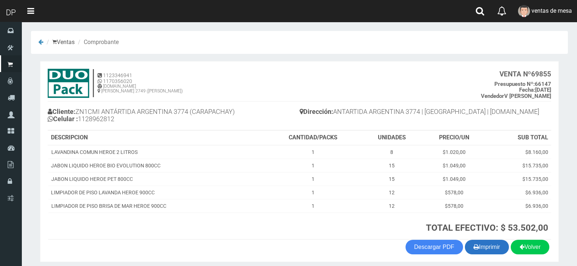
scroll to position [28, 0]
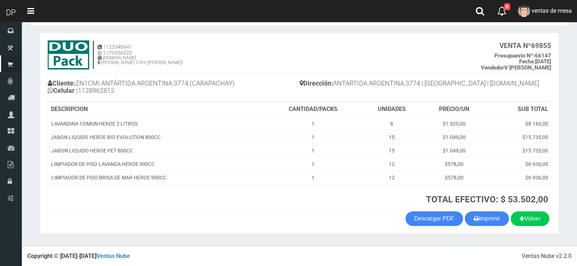
drag, startPoint x: 482, startPoint y: 214, endPoint x: 481, endPoint y: 208, distance: 6.1
click at [483, 214] on button "Imprimir" at bounding box center [487, 218] width 44 height 15
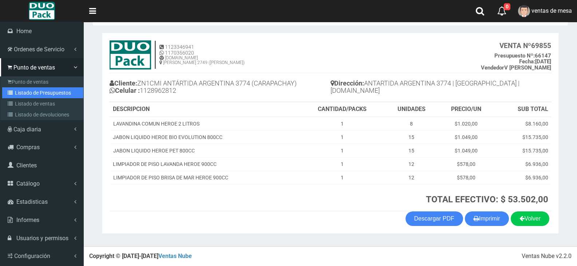
click at [28, 91] on link "Listado de Presupuestos" at bounding box center [42, 92] width 81 height 11
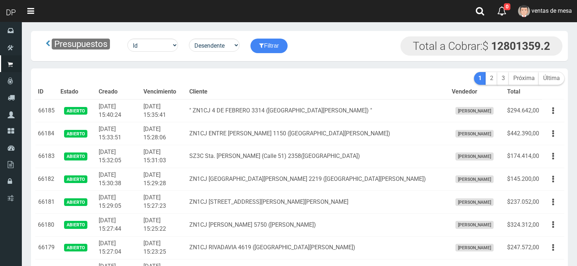
click at [269, 55] on div "Presupuestos Id Facturado Valor vencimiento vendedor cliente Desendente Ascende…" at bounding box center [163, 45] width 246 height 19
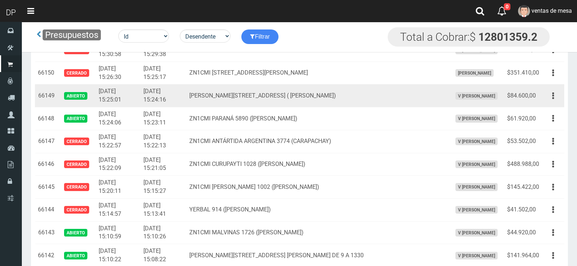
drag, startPoint x: 557, startPoint y: 100, endPoint x: 550, endPoint y: 107, distance: 9.8
click at [557, 100] on button "button" at bounding box center [553, 95] width 16 height 13
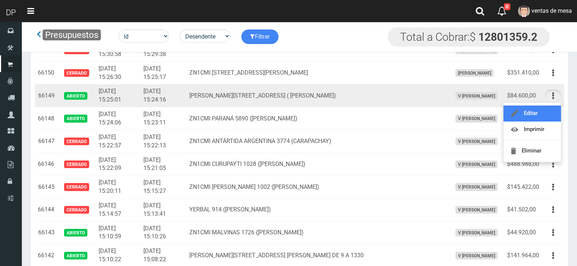
click at [545, 115] on link "Editar" at bounding box center [531, 113] width 57 height 16
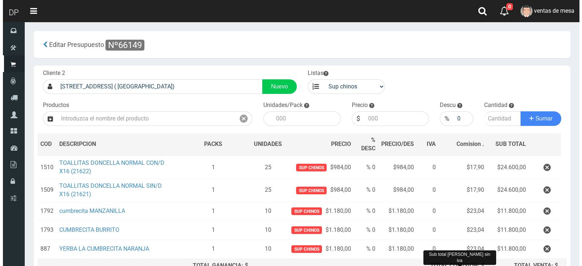
scroll to position [81, 0]
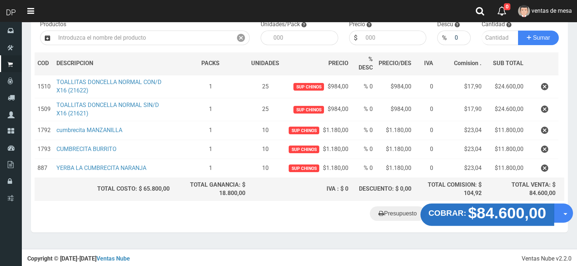
click at [460, 206] on button "COBRAR: $84.600,00" at bounding box center [487, 215] width 134 height 23
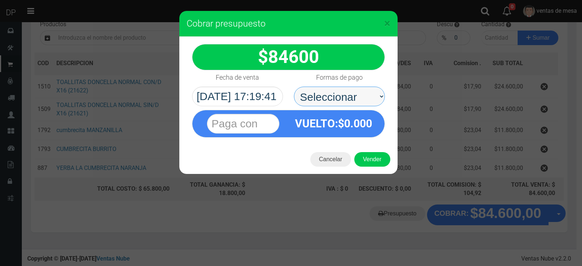
click at [345, 103] on select "Seleccionar Efectivo Tarjeta de Crédito Depósito Débito" at bounding box center [339, 97] width 91 height 20
select select "Efectivo"
click at [294, 87] on select "Seleccionar Efectivo Tarjeta de Crédito Depósito Débito" at bounding box center [339, 97] width 91 height 20
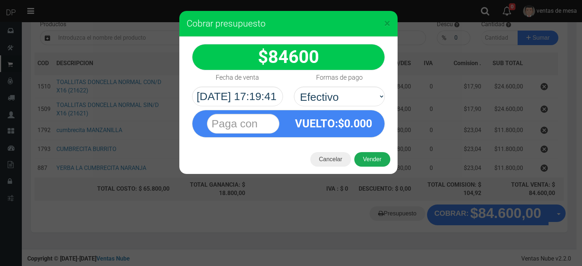
click at [373, 164] on button "Vender" at bounding box center [372, 159] width 36 height 15
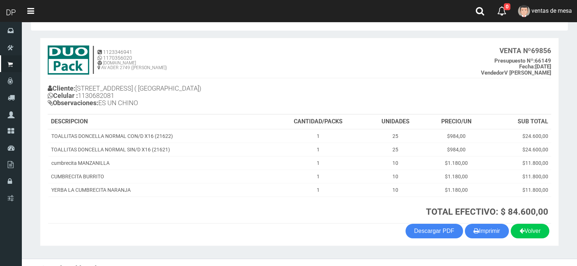
scroll to position [36, 0]
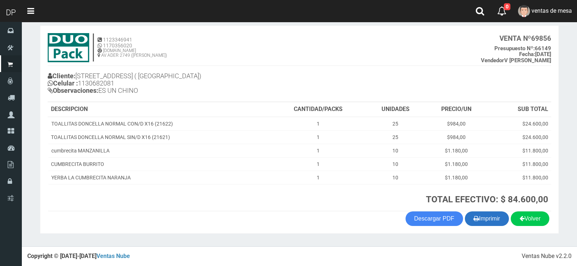
click at [489, 215] on button "Imprimir" at bounding box center [487, 218] width 44 height 15
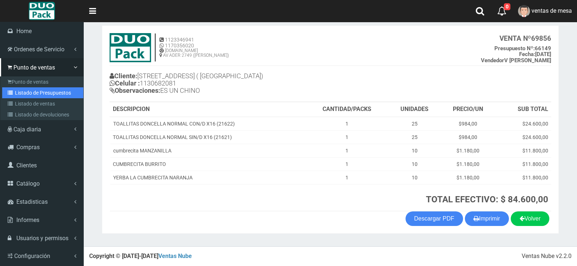
click at [19, 95] on link "Listado de Presupuestos" at bounding box center [42, 92] width 81 height 11
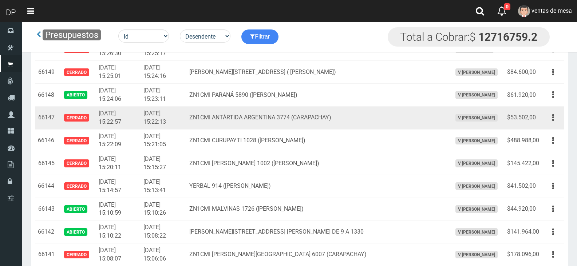
scroll to position [835, 0]
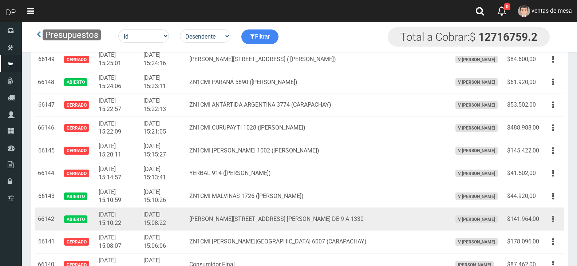
click at [550, 221] on button "button" at bounding box center [553, 219] width 16 height 13
click at [548, 232] on link "Editar" at bounding box center [531, 237] width 57 height 16
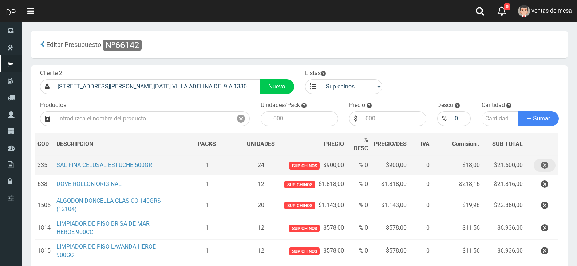
click at [542, 159] on icon "button" at bounding box center [544, 165] width 7 height 13
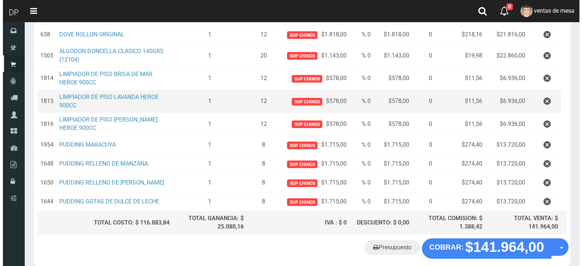
scroll to position [168, 0]
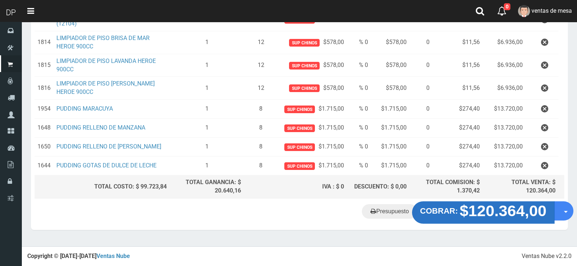
click at [466, 210] on strong "$120.364,00" at bounding box center [502, 210] width 87 height 17
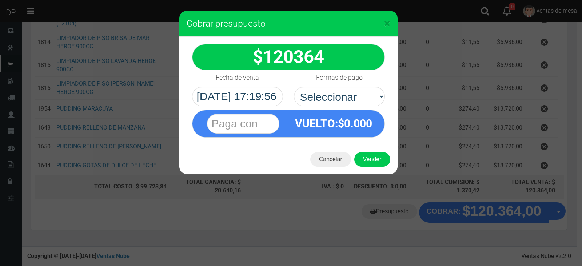
click at [342, 105] on select "Seleccionar Efectivo Tarjeta de Crédito Depósito Débito" at bounding box center [339, 97] width 91 height 20
click at [345, 92] on select "Seleccionar Efectivo Tarjeta de Crédito Depósito Débito" at bounding box center [339, 97] width 91 height 20
select select "Efectivo"
click at [294, 87] on select "Seleccionar Efectivo Tarjeta de Crédito Depósito Débito" at bounding box center [339, 97] width 91 height 20
click at [374, 155] on button "Vender" at bounding box center [372, 159] width 36 height 15
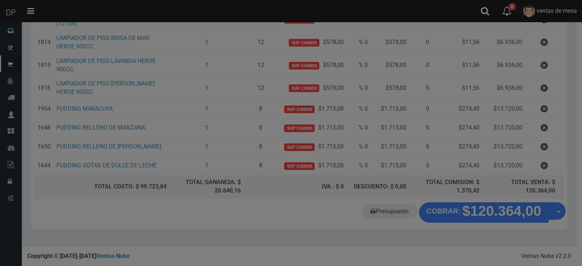
scroll to position [0, 0]
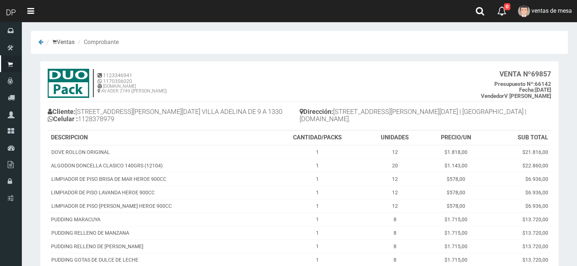
scroll to position [82, 0]
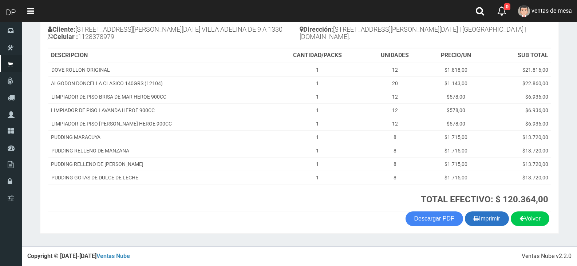
click at [479, 221] on button "Imprimir" at bounding box center [487, 218] width 44 height 15
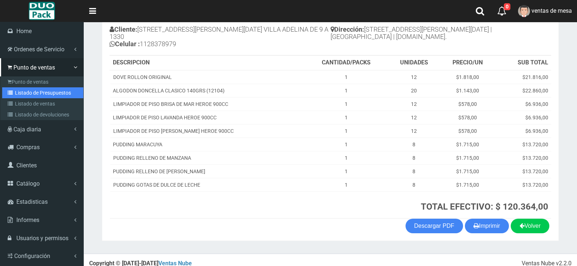
click at [24, 95] on link "Listado de Presupuestos" at bounding box center [42, 92] width 81 height 11
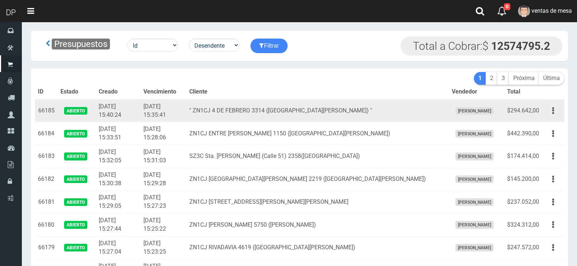
scroll to position [798, 0]
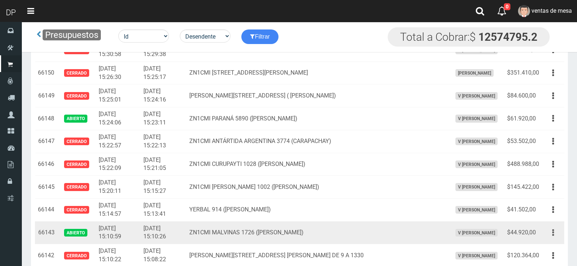
click at [550, 232] on button "button" at bounding box center [553, 232] width 16 height 13
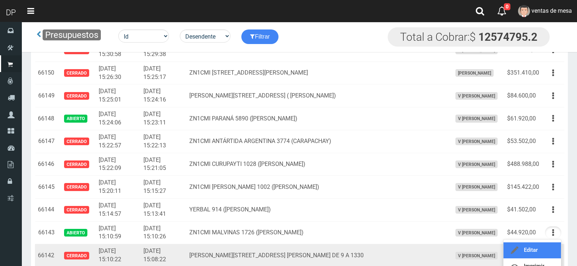
click at [546, 247] on link "Editar" at bounding box center [531, 250] width 57 height 16
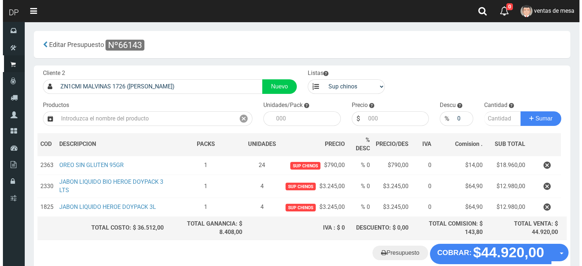
scroll to position [39, 0]
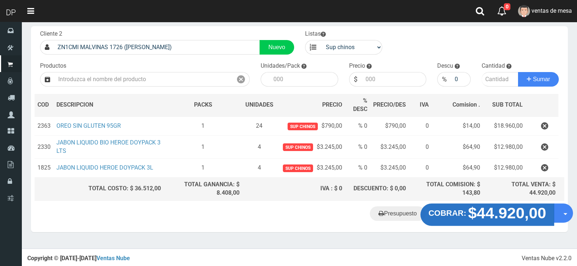
click at [477, 215] on strong "$44.920,00" at bounding box center [507, 212] width 78 height 17
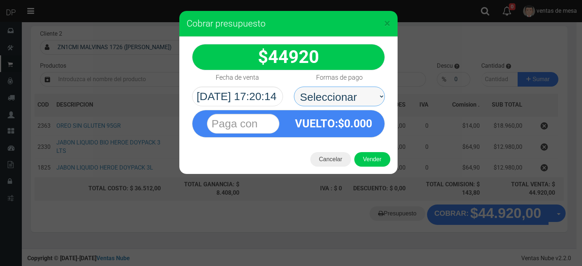
click at [328, 97] on select "Seleccionar Efectivo Tarjeta de Crédito Depósito Débito" at bounding box center [339, 97] width 91 height 20
select select "Efectivo"
click at [294, 87] on select "Seleccionar Efectivo Tarjeta de Crédito Depósito Débito" at bounding box center [339, 97] width 91 height 20
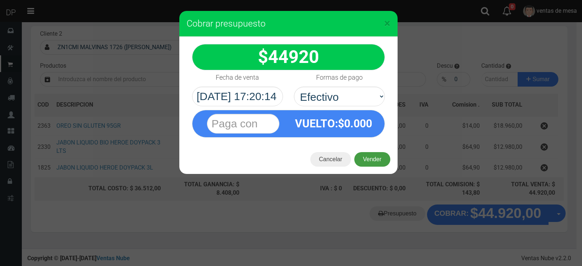
click at [360, 156] on button "Vender" at bounding box center [372, 159] width 36 height 15
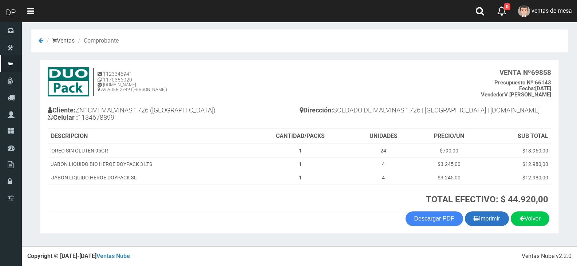
scroll to position [1, 0]
click at [480, 218] on button "Imprimir" at bounding box center [487, 218] width 44 height 15
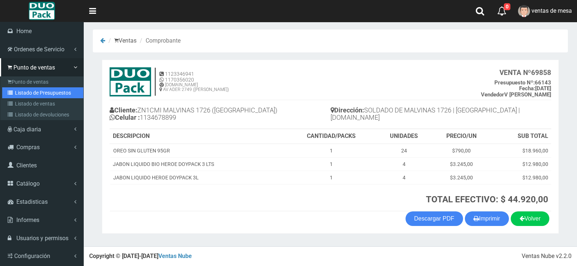
click at [27, 91] on link "Listado de Presupuestos" at bounding box center [42, 92] width 81 height 11
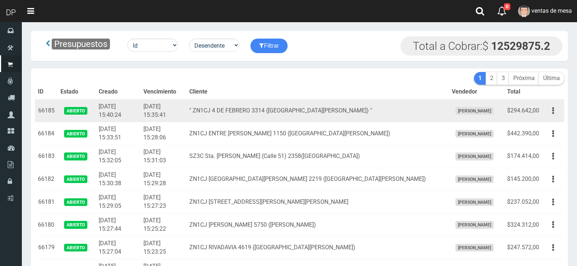
scroll to position [798, 0]
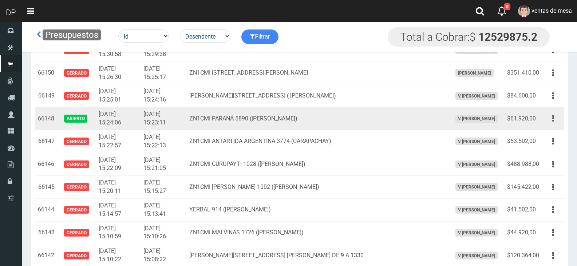
click at [547, 113] on button "button" at bounding box center [553, 118] width 16 height 13
click at [549, 128] on ul "Editar Imprimir Eliminar" at bounding box center [532, 155] width 58 height 60
click at [546, 123] on div "Editar Imprimir Eliminar" at bounding box center [553, 118] width 16 height 13
drag, startPoint x: 553, startPoint y: 122, endPoint x: 550, endPoint y: 138, distance: 16.1
click at [554, 122] on button "button" at bounding box center [553, 118] width 16 height 13
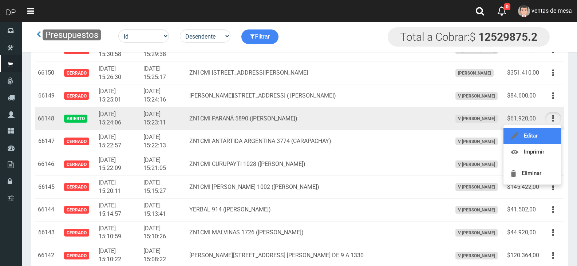
click at [550, 138] on link "Editar" at bounding box center [531, 136] width 57 height 16
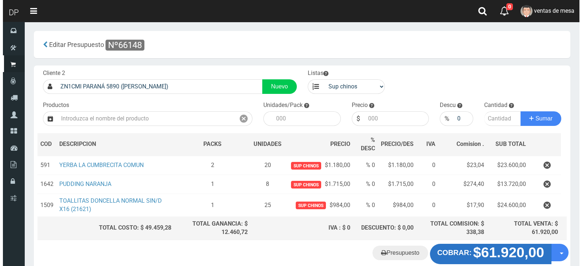
scroll to position [39, 0]
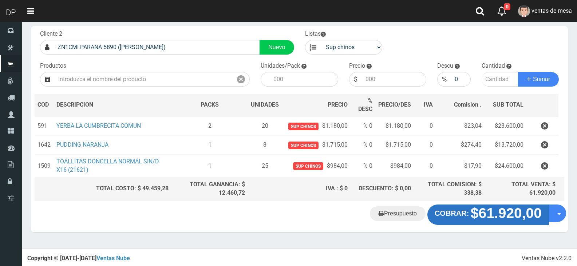
click at [470, 213] on strong "$61.920,00" at bounding box center [505, 213] width 71 height 16
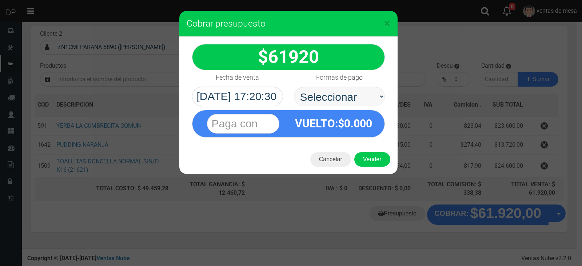
select select "Efectivo"
click at [294, 87] on select "Seleccionar Efectivo Tarjeta de Crédito Depósito Débito" at bounding box center [339, 97] width 91 height 20
click at [370, 150] on div "Cancelar Vender" at bounding box center [288, 159] width 218 height 29
click at [370, 158] on button "Vender" at bounding box center [372, 159] width 36 height 15
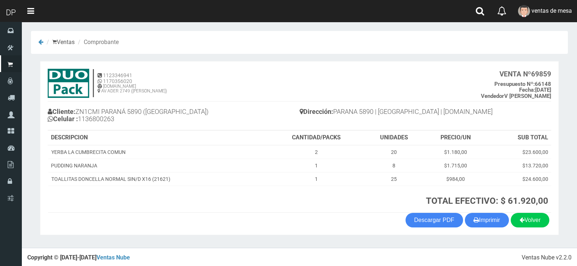
scroll to position [1, 0]
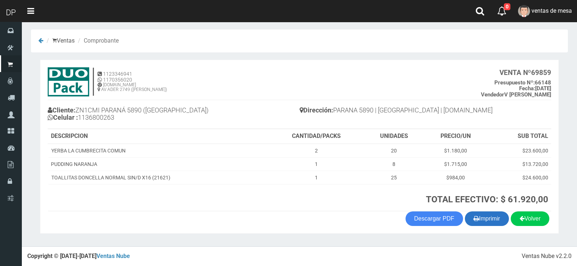
click at [479, 214] on button "Imprimir" at bounding box center [487, 218] width 44 height 15
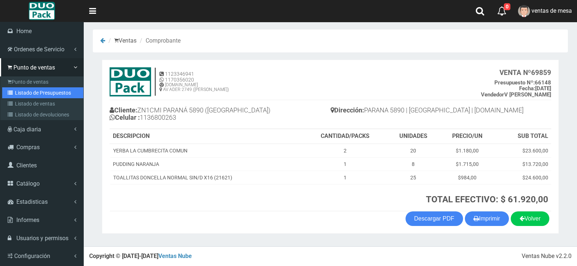
click at [21, 97] on link "Listado de Presupuestos" at bounding box center [42, 92] width 81 height 11
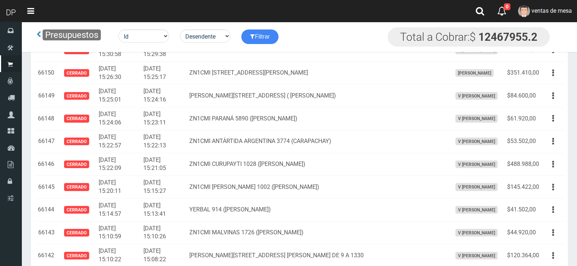
scroll to position [989, 0]
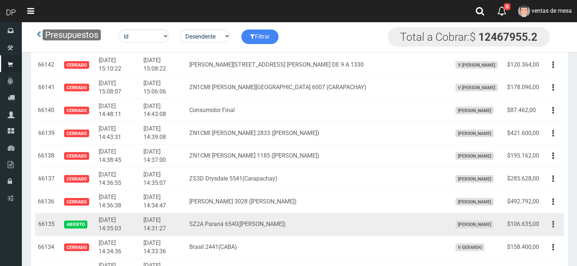
click at [546, 226] on button "button" at bounding box center [553, 224] width 16 height 13
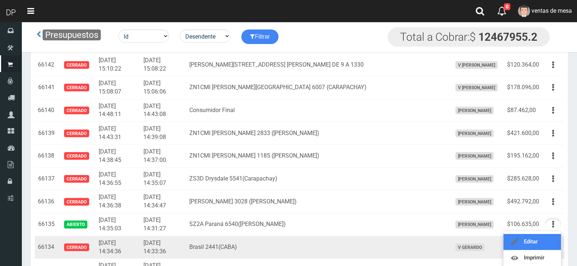
click at [549, 239] on link "Editar" at bounding box center [531, 242] width 57 height 16
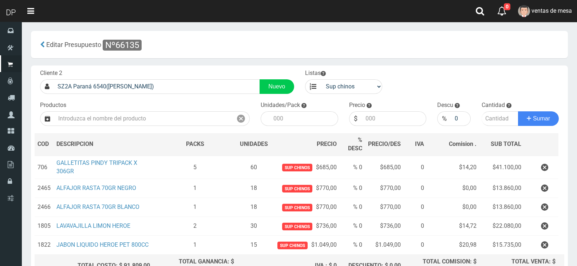
click at [542, 201] on icon "button" at bounding box center [544, 207] width 7 height 13
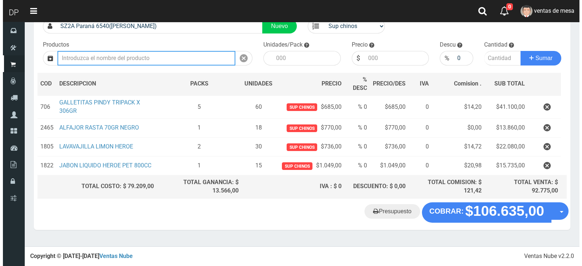
scroll to position [58, 0]
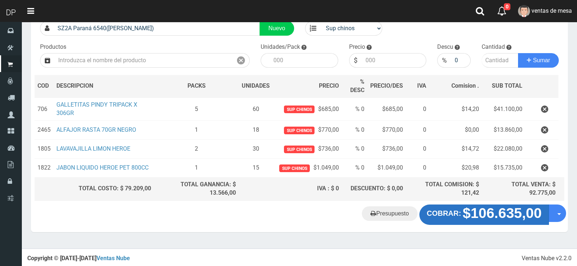
click at [472, 217] on strong "$106.635,00" at bounding box center [501, 213] width 79 height 16
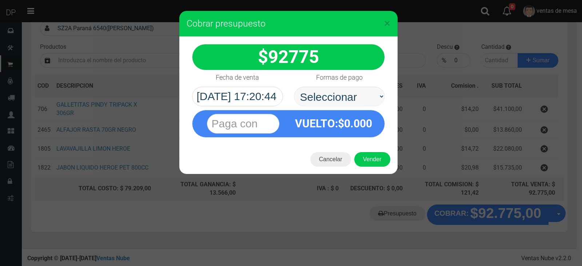
click at [343, 93] on select "Seleccionar Efectivo Tarjeta de Crédito Depósito Débito" at bounding box center [339, 97] width 91 height 20
select select "Efectivo"
click at [294, 87] on select "Seleccionar Efectivo Tarjeta de Crédito Depósito Débito" at bounding box center [339, 97] width 91 height 20
click at [366, 161] on button "Vender" at bounding box center [372, 159] width 36 height 15
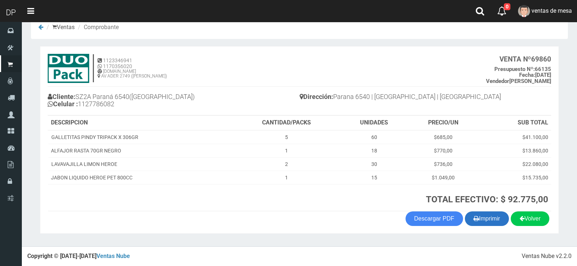
click at [482, 225] on button "Imprimir" at bounding box center [487, 218] width 44 height 15
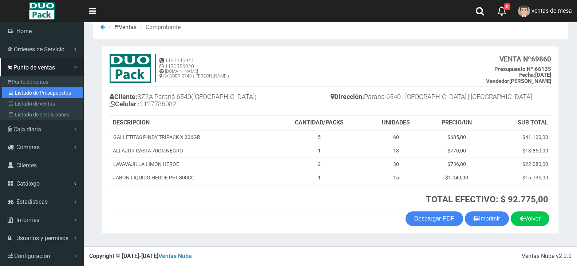
drag, startPoint x: 15, startPoint y: 90, endPoint x: 65, endPoint y: 75, distance: 52.0
click at [15, 90] on link "Listado de Presupuestos" at bounding box center [42, 92] width 81 height 11
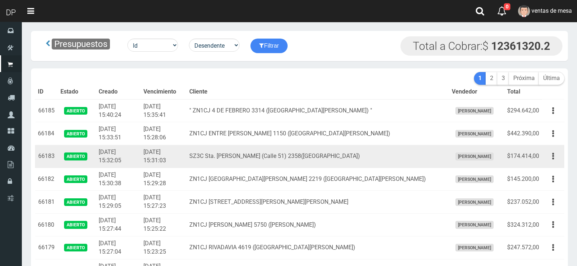
click at [366, 154] on td "SZ3C Sta. [PERSON_NAME] (Calle 51) 2358([GEOGRAPHIC_DATA])" at bounding box center [317, 156] width 262 height 23
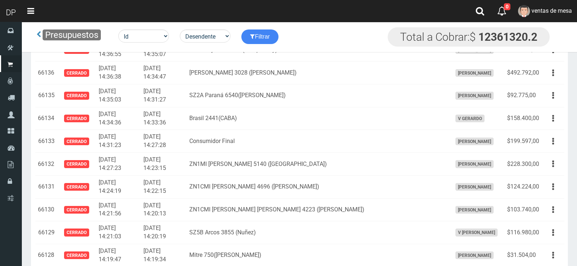
drag, startPoint x: 215, startPoint y: 125, endPoint x: 179, endPoint y: 5, distance: 126.1
click at [215, 125] on td "Brasil 2441(CABA)" at bounding box center [317, 118] width 262 height 23
